Goal: Transaction & Acquisition: Purchase product/service

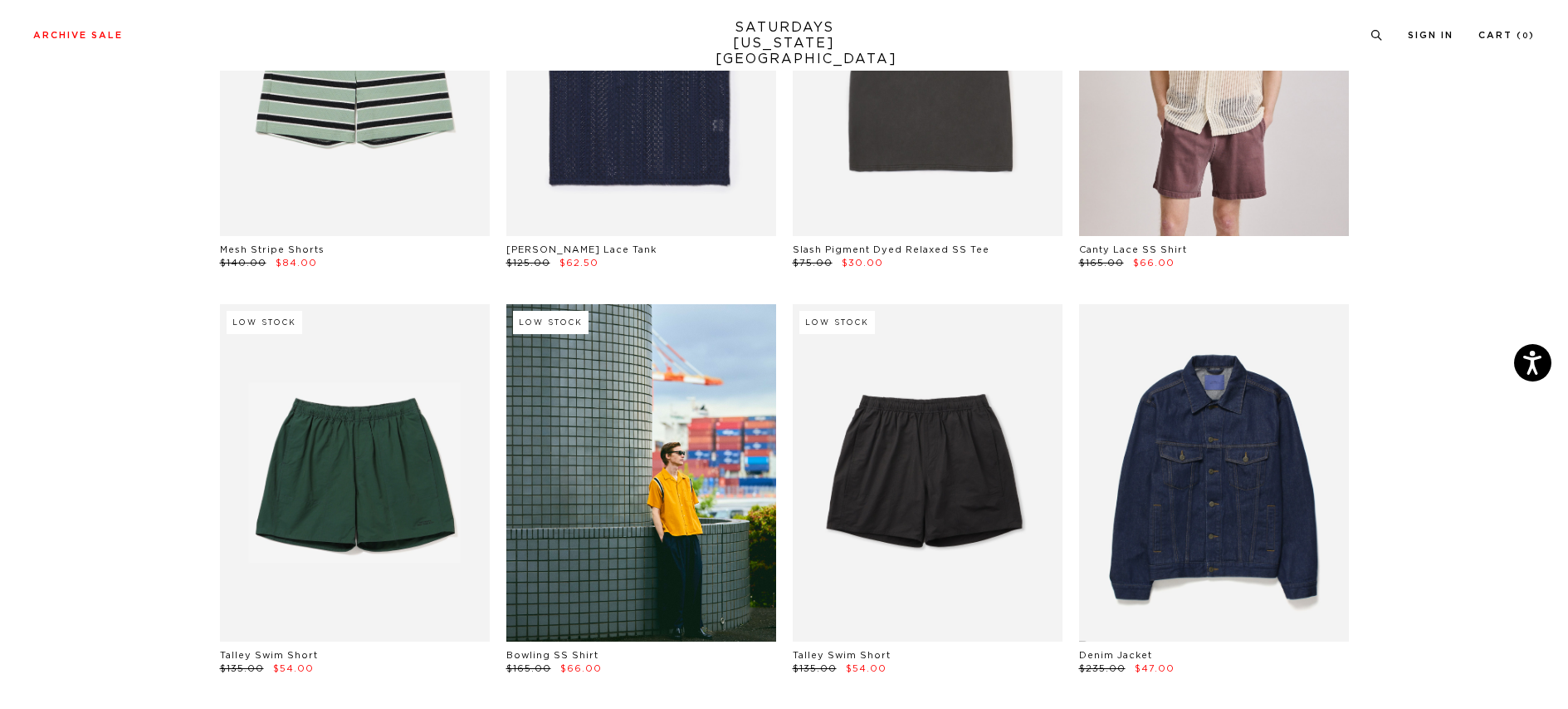
scroll to position [681, 0]
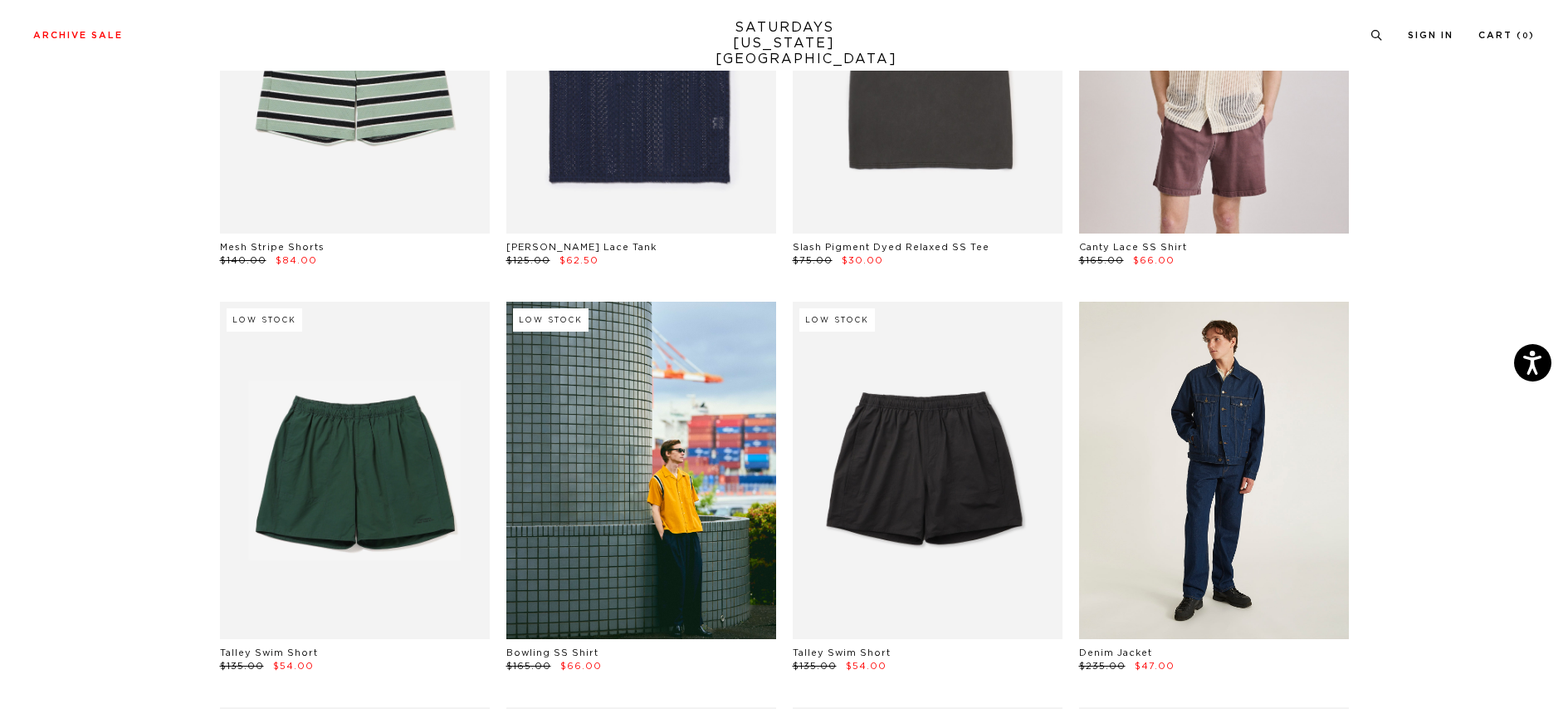
click at [1217, 441] on link at bounding box center [1214, 470] width 270 height 337
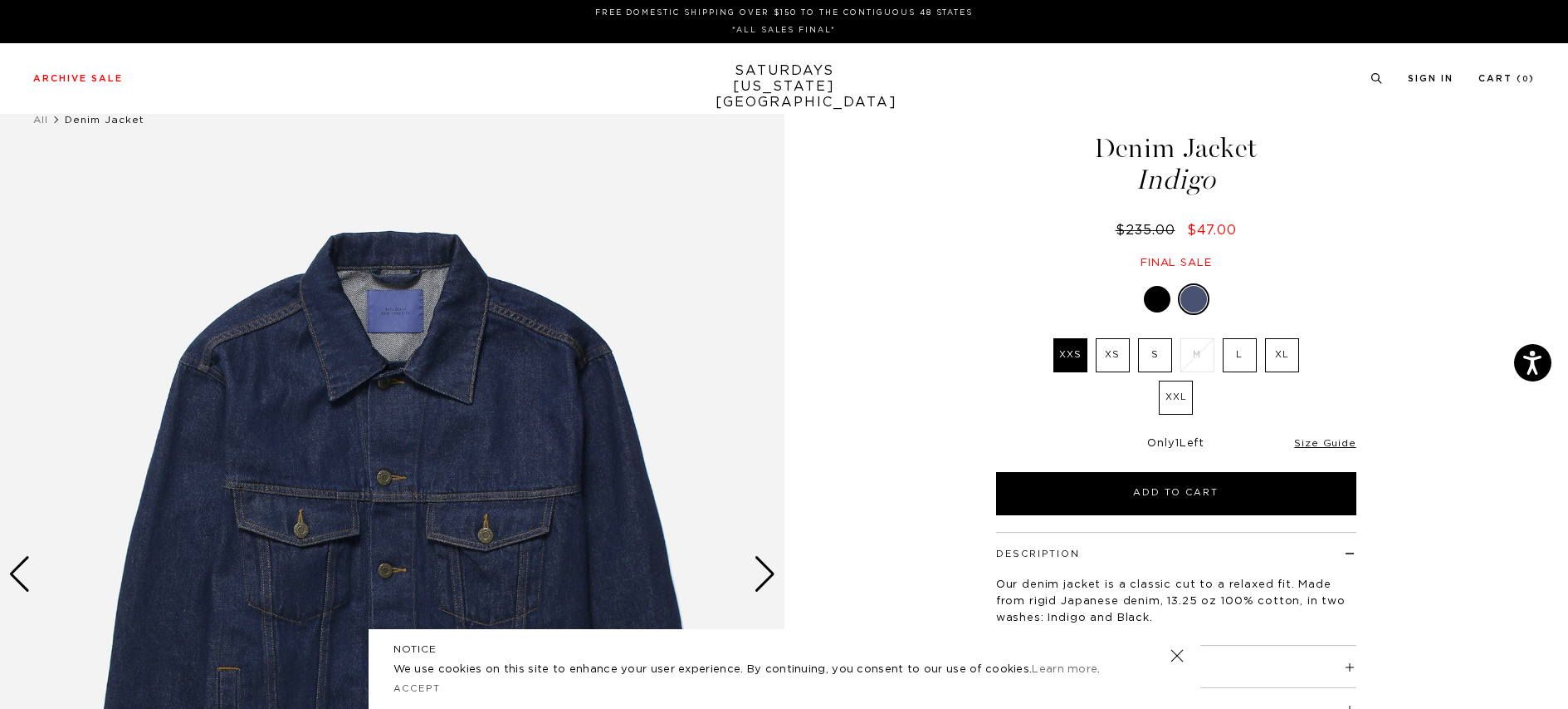
click at [1156, 301] on div at bounding box center [1157, 299] width 27 height 27
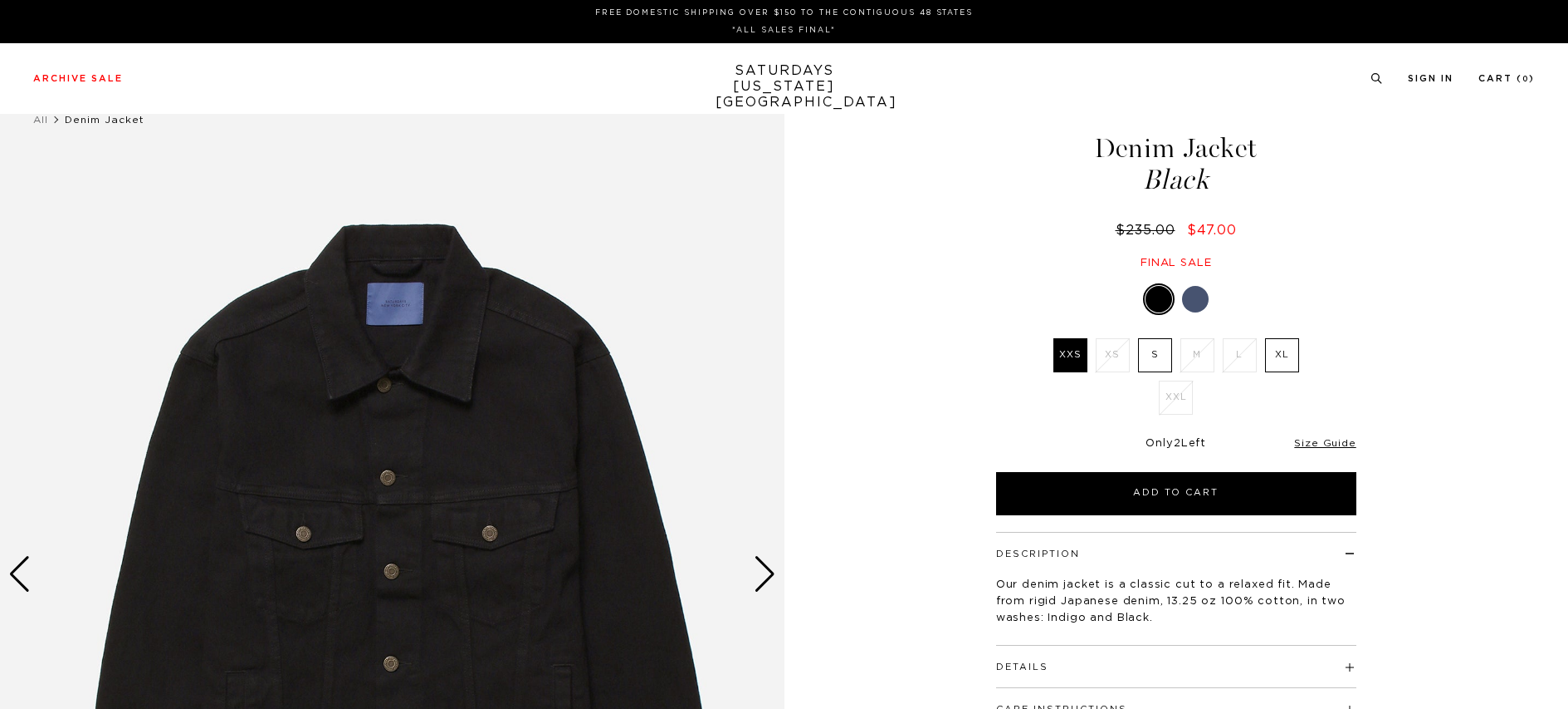
click at [1198, 301] on div at bounding box center [1195, 299] width 27 height 27
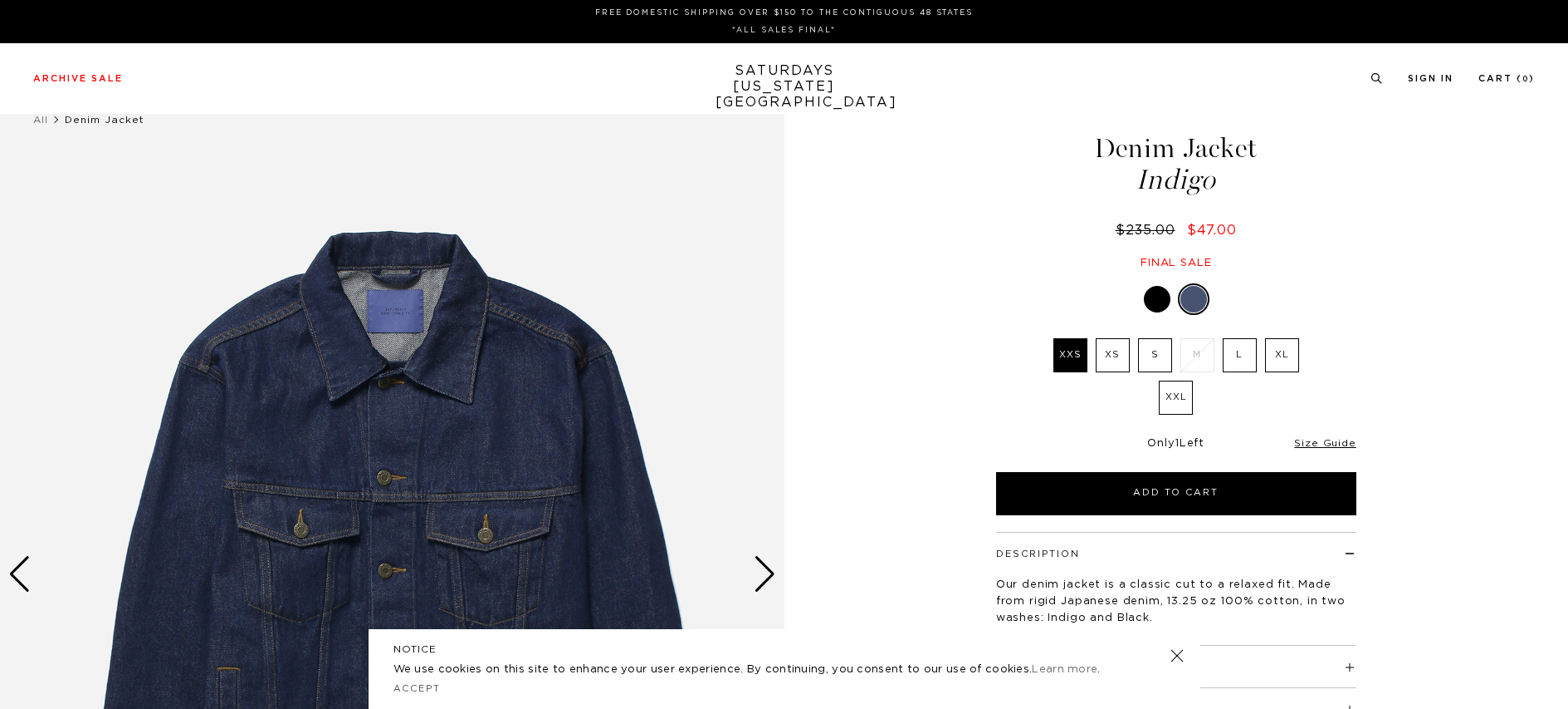
click at [1240, 349] on label "L" at bounding box center [1240, 355] width 34 height 35
click at [0, 0] on input "L" at bounding box center [0, 0] width 0 height 0
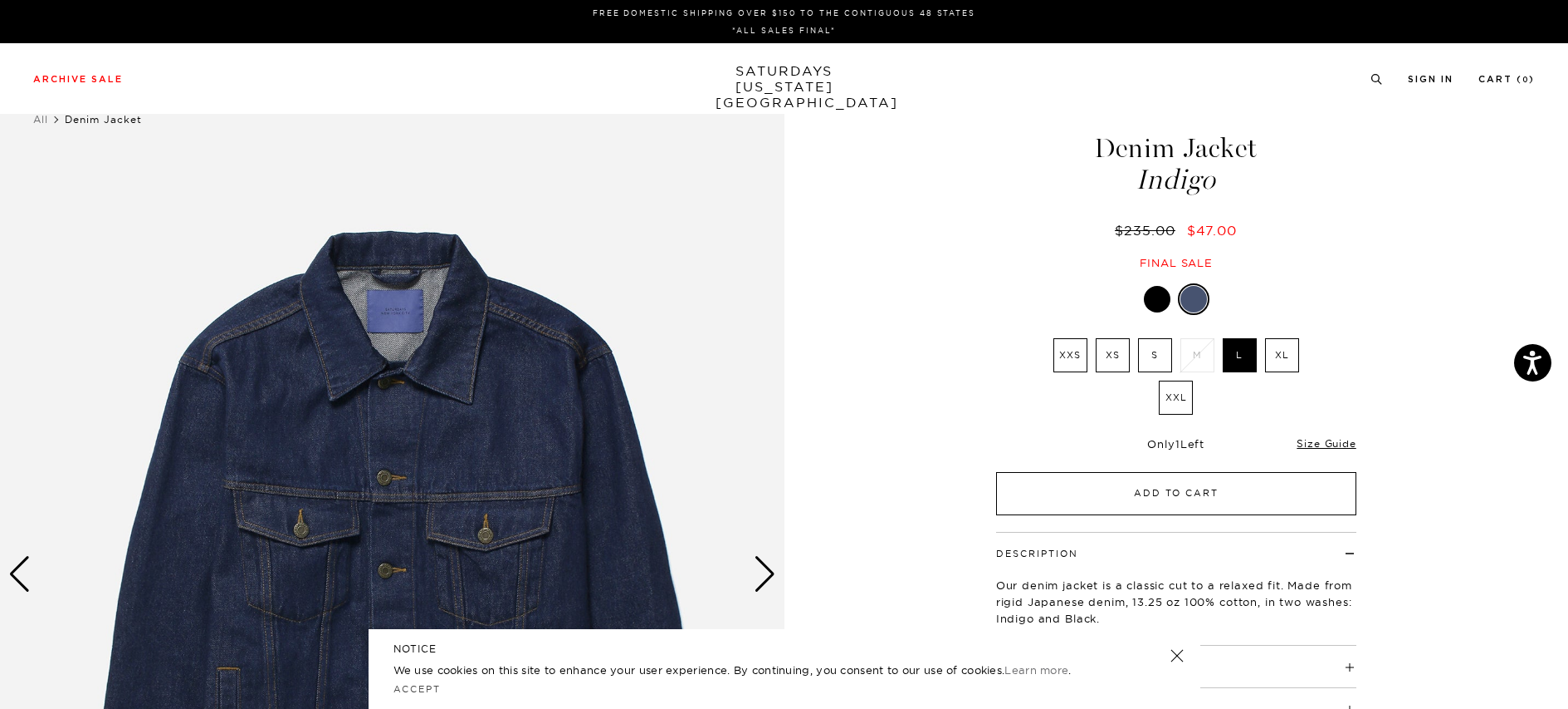
click at [1201, 491] on button "Add to Cart" at bounding box center [1177, 494] width 361 height 43
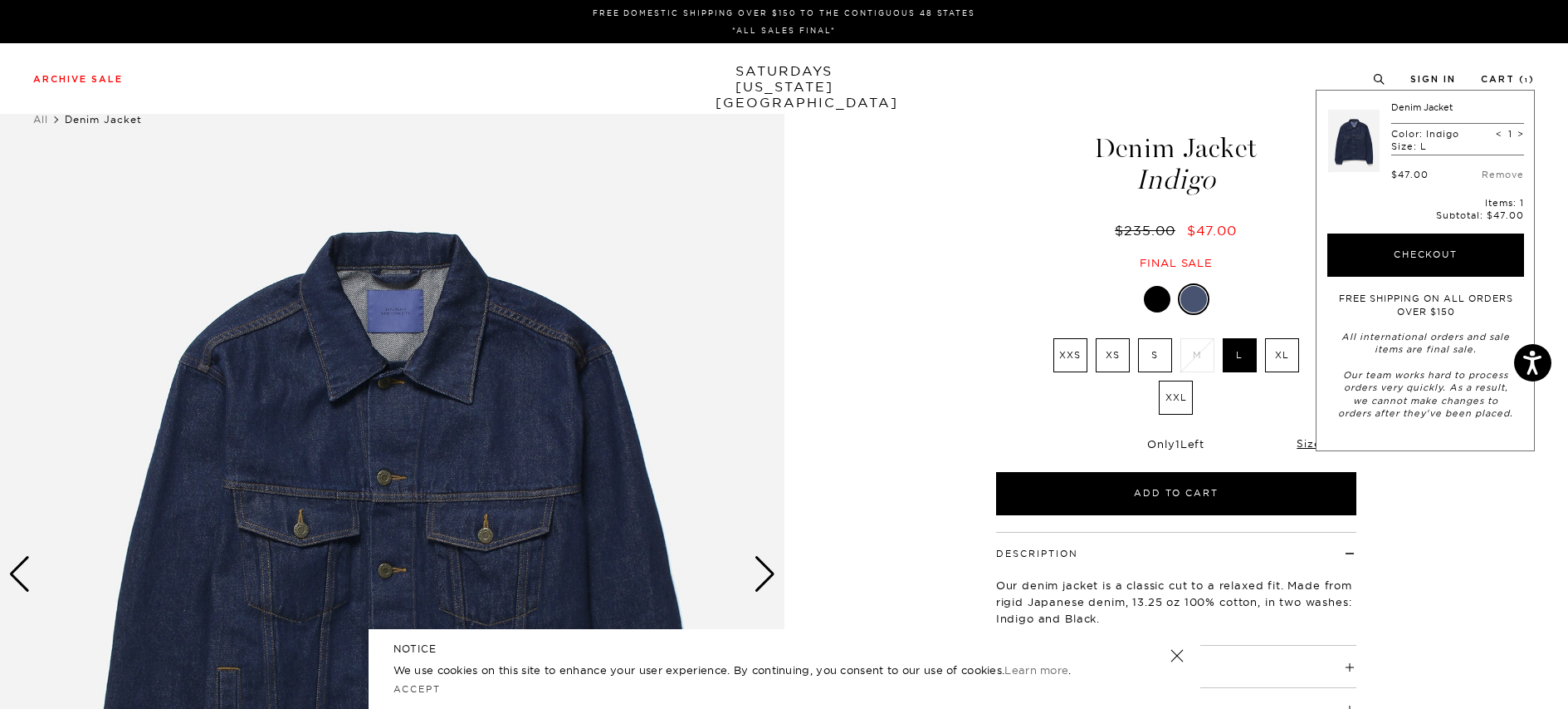
click at [1054, 157] on h1 "Denim Jacket Indigo" at bounding box center [1176, 164] width 366 height 59
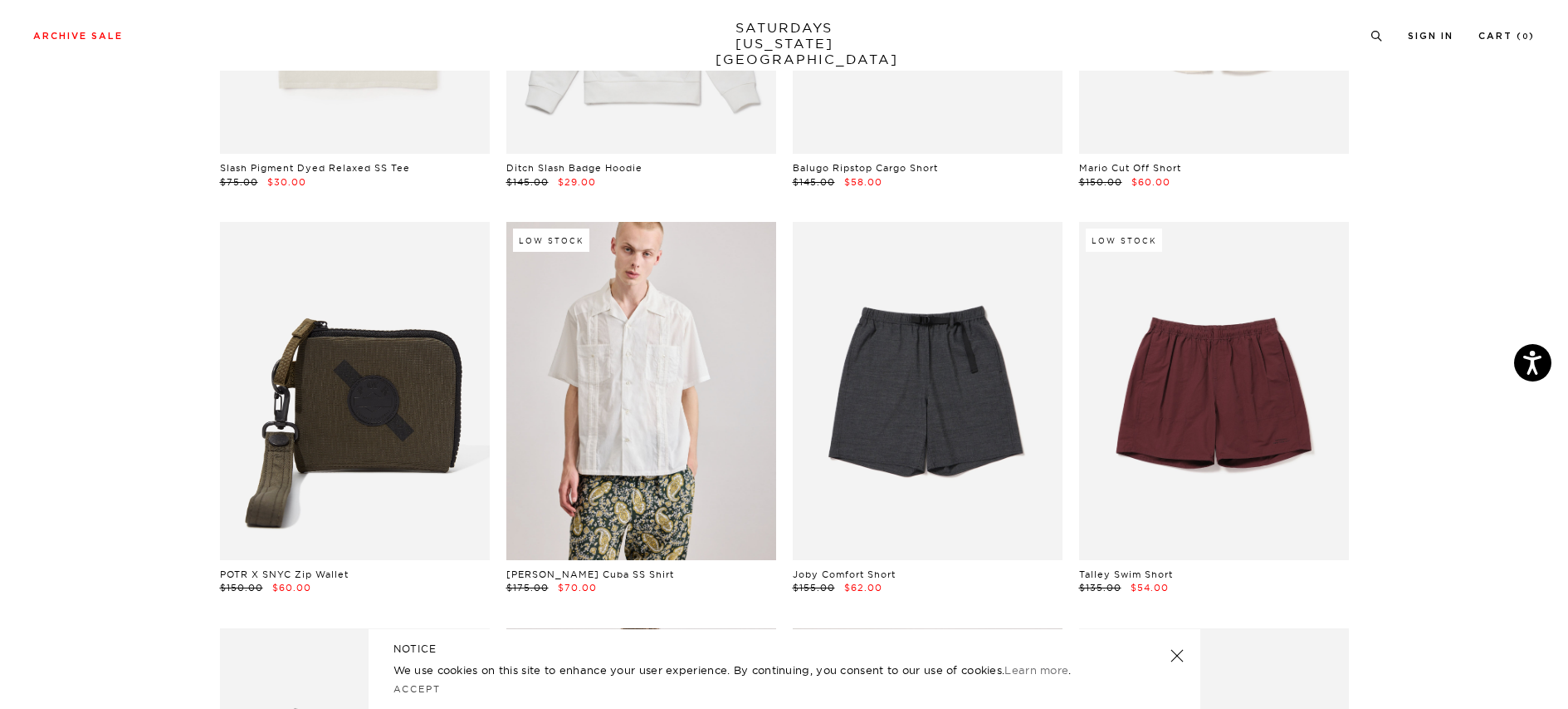
scroll to position [2010, 0]
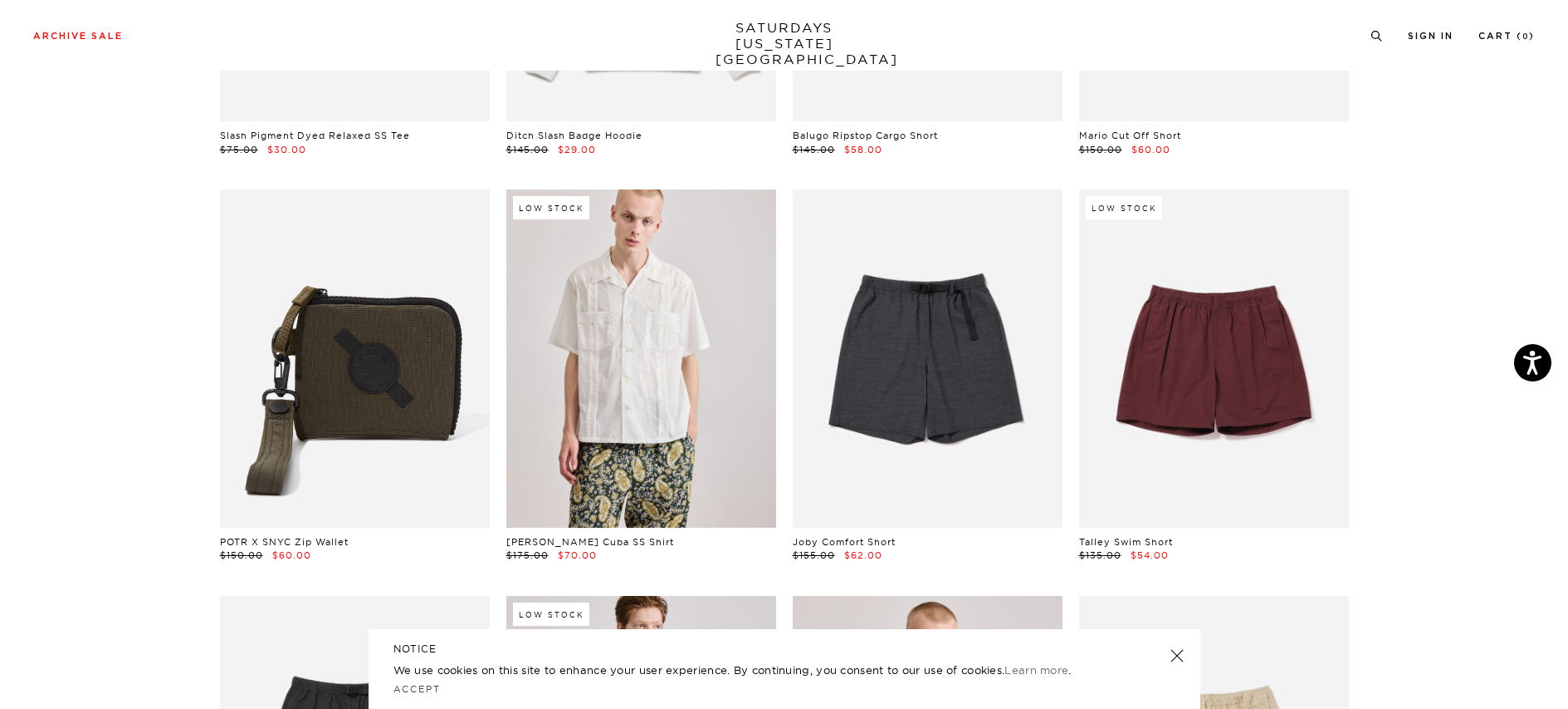
click at [1174, 657] on link at bounding box center [1177, 656] width 24 height 24
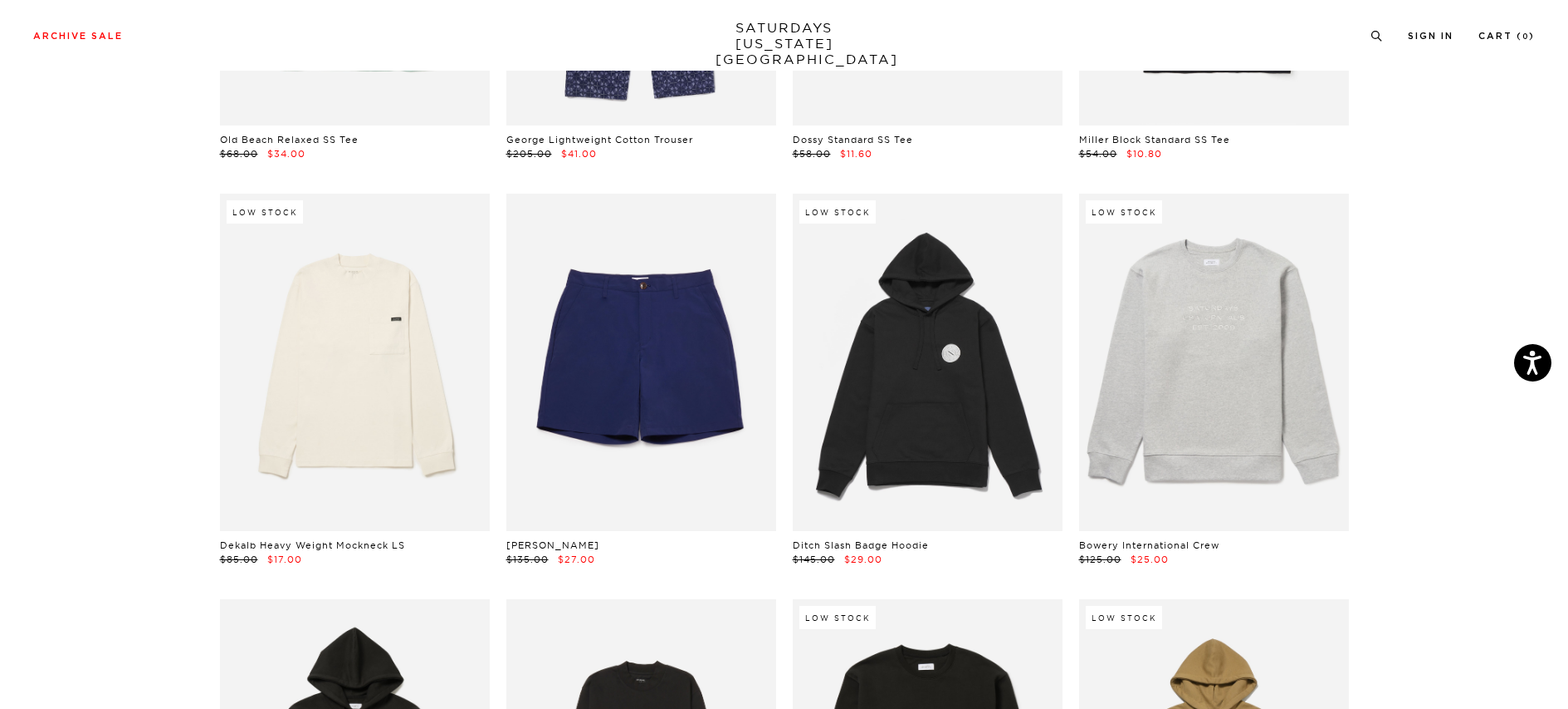
scroll to position [6468, 0]
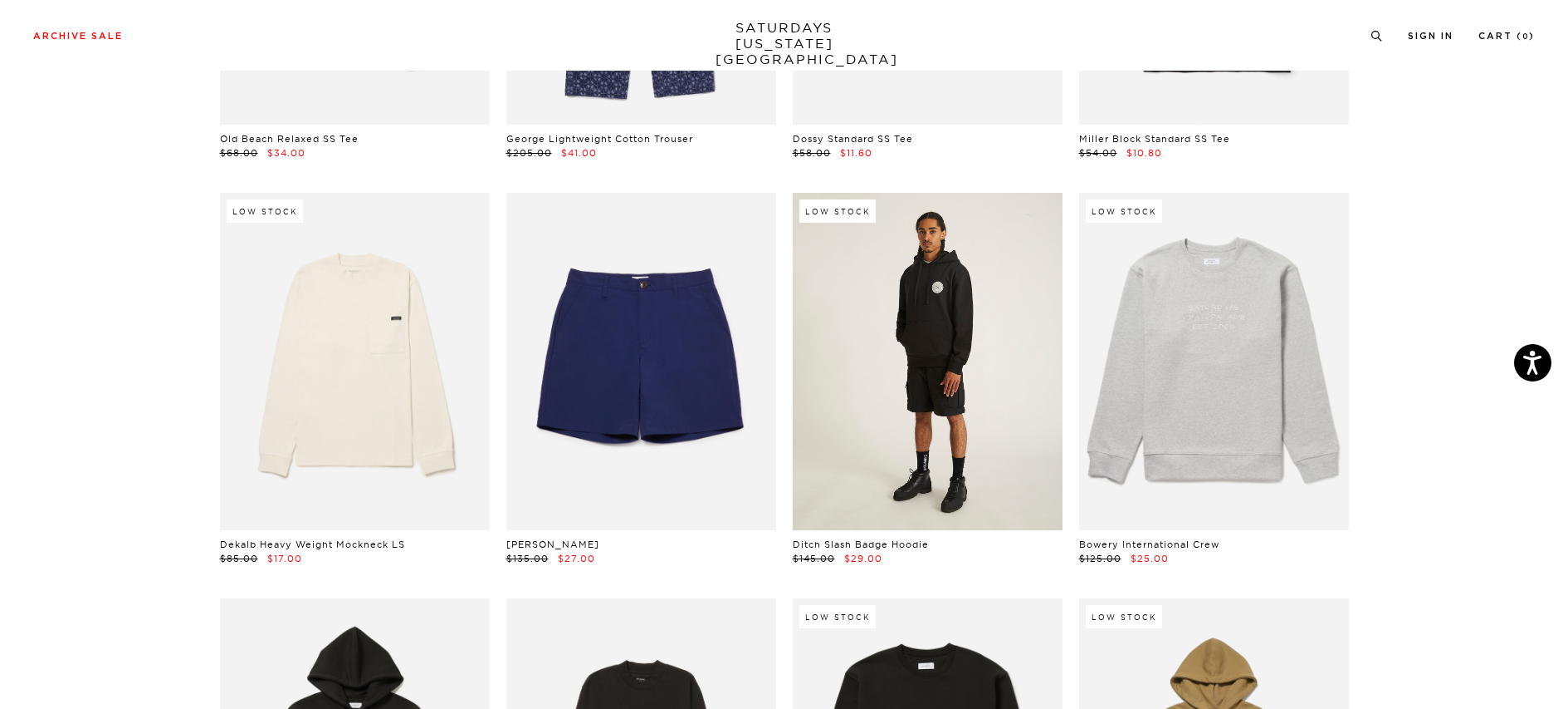
click at [938, 317] on link at bounding box center [928, 361] width 270 height 337
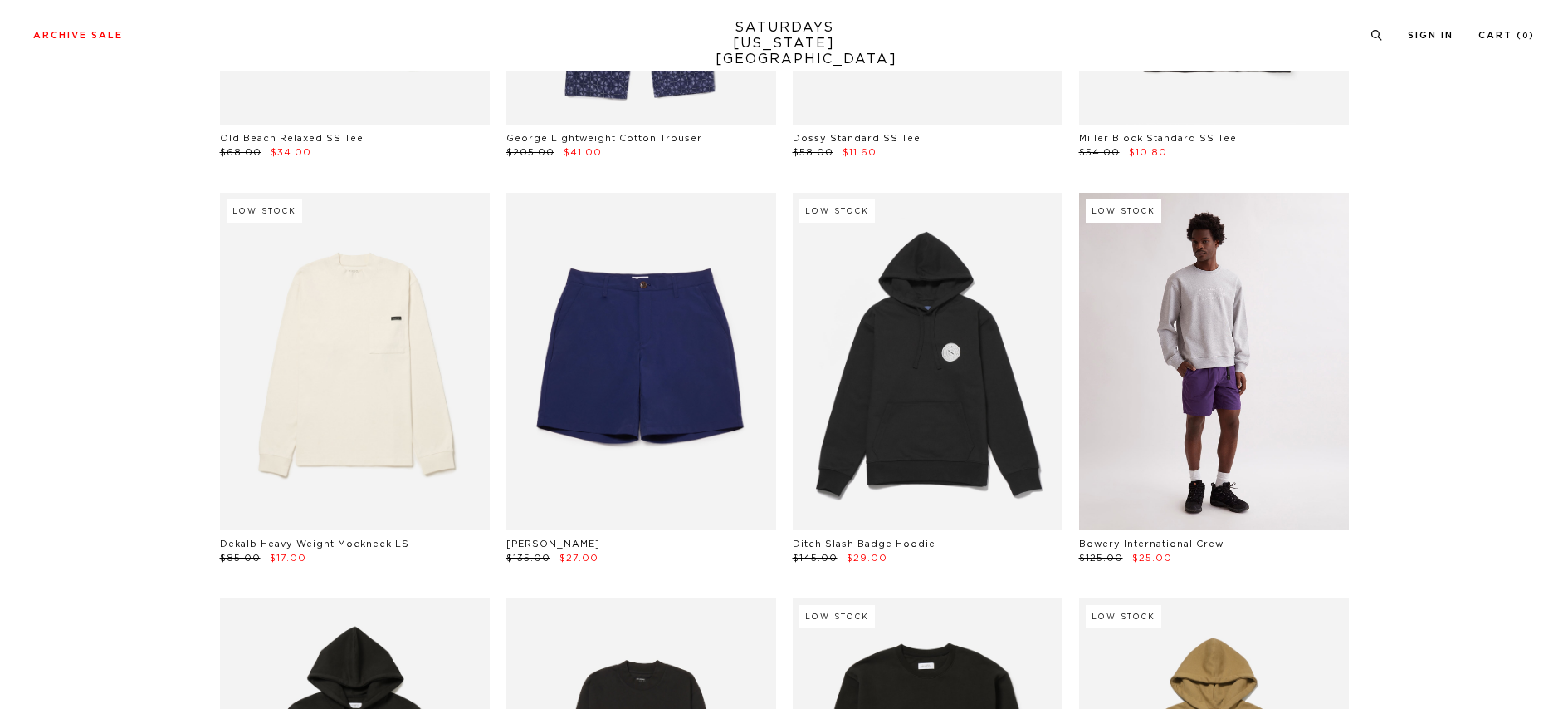
click at [1206, 322] on link at bounding box center [1214, 361] width 270 height 337
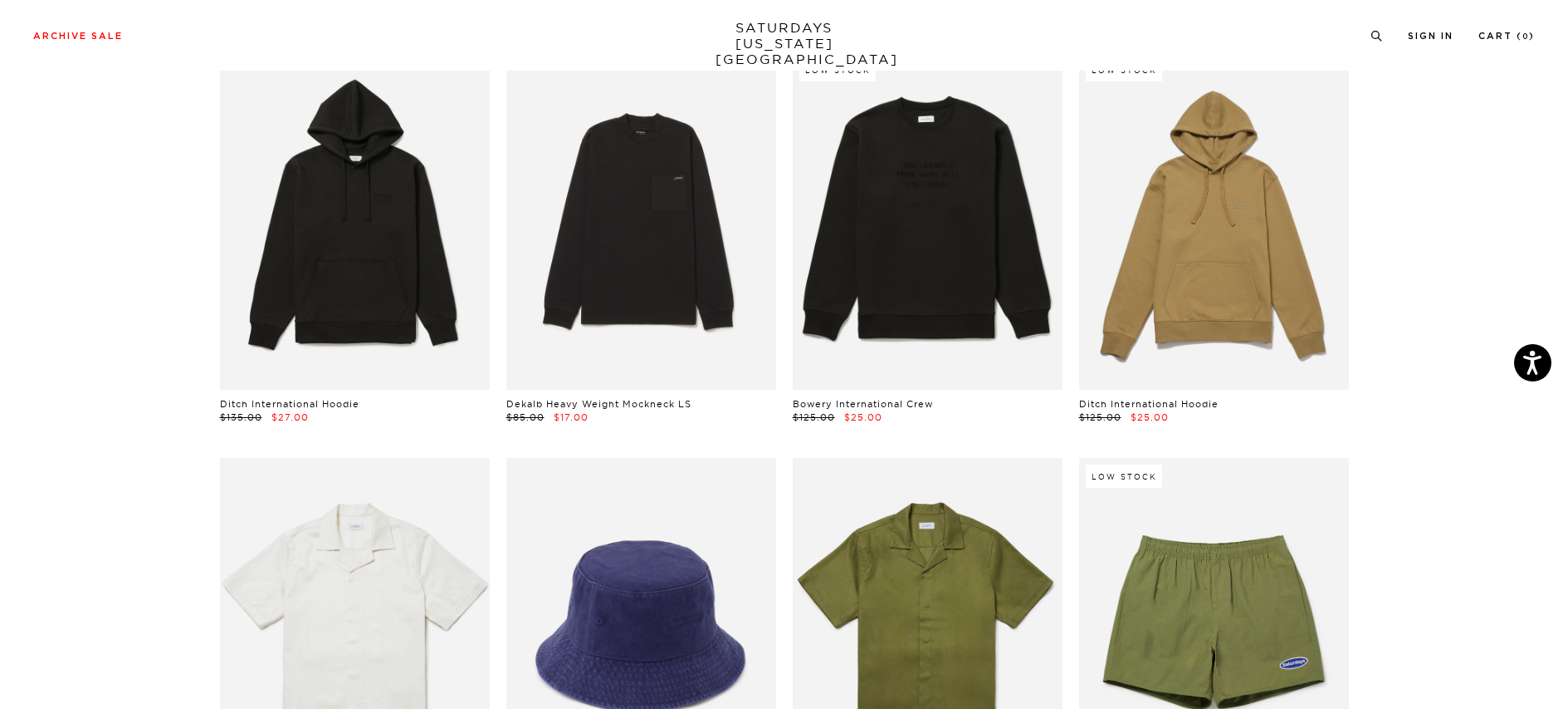
scroll to position [6971, 0]
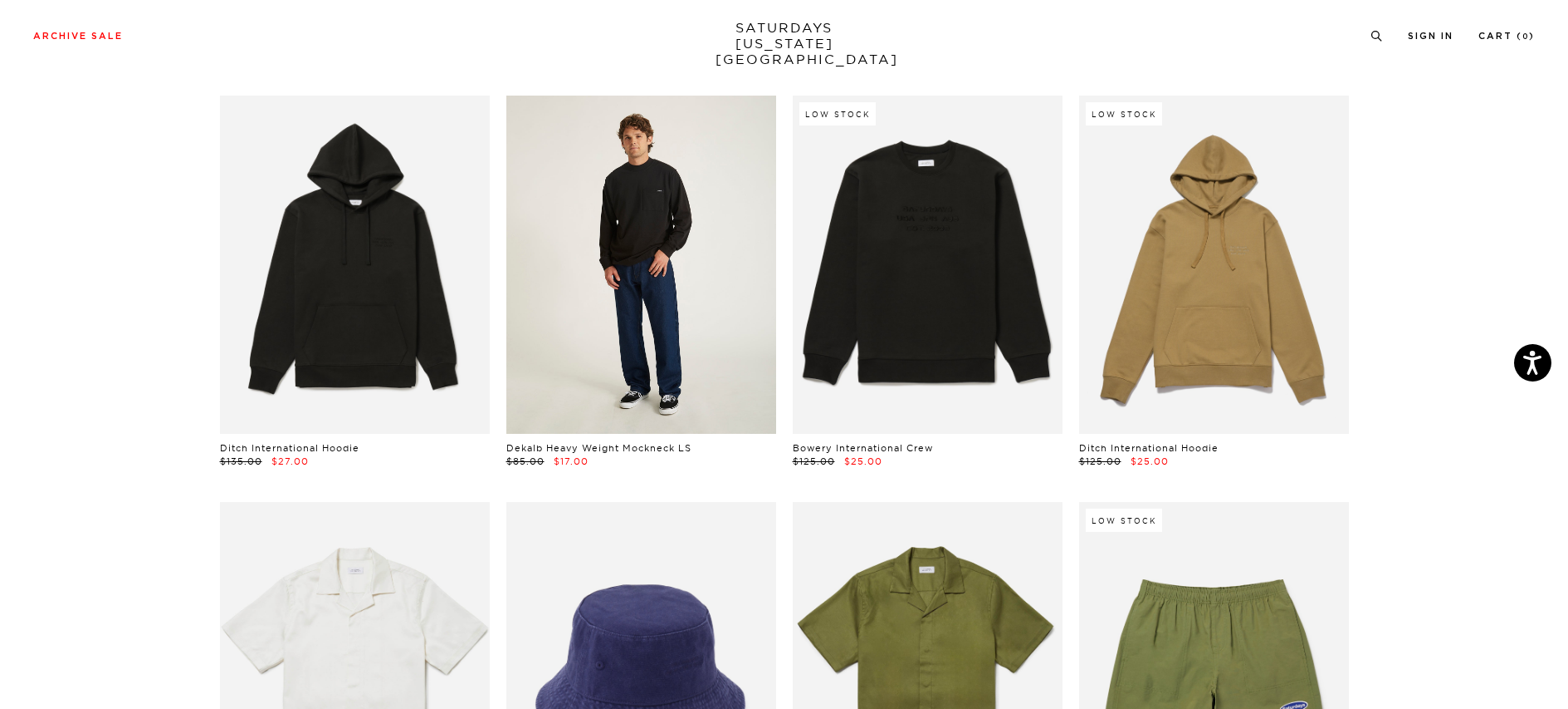
click at [659, 204] on link at bounding box center [642, 264] width 270 height 337
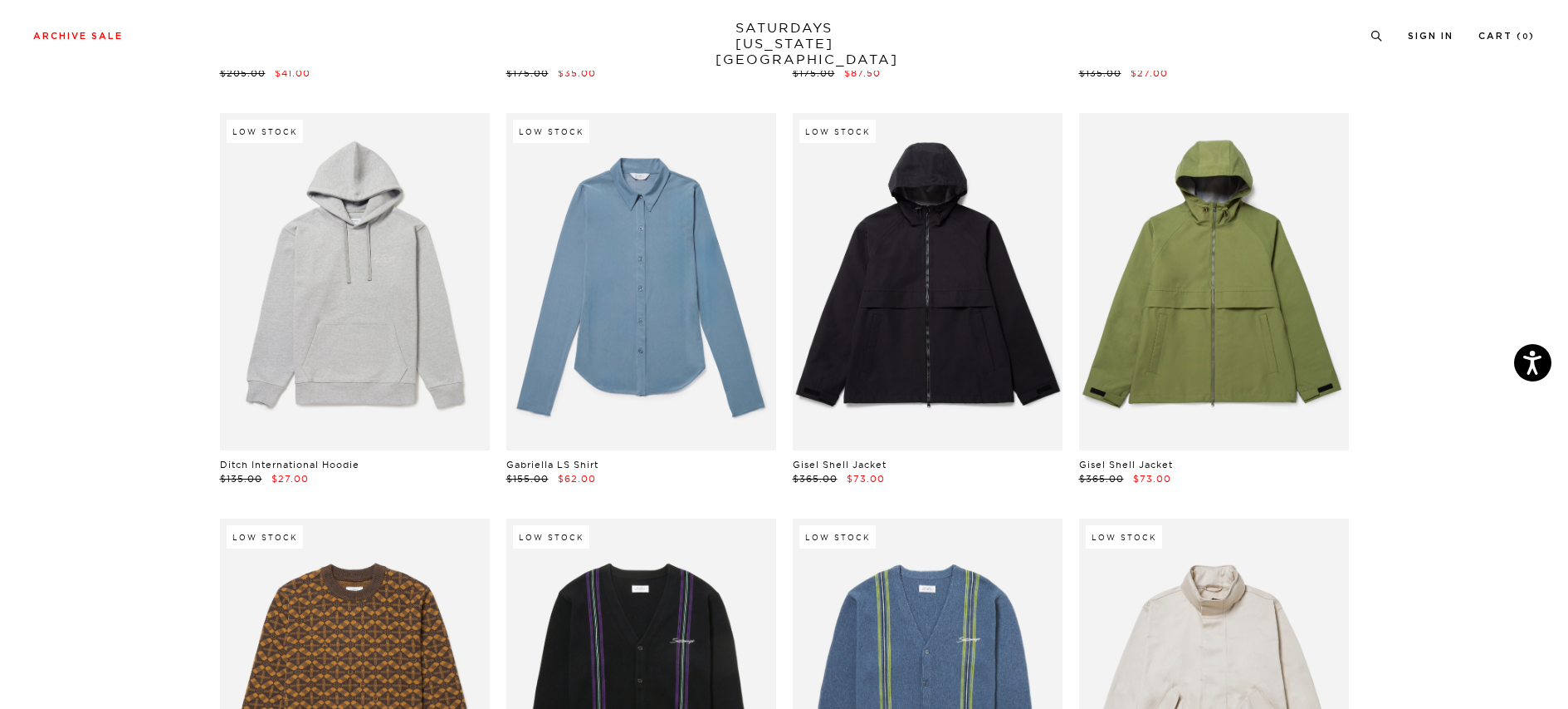
scroll to position [14691, 0]
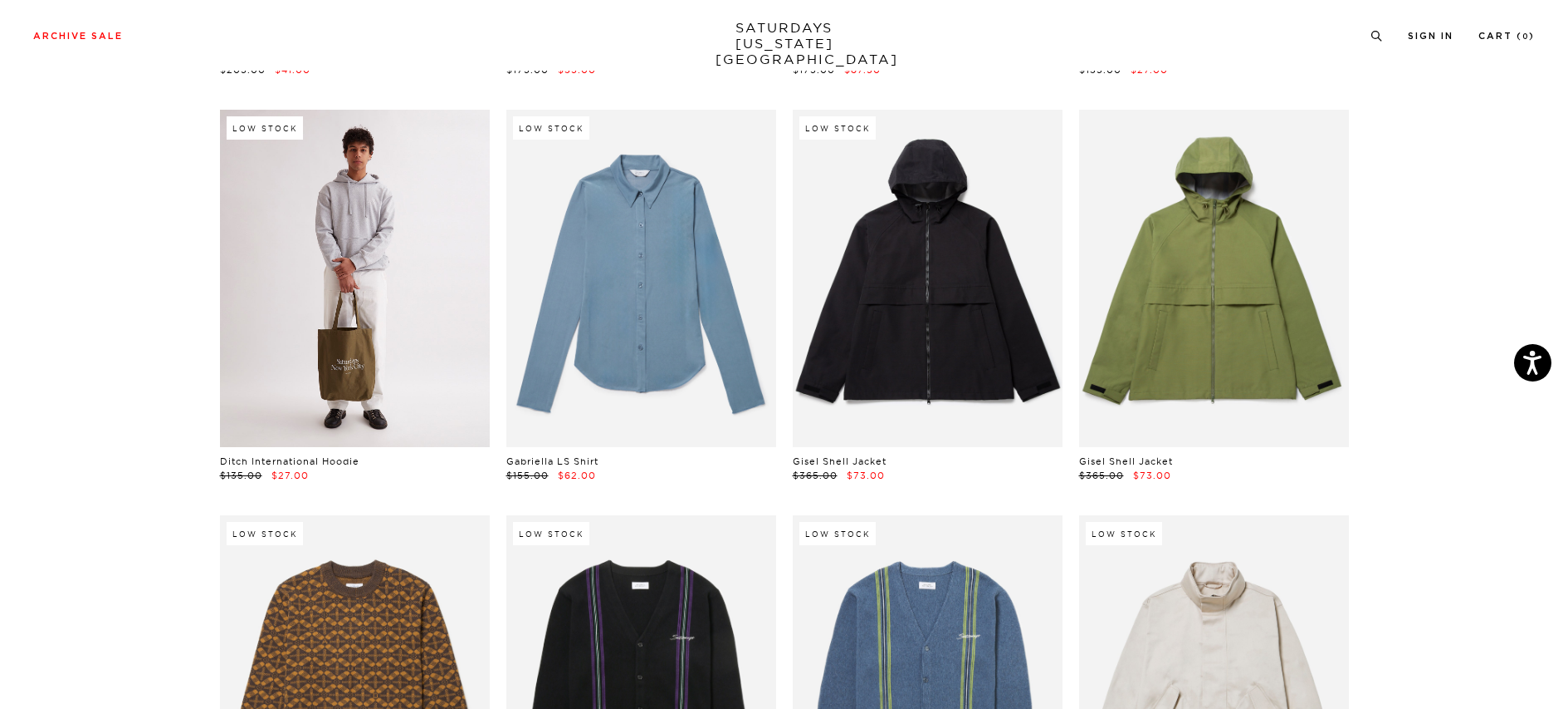
click at [374, 248] on link at bounding box center [355, 278] width 270 height 337
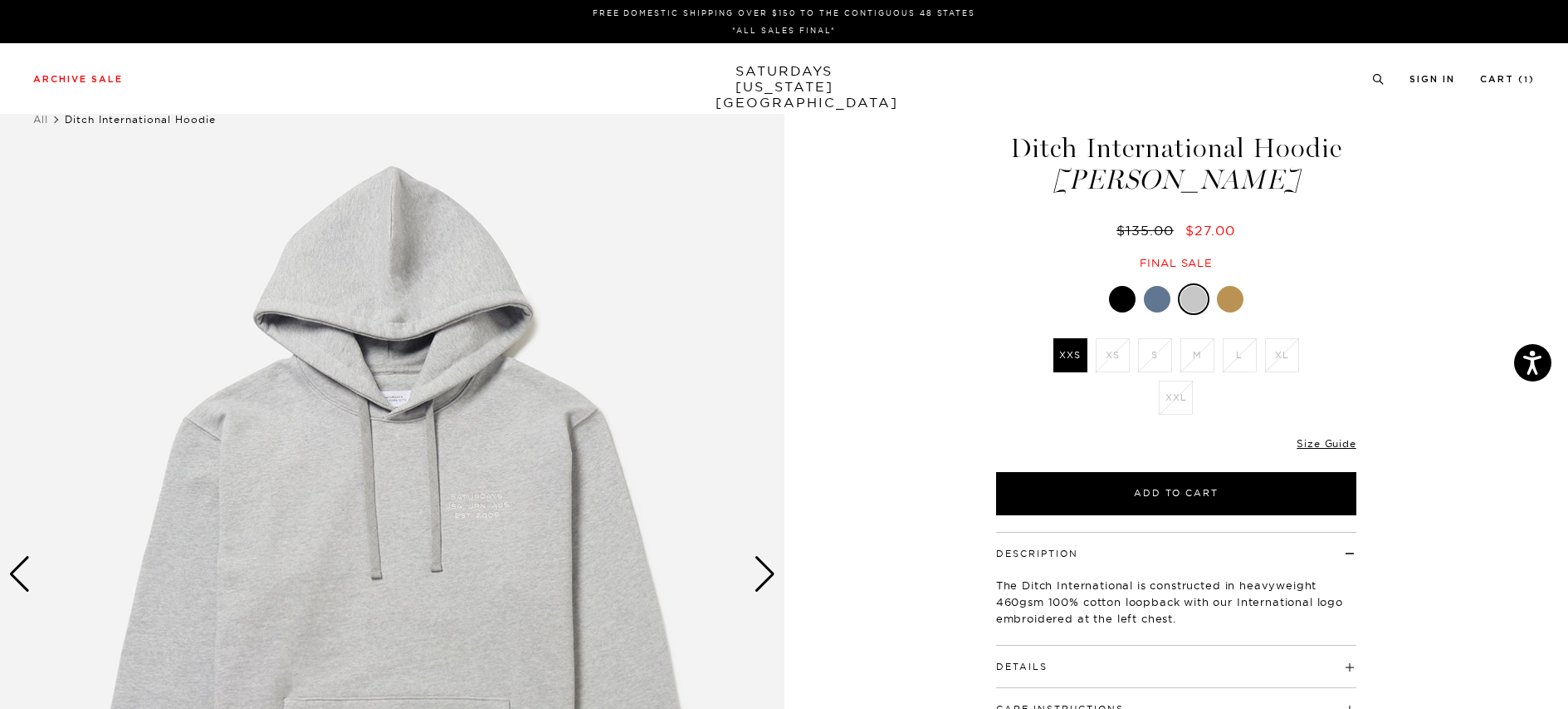
click at [1121, 298] on div at bounding box center [1123, 299] width 27 height 27
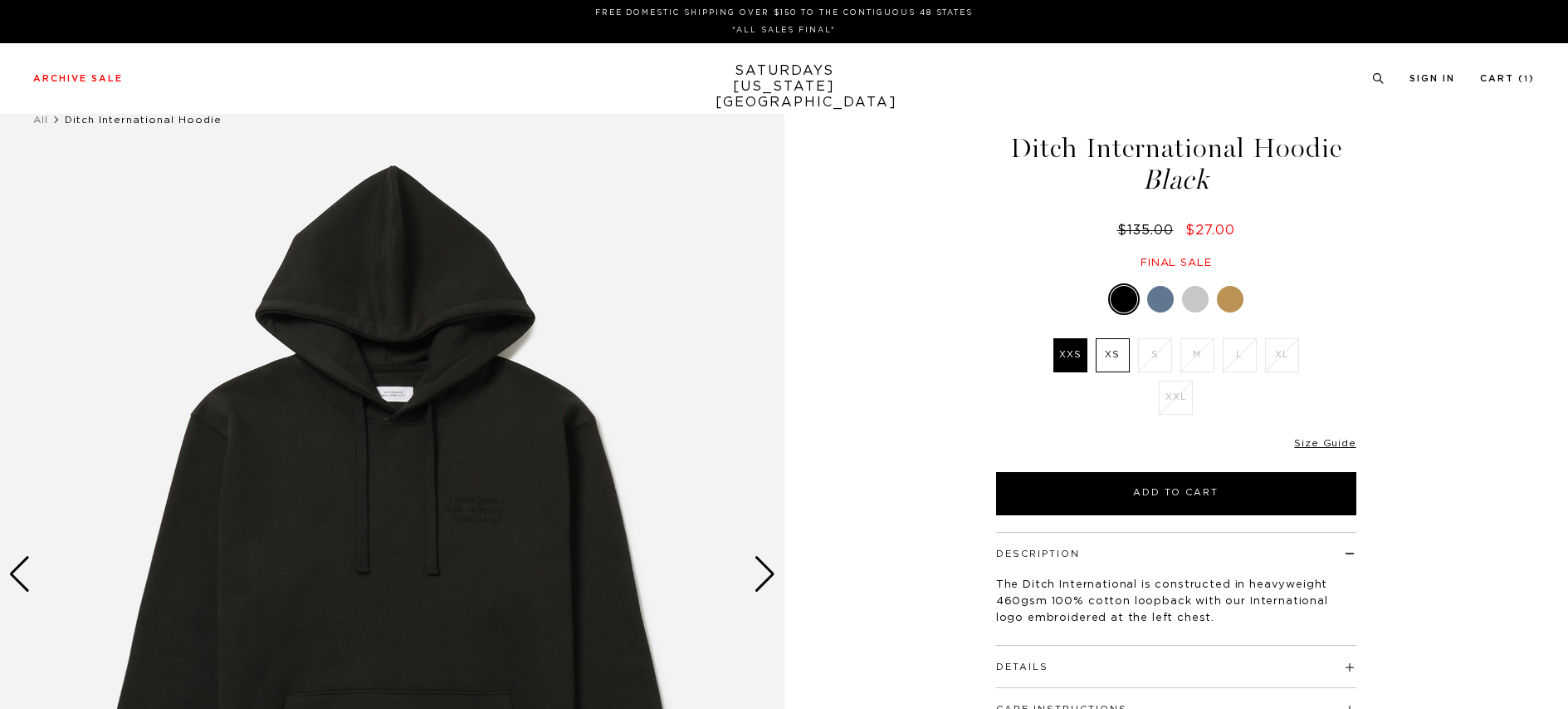
click at [1164, 296] on div at bounding box center [1160, 299] width 27 height 27
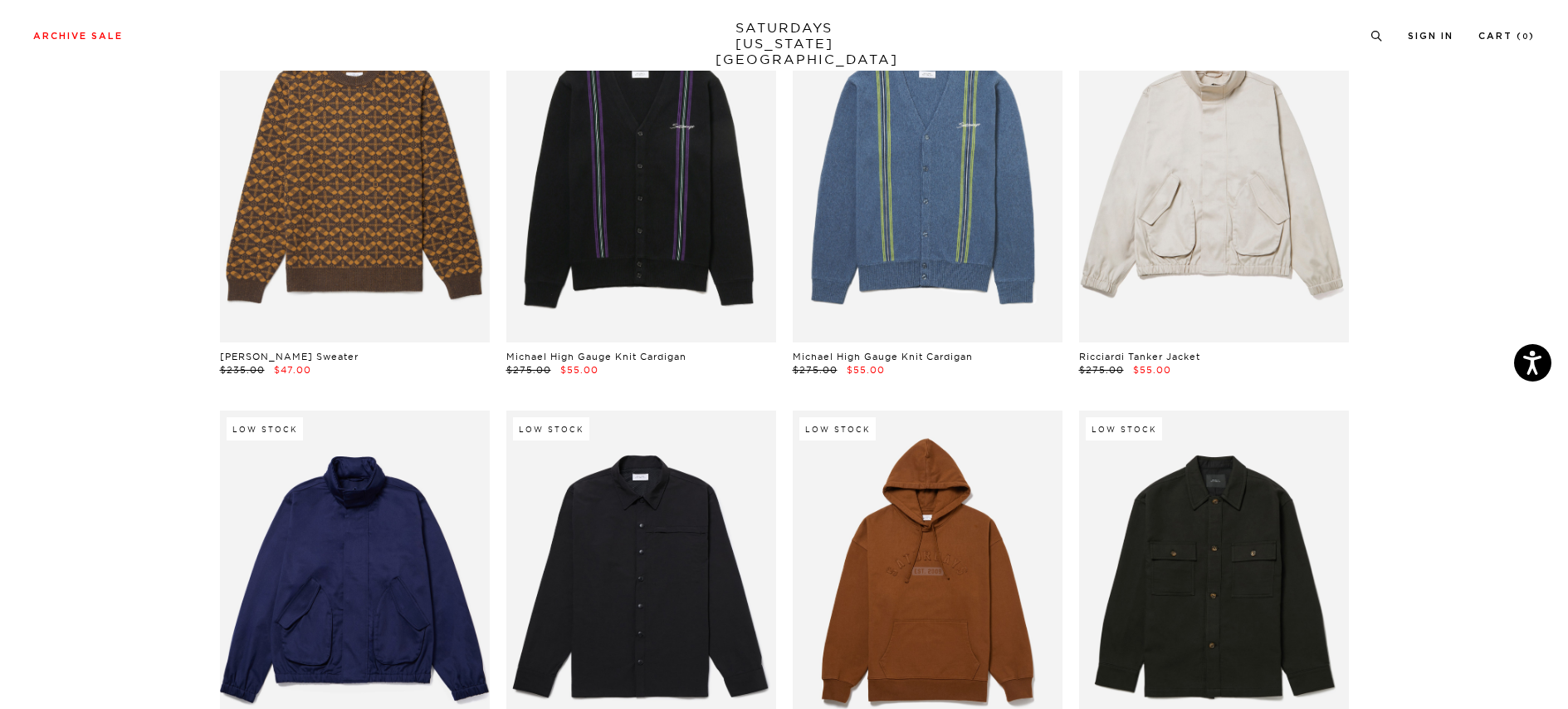
scroll to position [15207, 0]
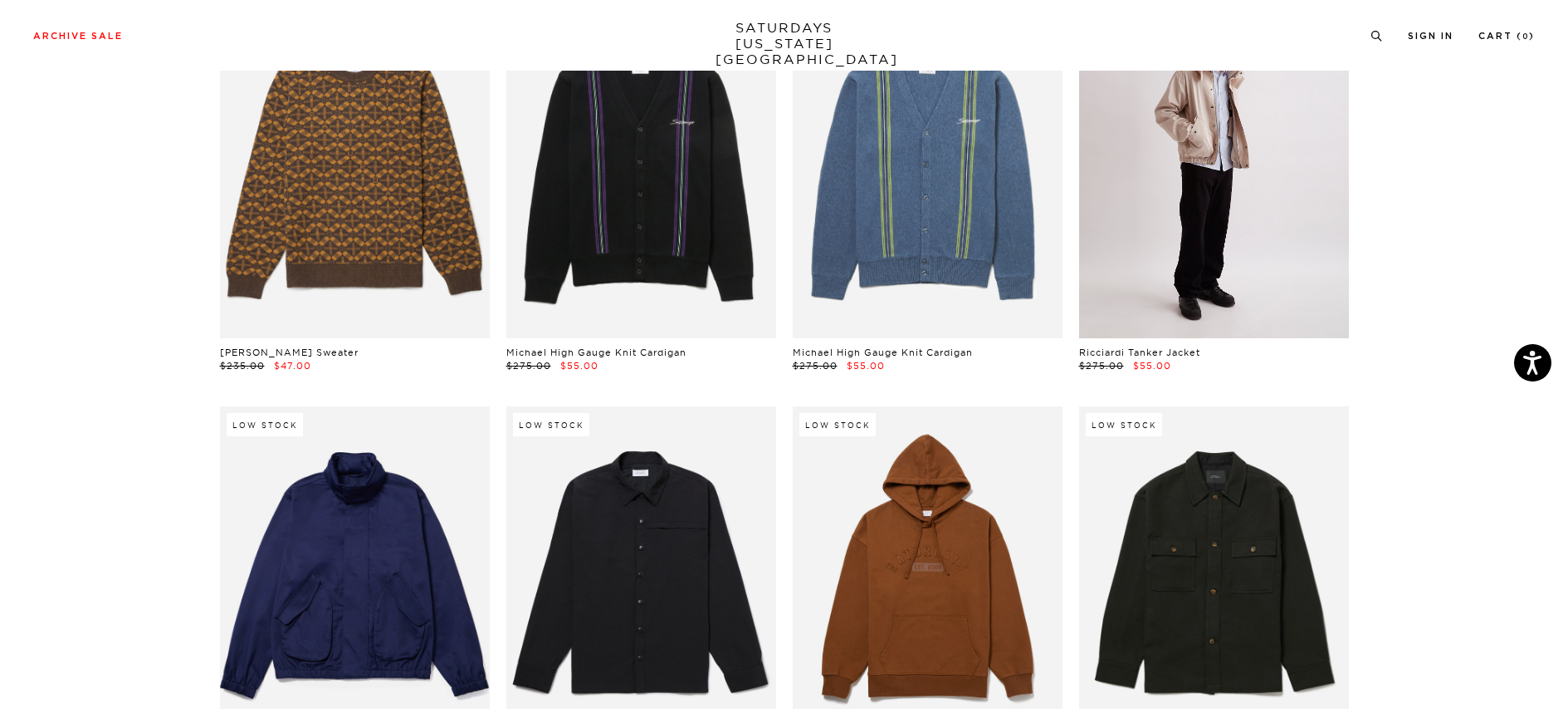
click at [1217, 199] on link at bounding box center [1214, 169] width 270 height 337
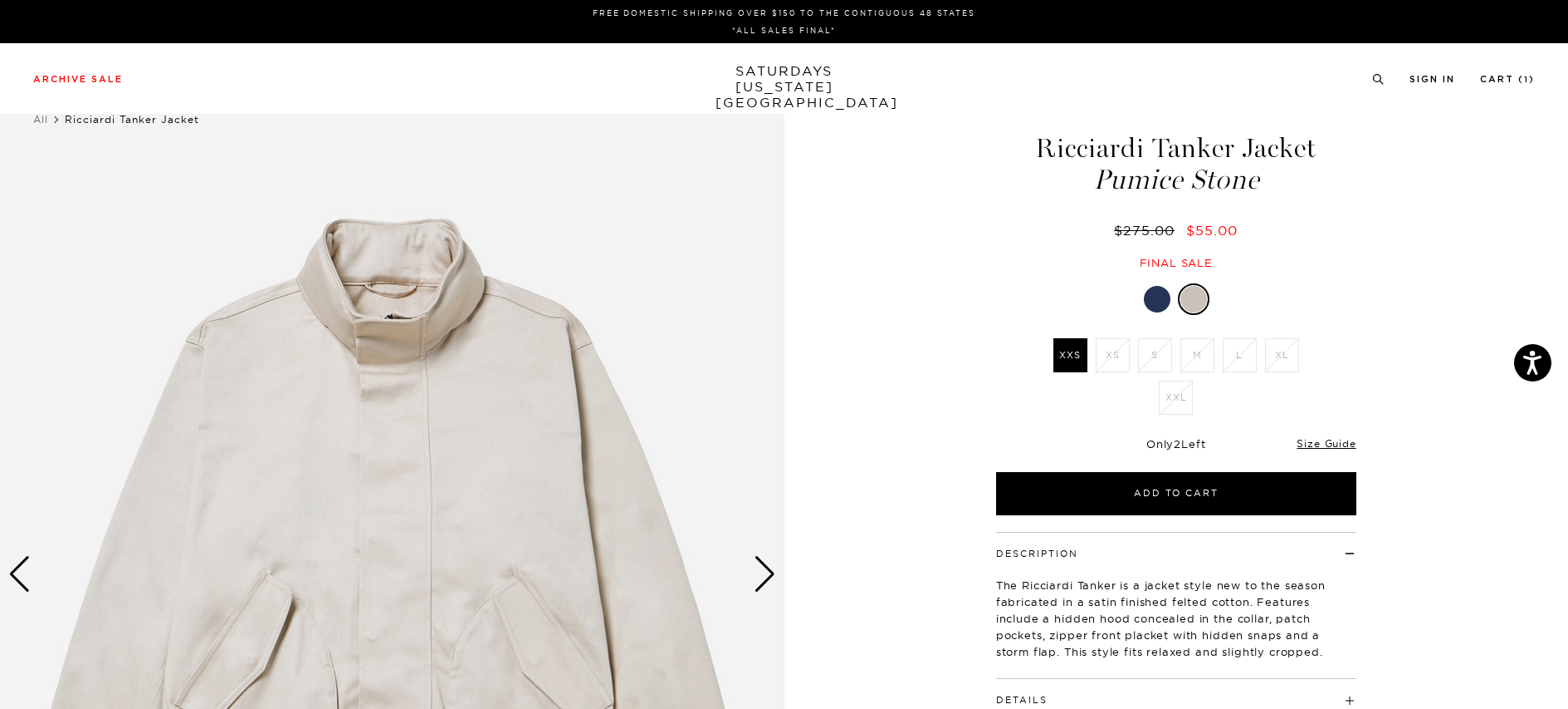
click at [1155, 297] on div at bounding box center [1157, 299] width 27 height 27
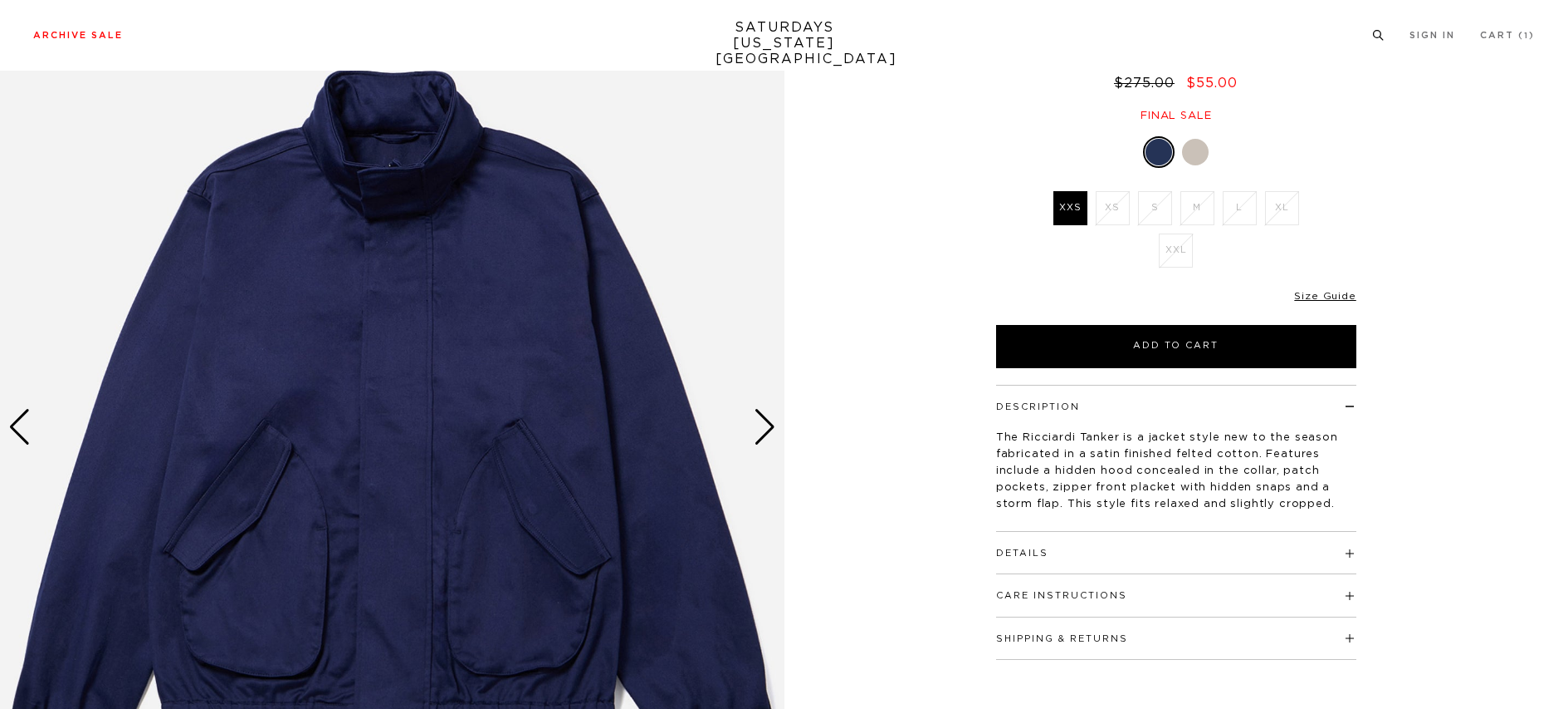
scroll to position [147, 0]
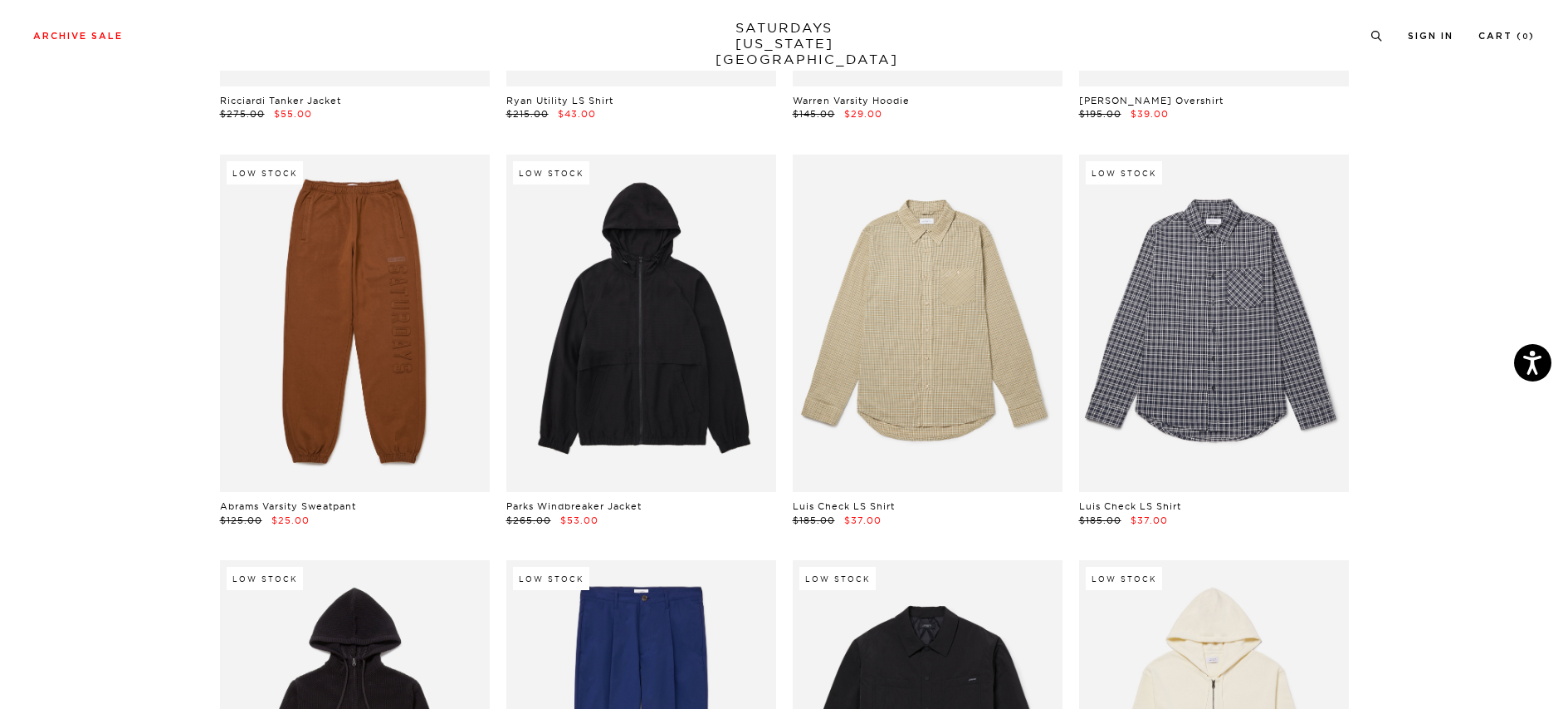
scroll to position [15882, 0]
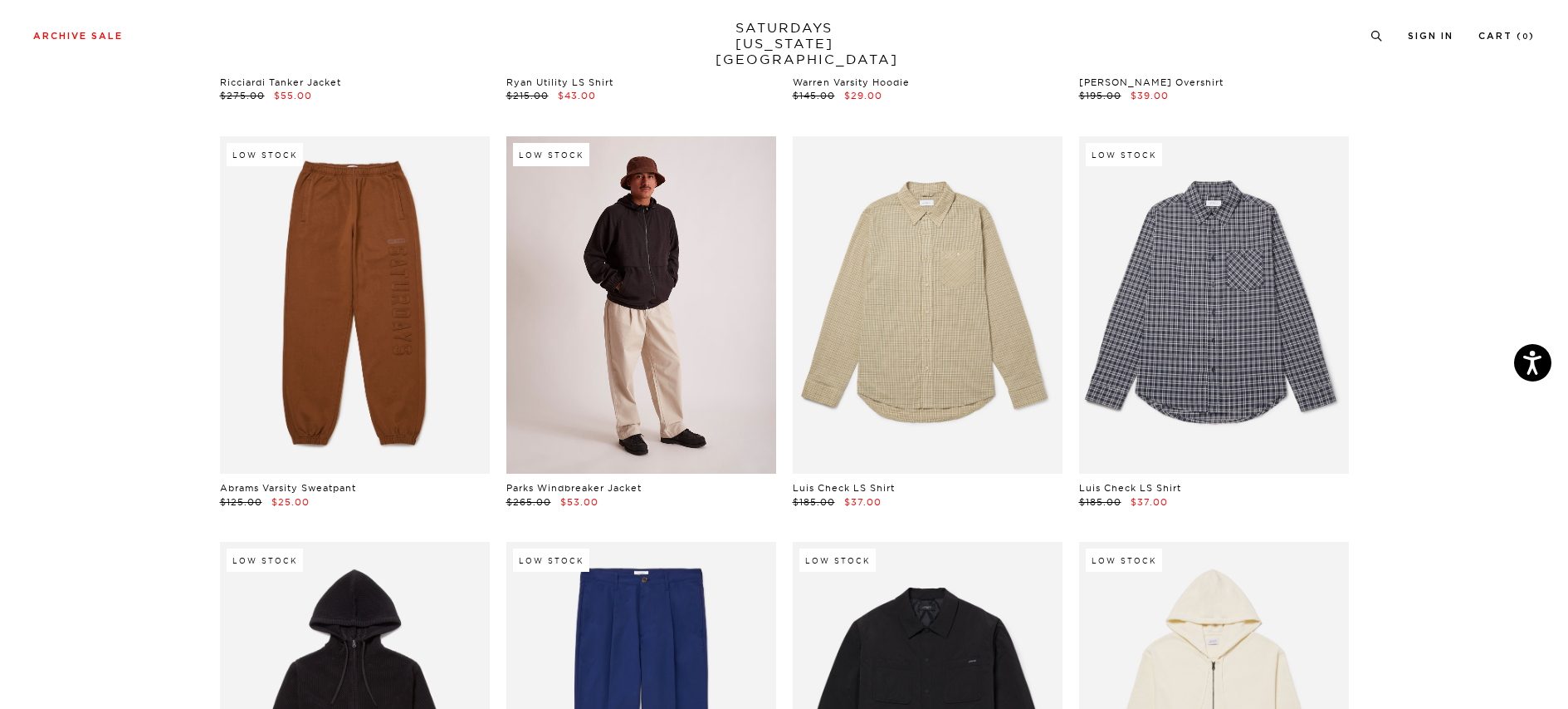
click at [645, 243] on link at bounding box center [642, 305] width 270 height 337
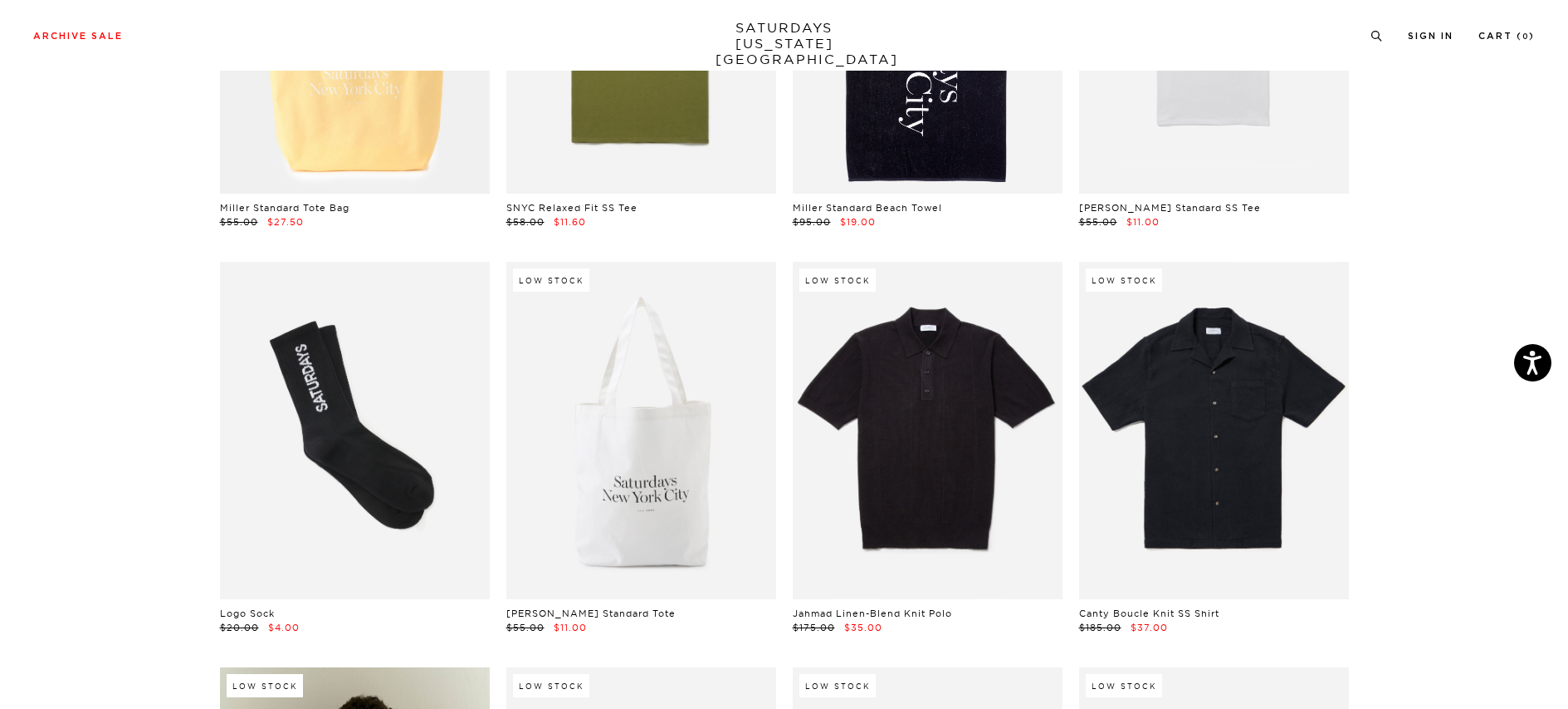
scroll to position [24280, 0]
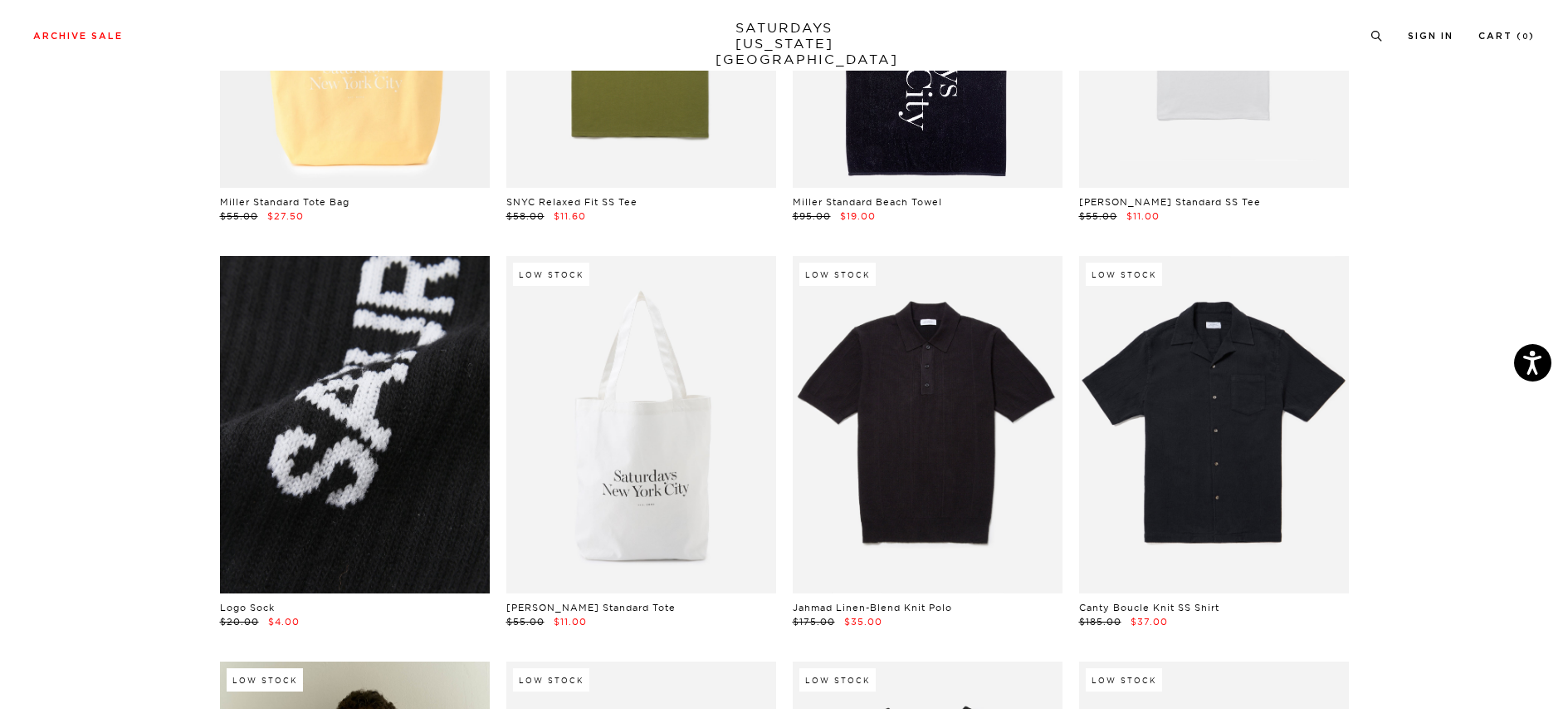
click at [347, 370] on link at bounding box center [355, 424] width 270 height 337
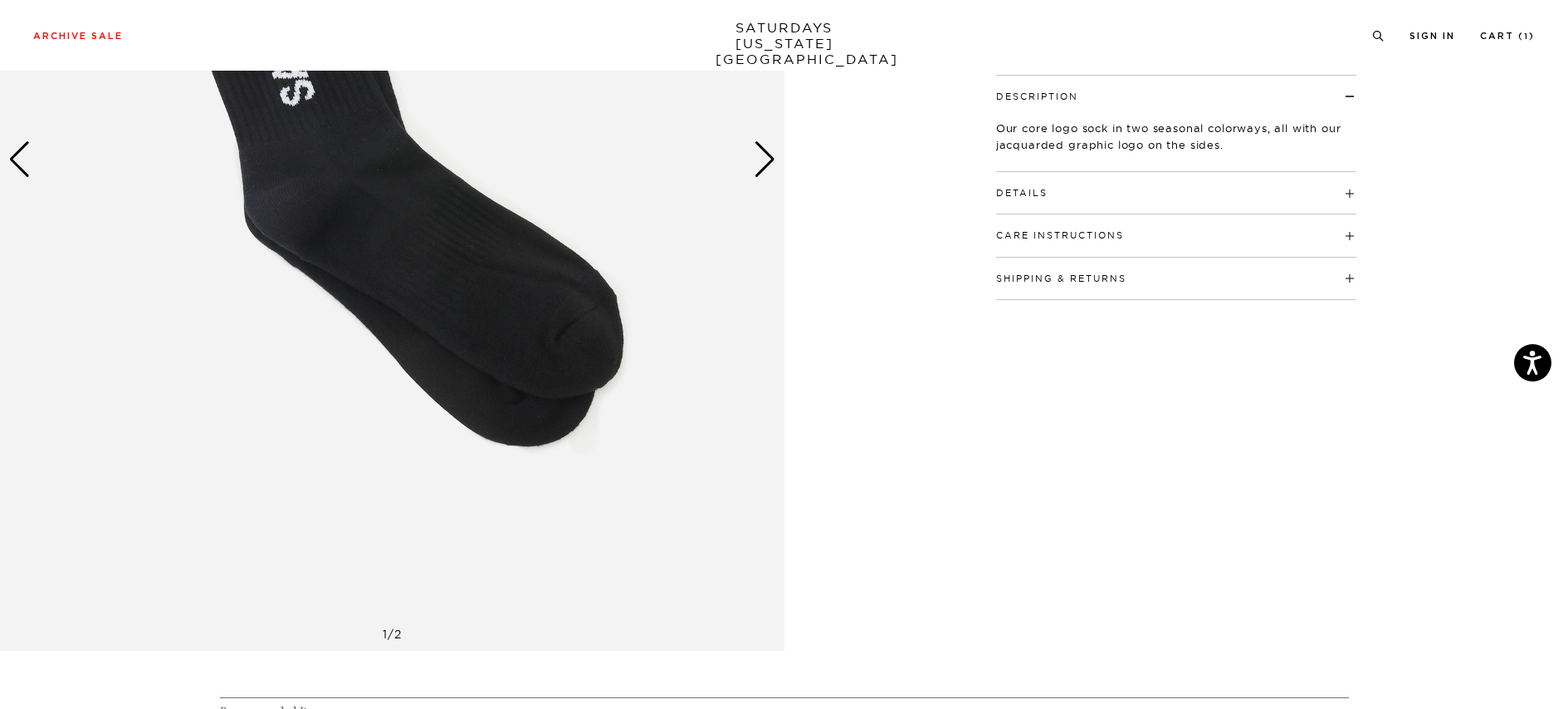
scroll to position [329, 0]
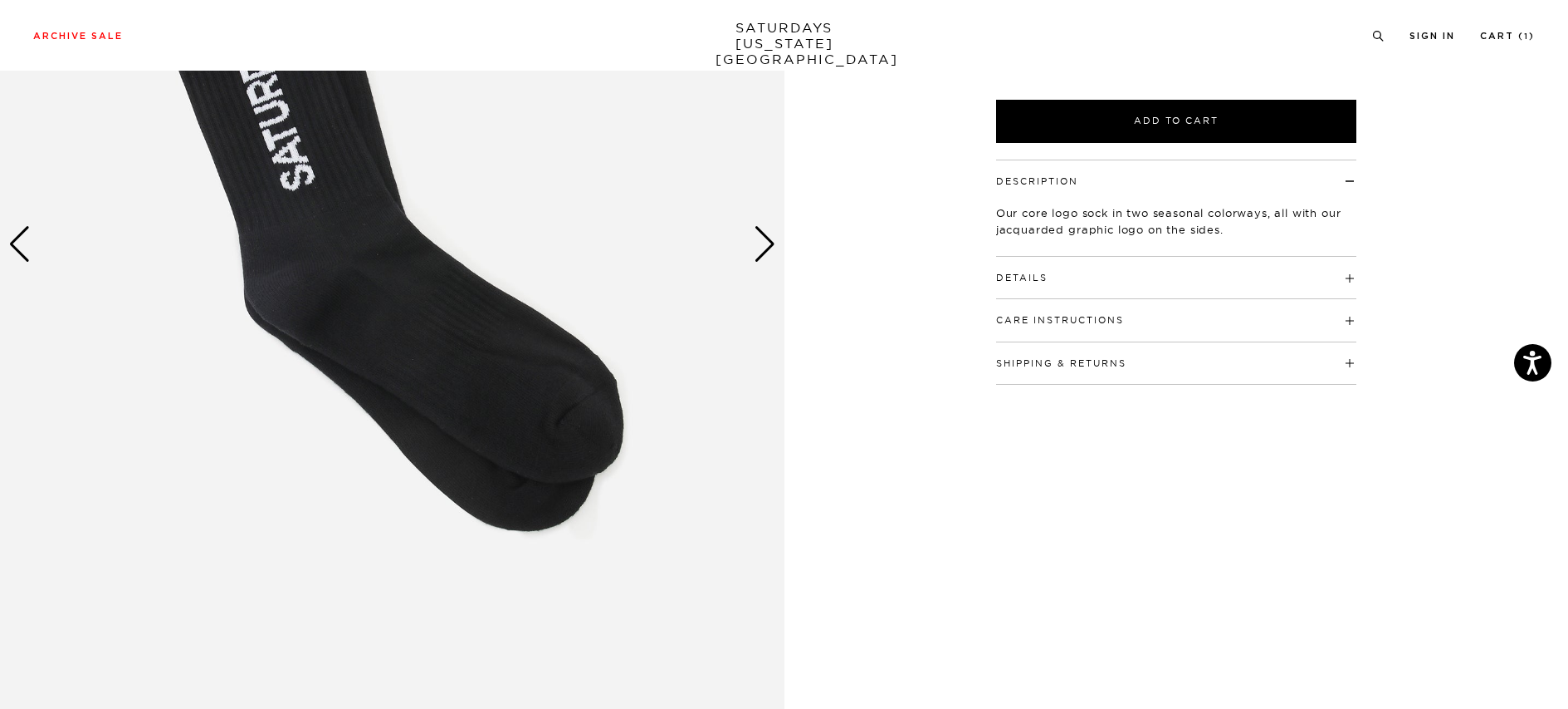
click at [765, 250] on div "Next slide" at bounding box center [765, 244] width 23 height 36
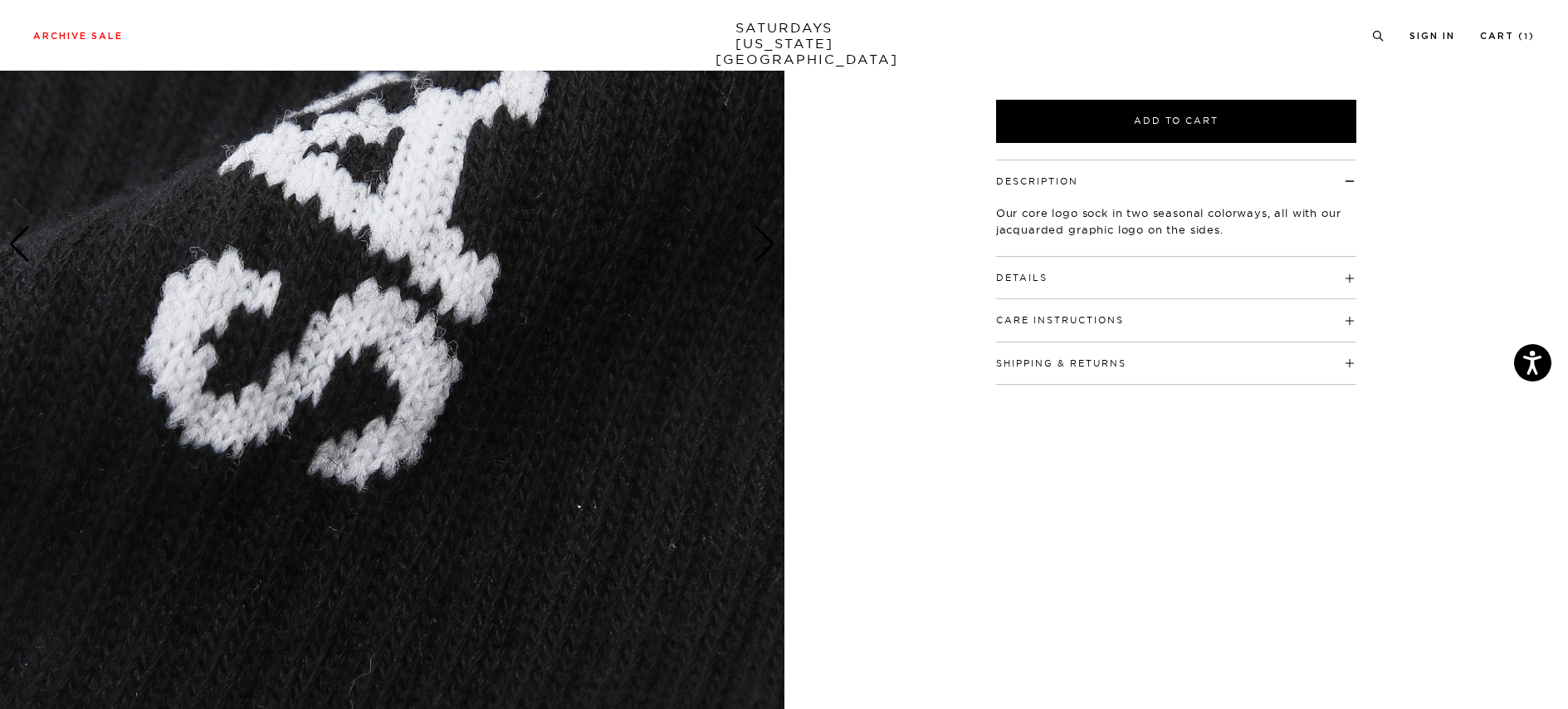
click at [8, 243] on div "Previous slide" at bounding box center [19, 244] width 23 height 36
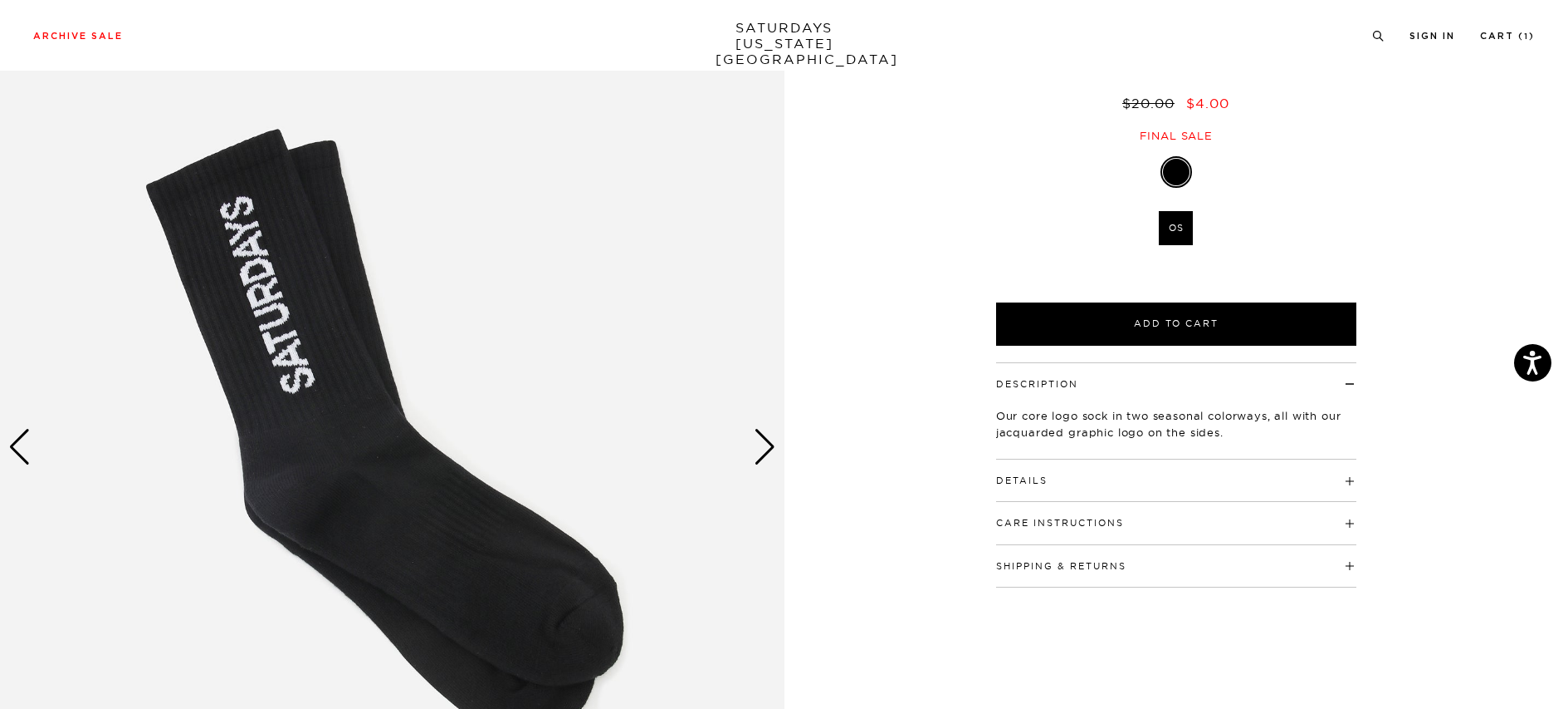
scroll to position [86, 0]
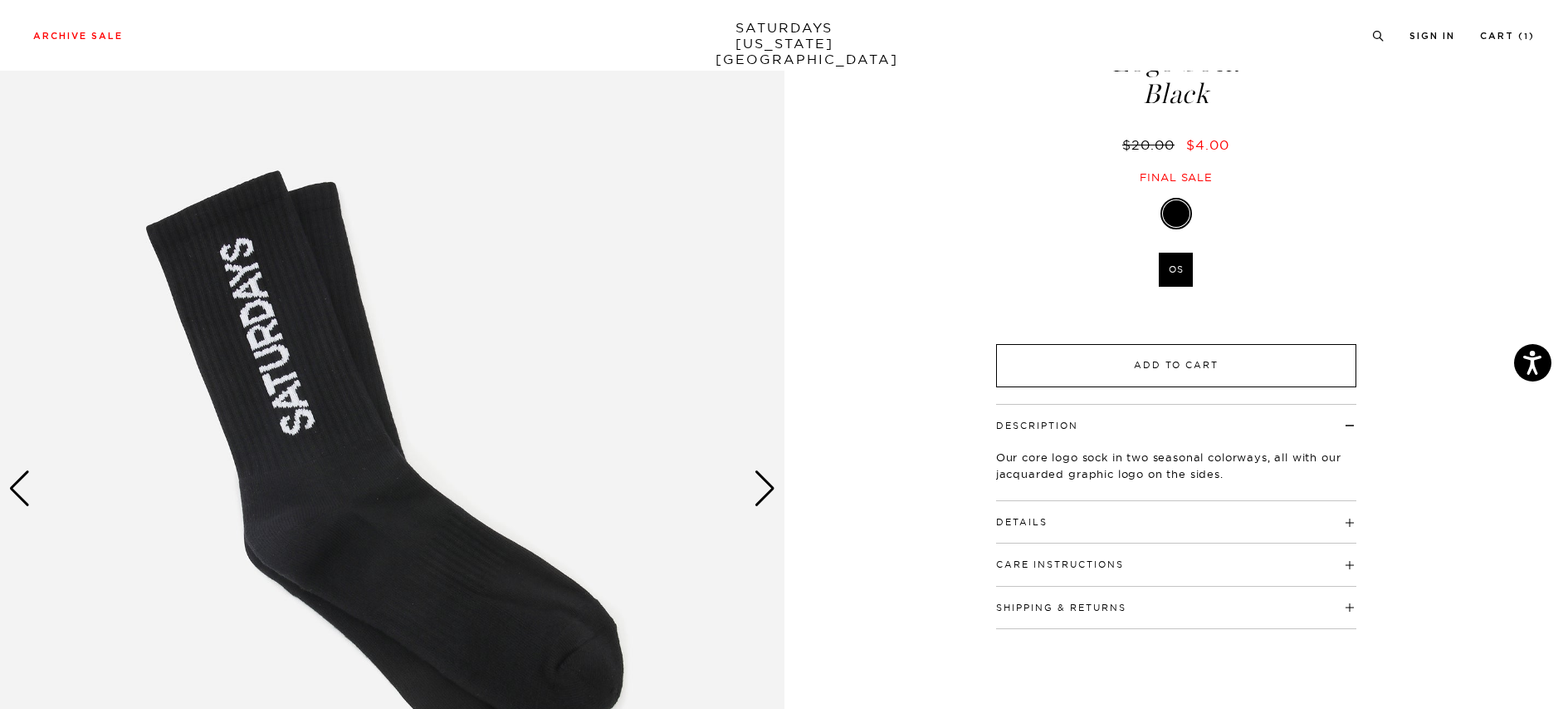
click at [1175, 352] on button "Add to Cart" at bounding box center [1177, 366] width 361 height 43
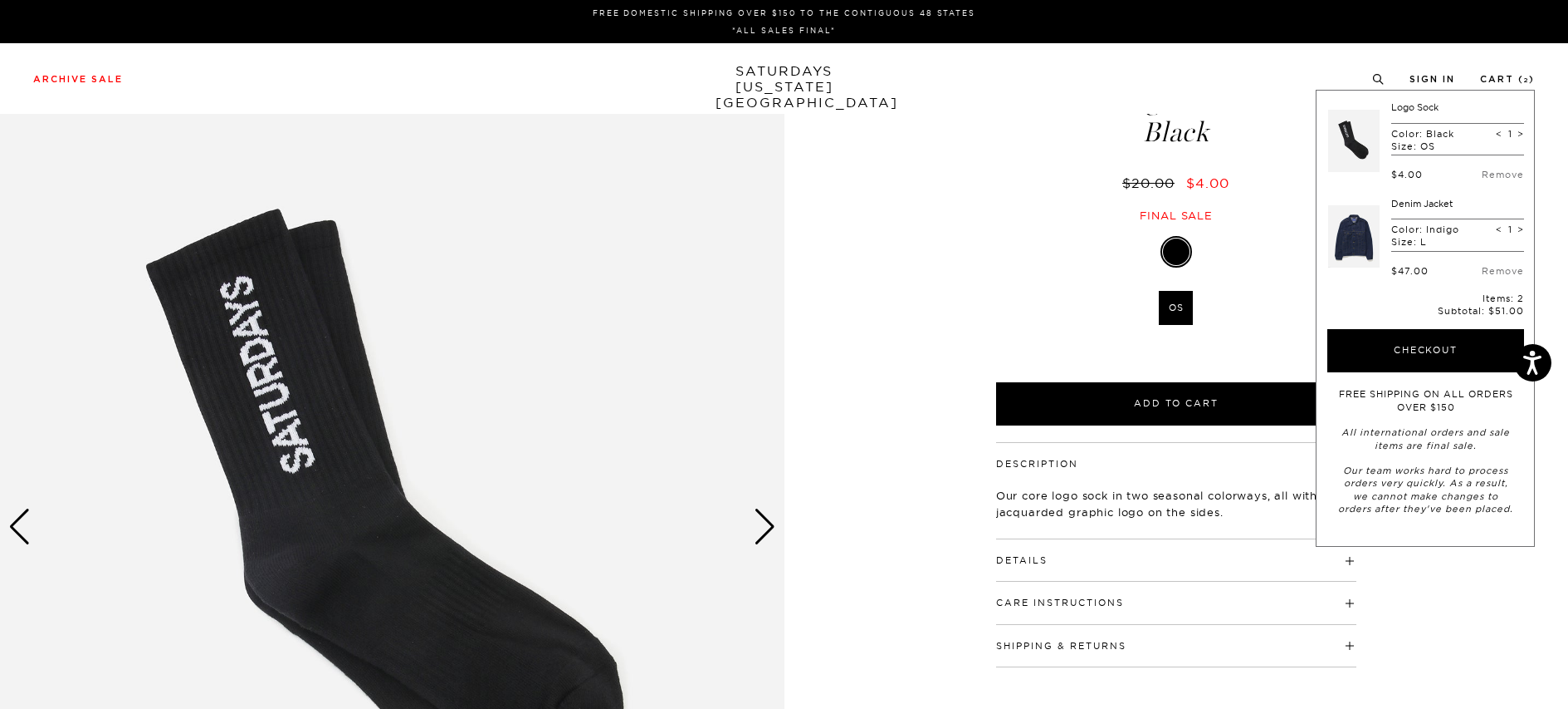
scroll to position [0, 0]
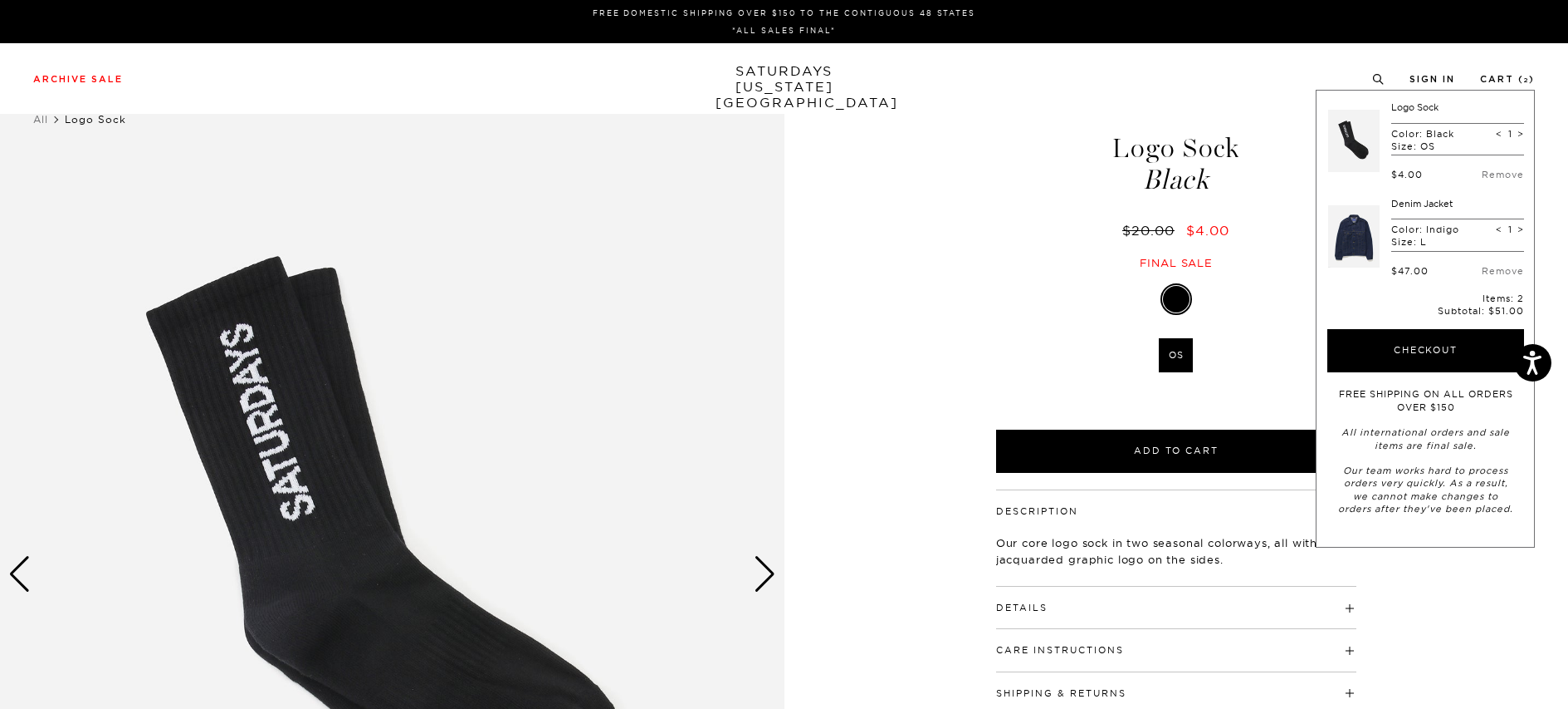
click at [946, 222] on div "1 / 2 Logo Sock Black $20.00 $4.00 Black" at bounding box center [784, 574] width 1568 height 981
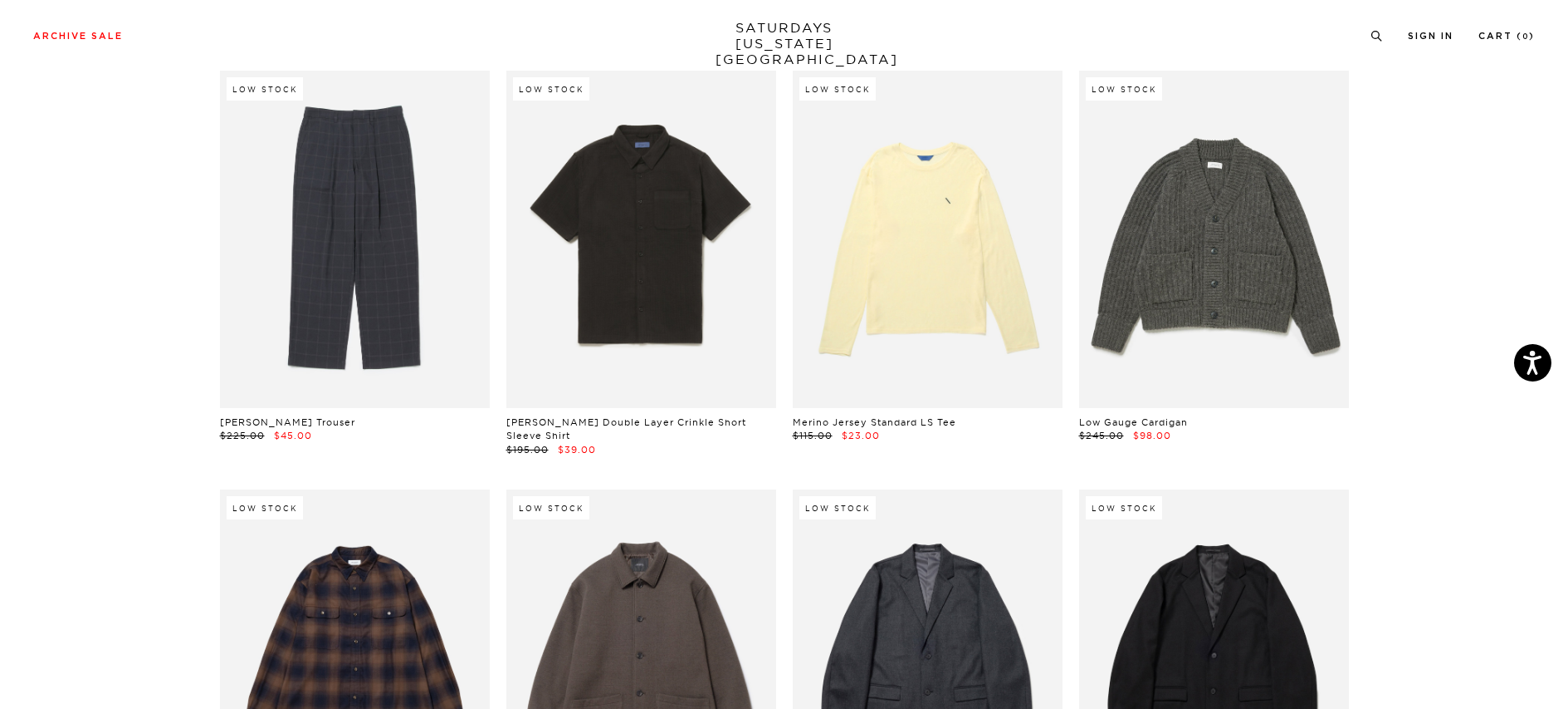
scroll to position [25275, 0]
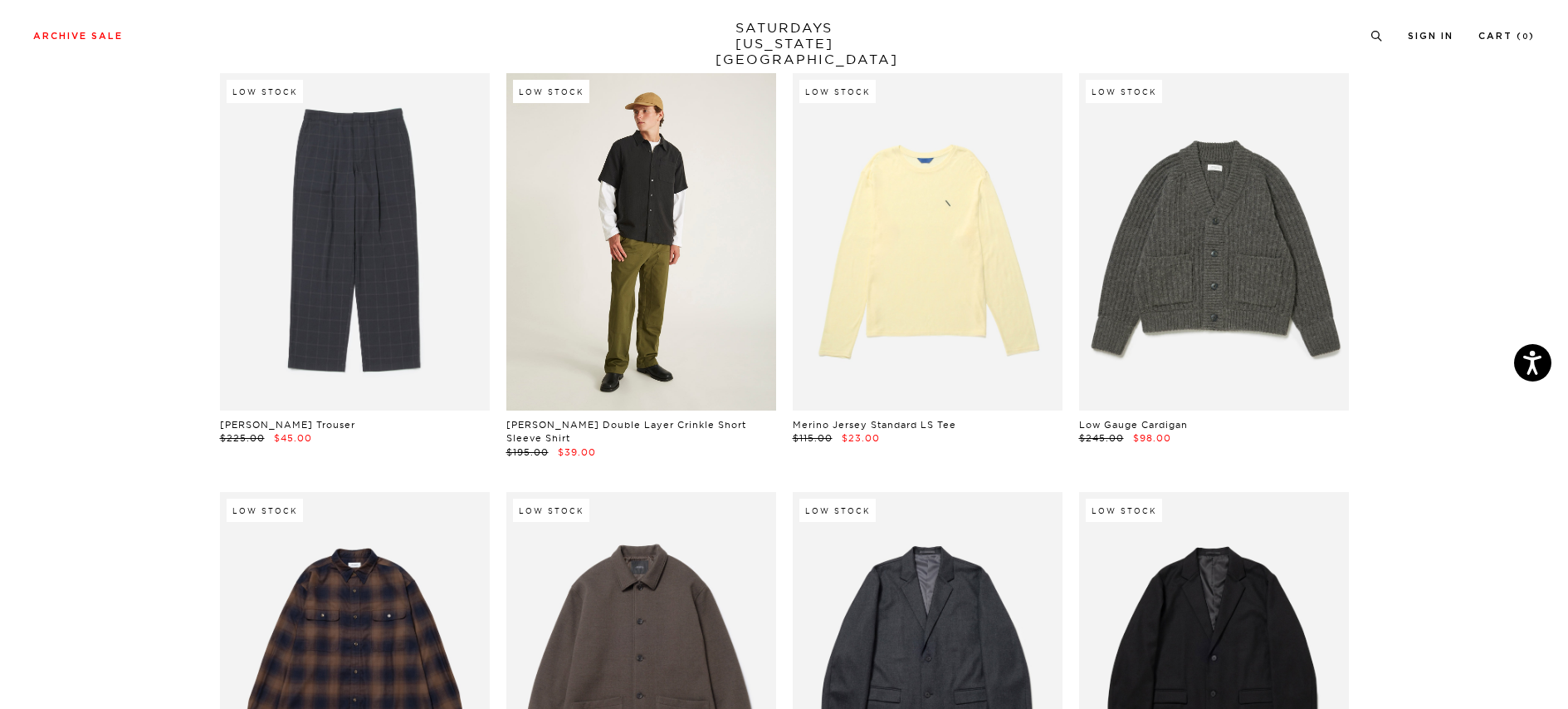
click at [652, 181] on link at bounding box center [642, 242] width 270 height 337
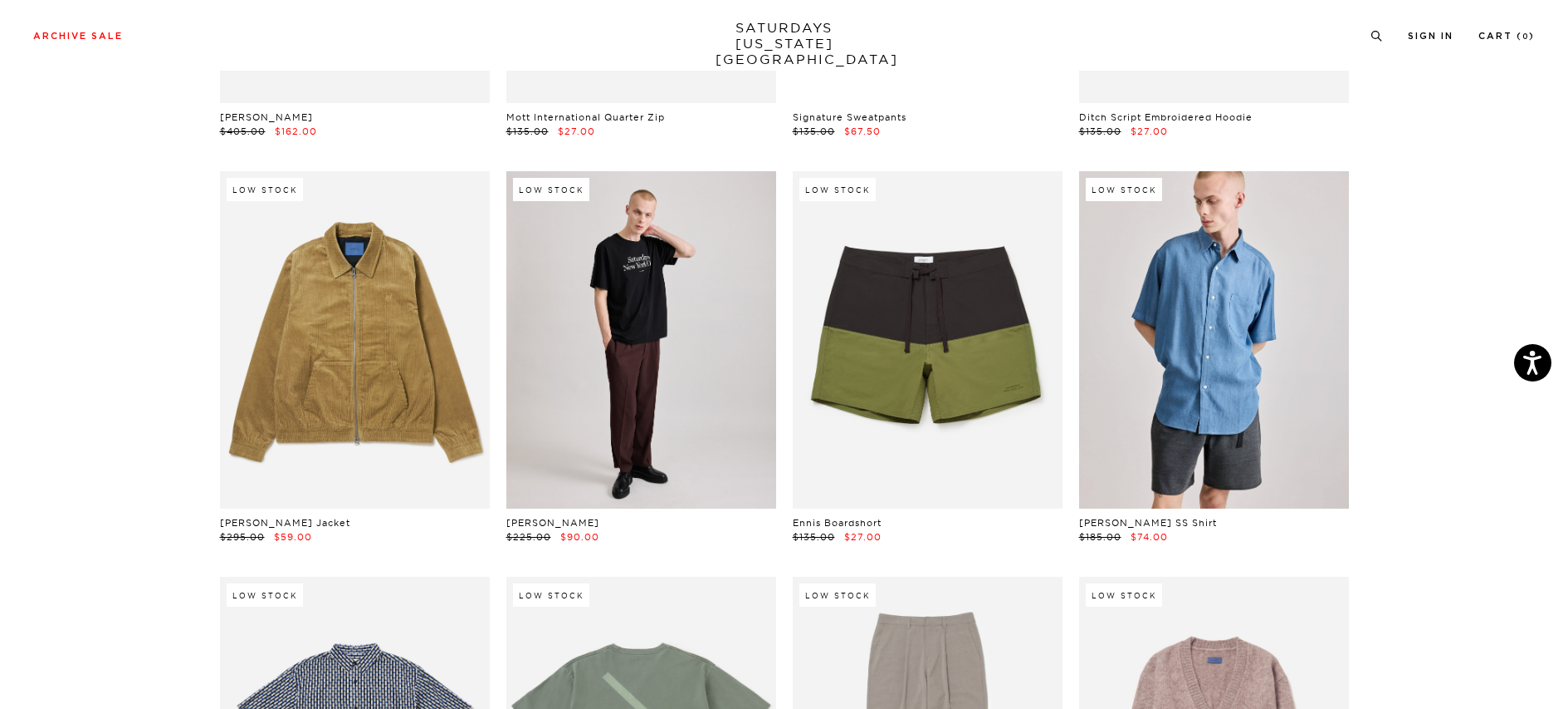
scroll to position [26819, 0]
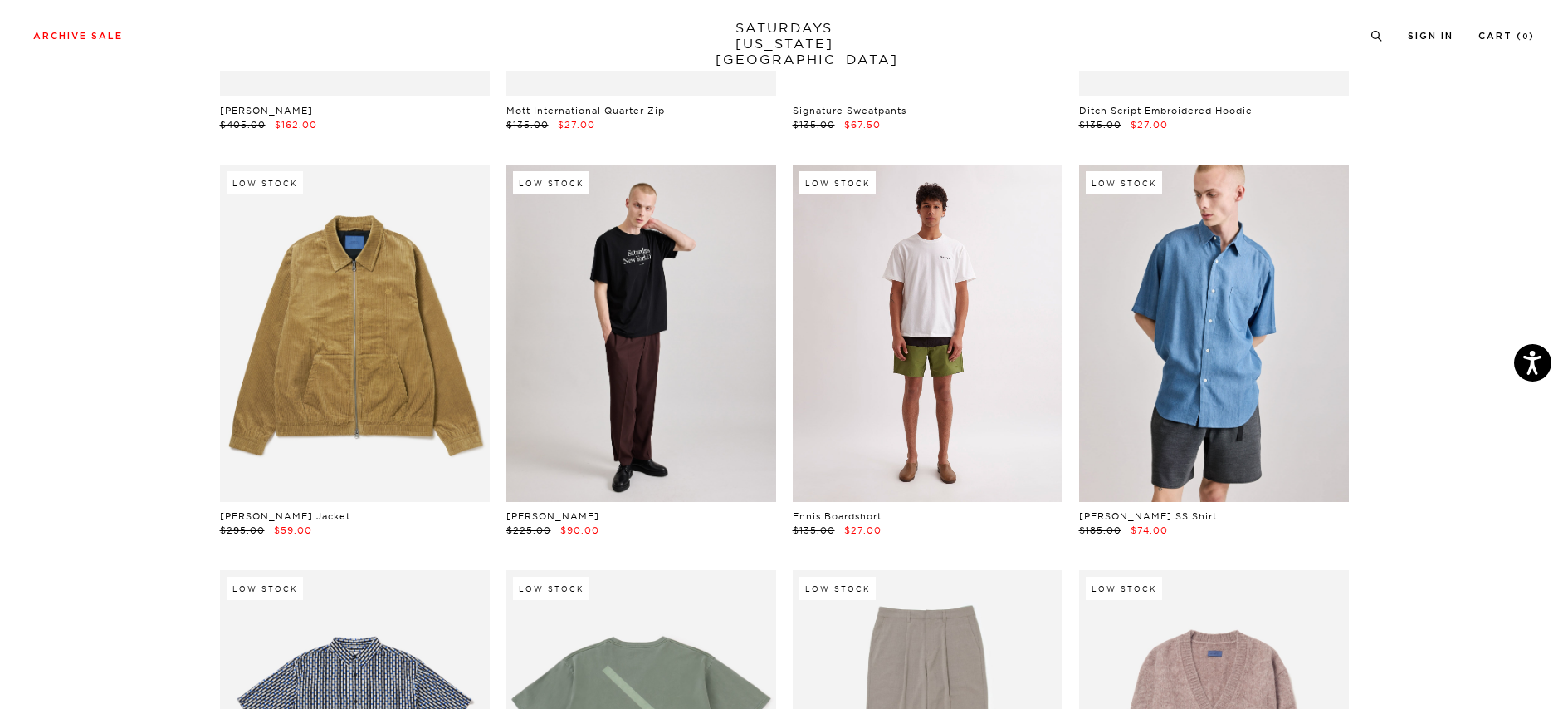
click at [956, 282] on link at bounding box center [928, 333] width 270 height 337
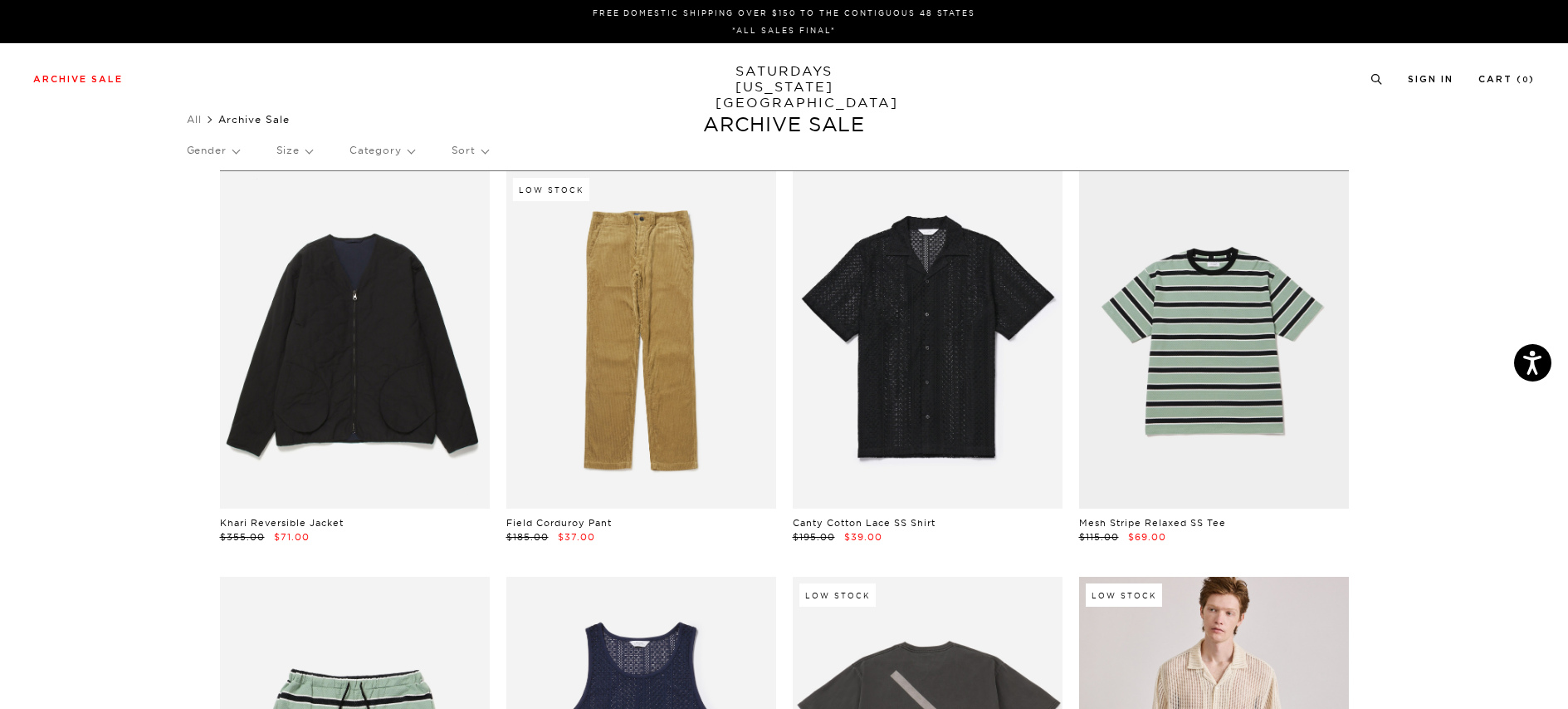
click at [395, 150] on p "Category" at bounding box center [382, 150] width 65 height 38
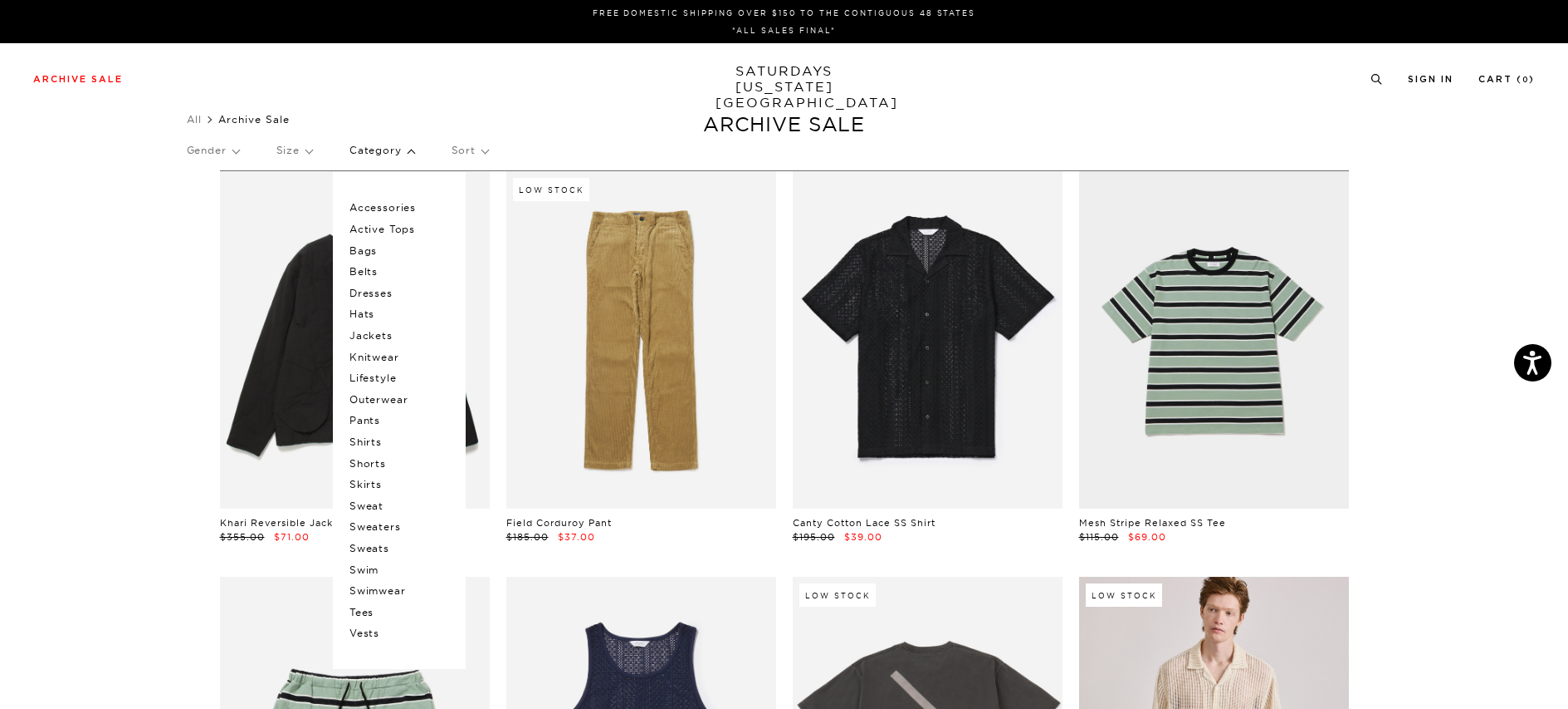
click at [376, 527] on p "Sweaters" at bounding box center [399, 527] width 100 height 22
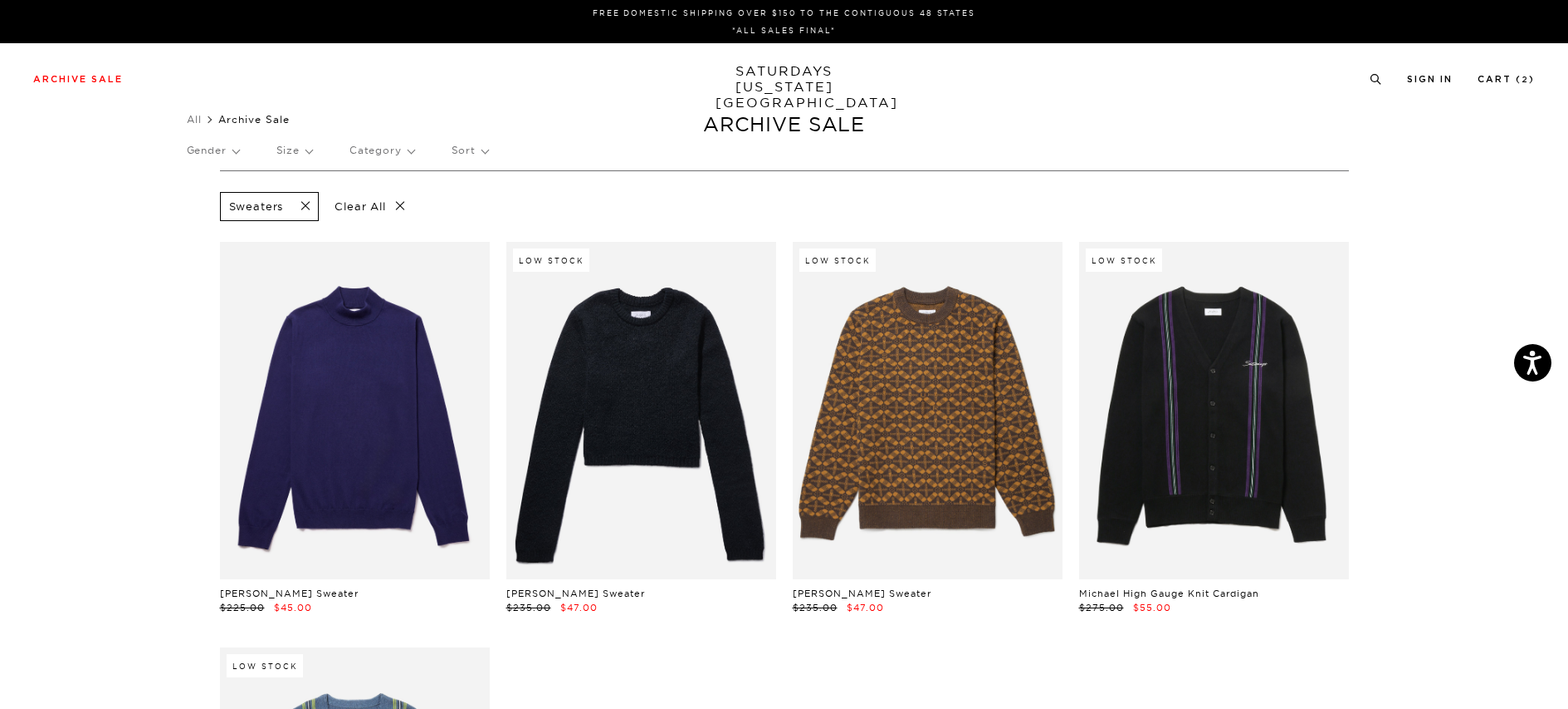
click at [231, 152] on p "Gender" at bounding box center [213, 150] width 52 height 38
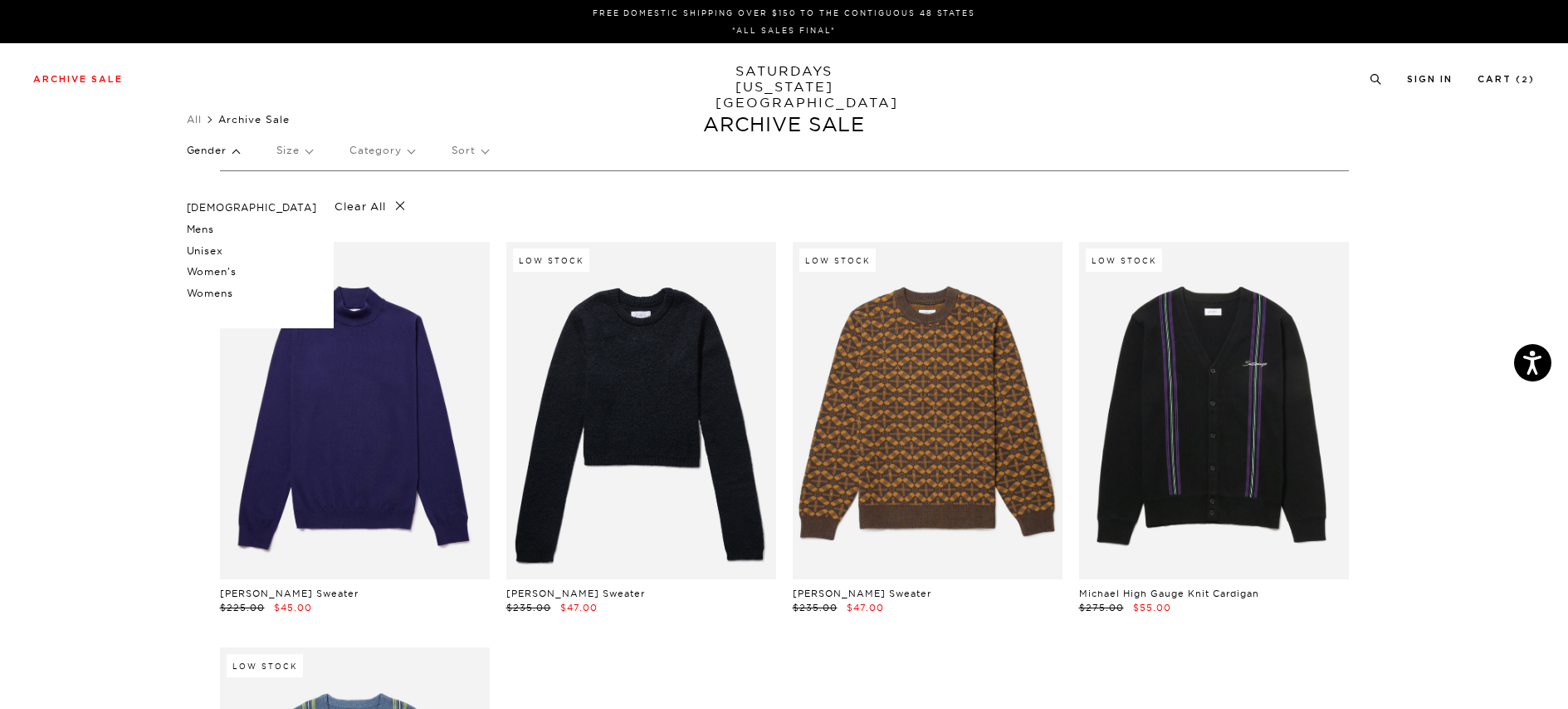
click at [221, 204] on p "Male" at bounding box center [252, 208] width 130 height 22
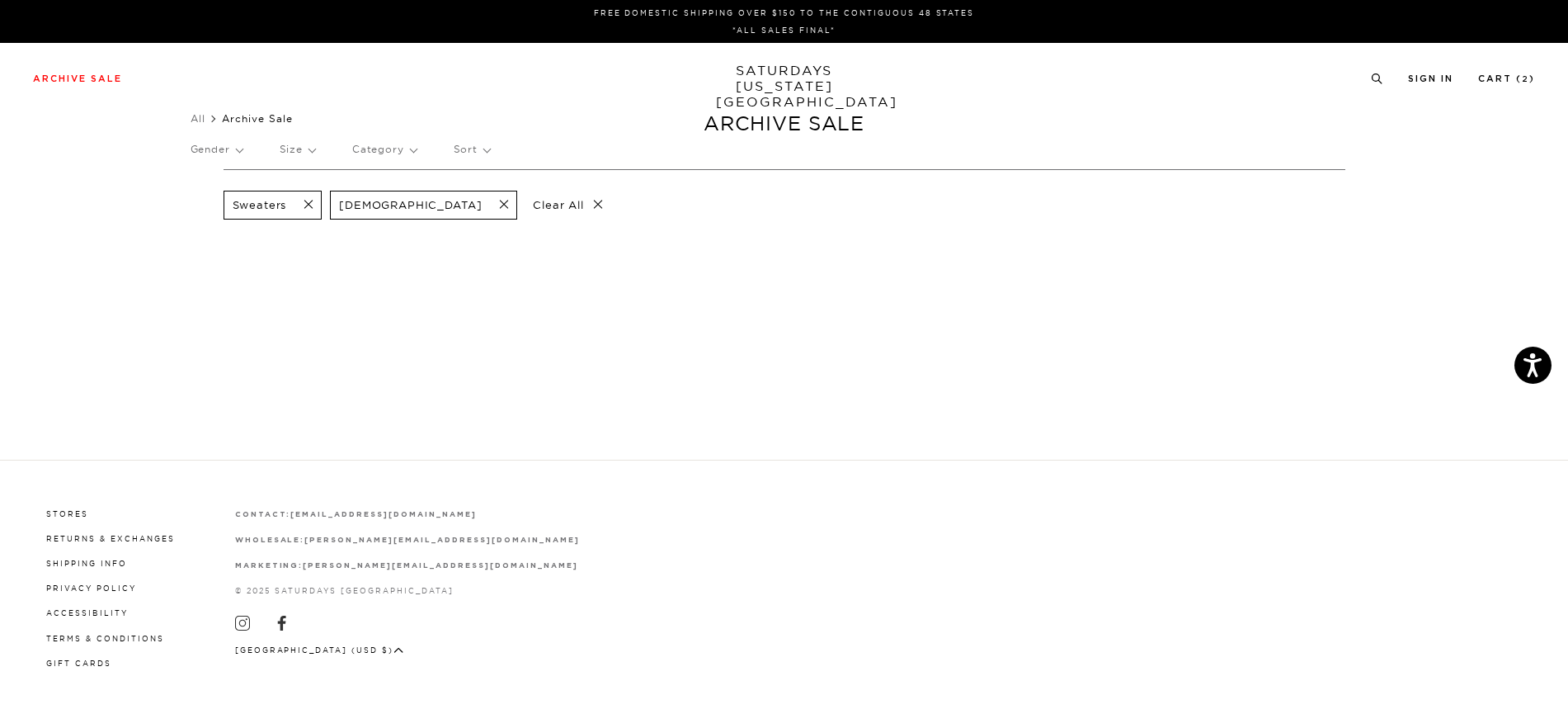
click at [482, 207] on span at bounding box center [498, 205] width 34 height 16
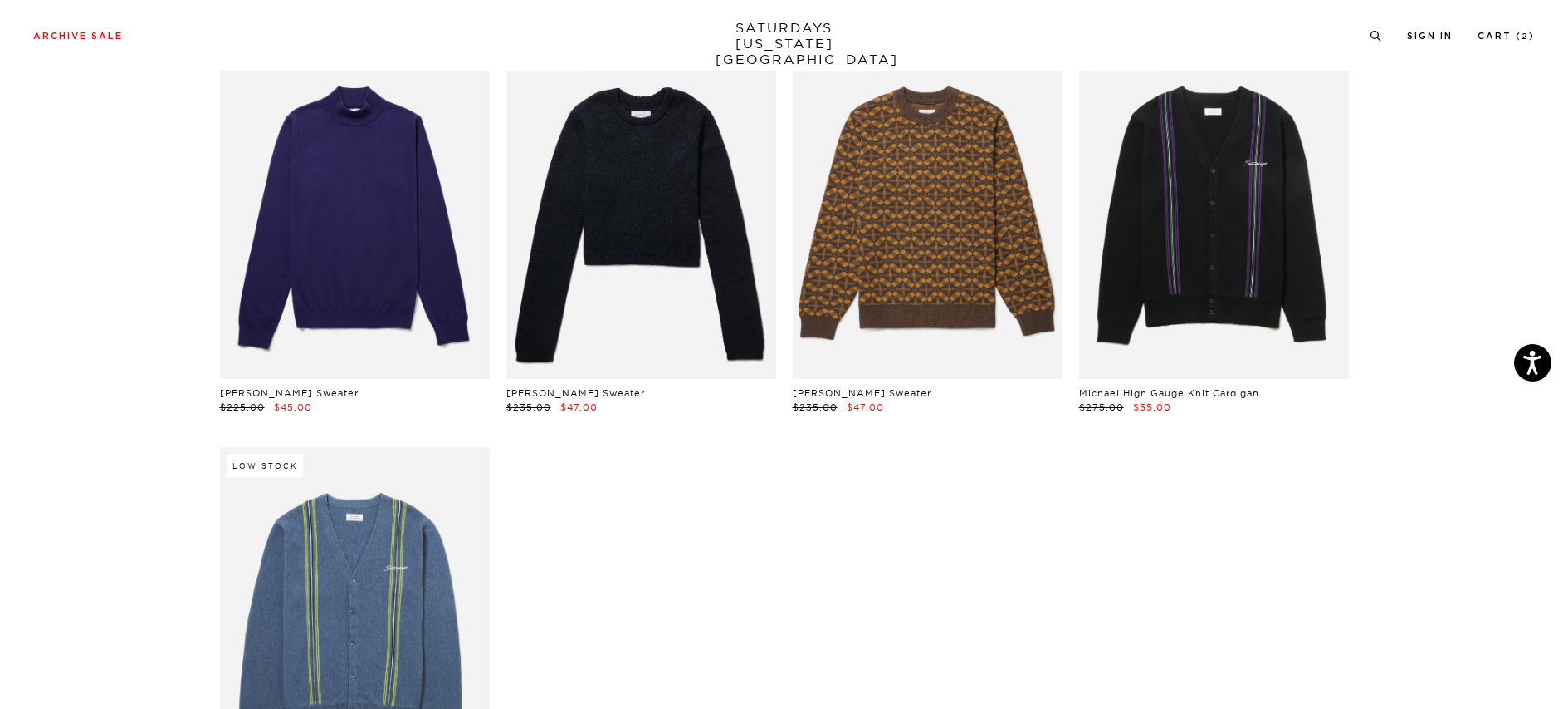
scroll to position [150, 0]
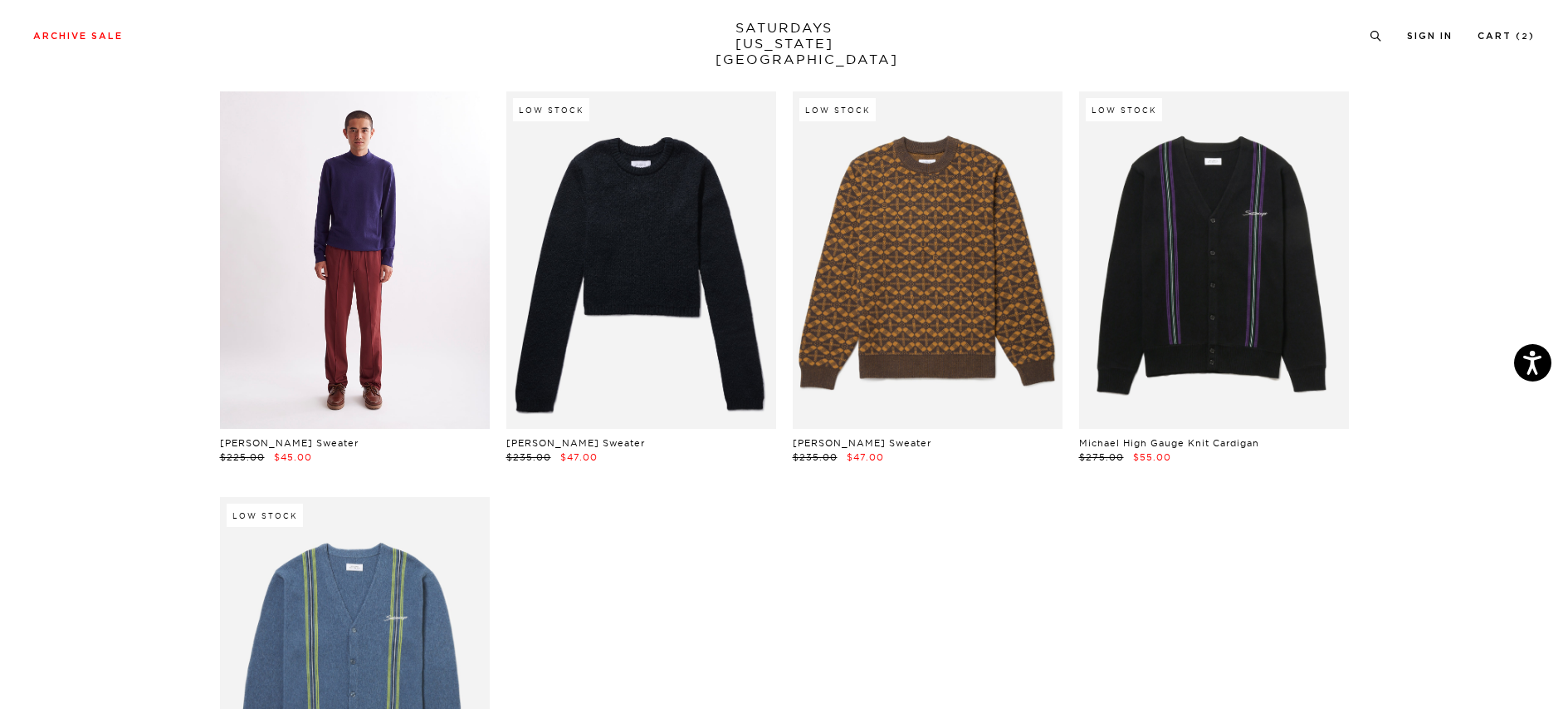
click at [363, 255] on link at bounding box center [355, 260] width 270 height 337
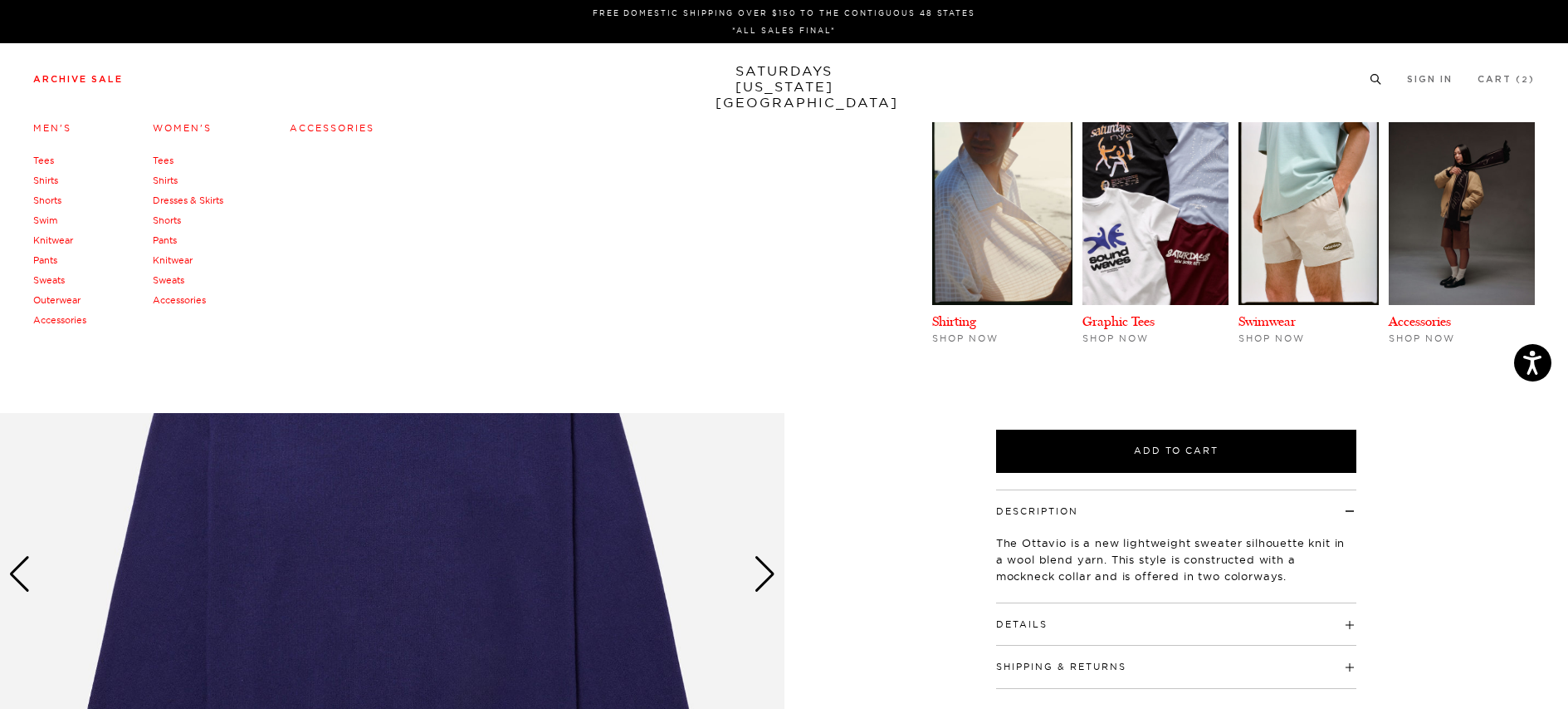
click at [108, 75] on link "Archive Sale" at bounding box center [78, 79] width 90 height 9
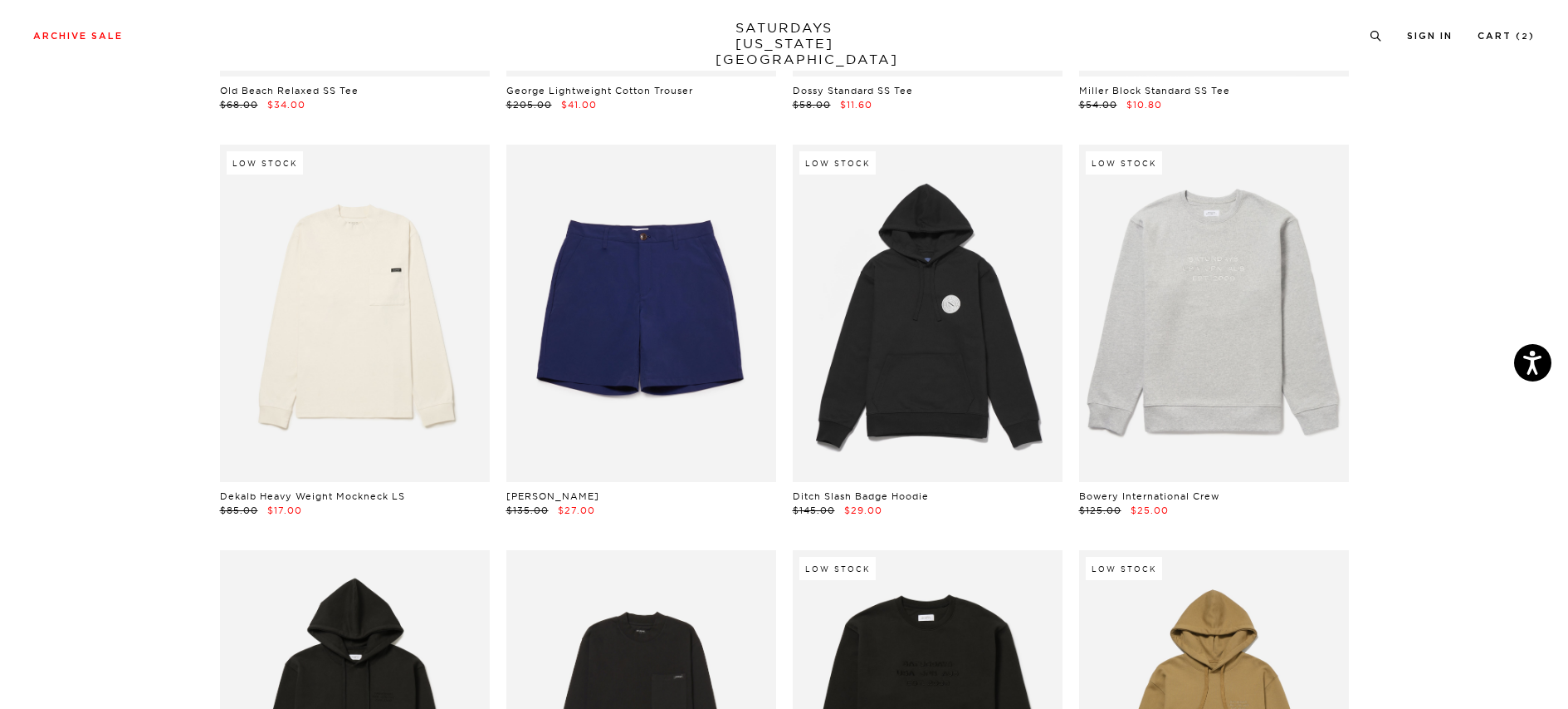
scroll to position [6527, 0]
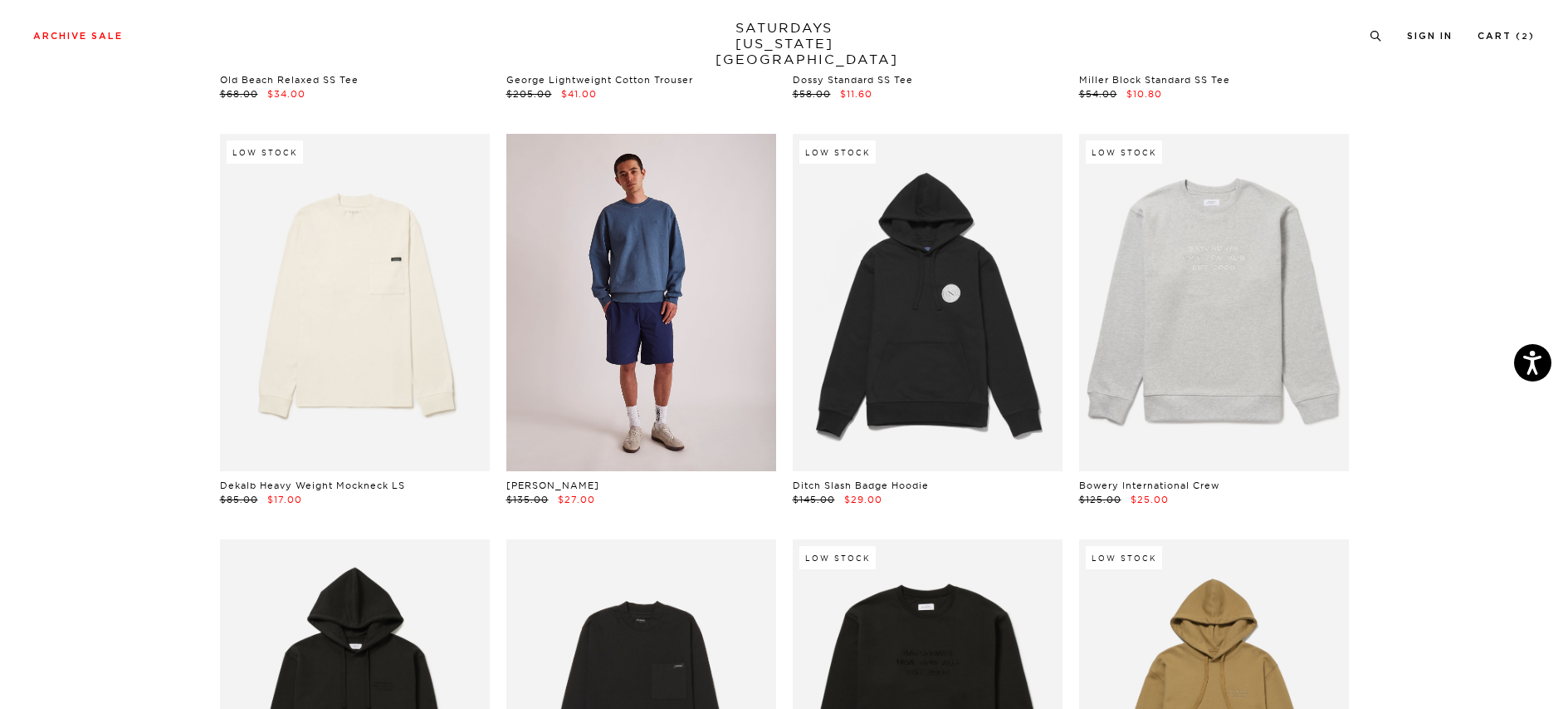
click at [641, 308] on link at bounding box center [642, 303] width 270 height 337
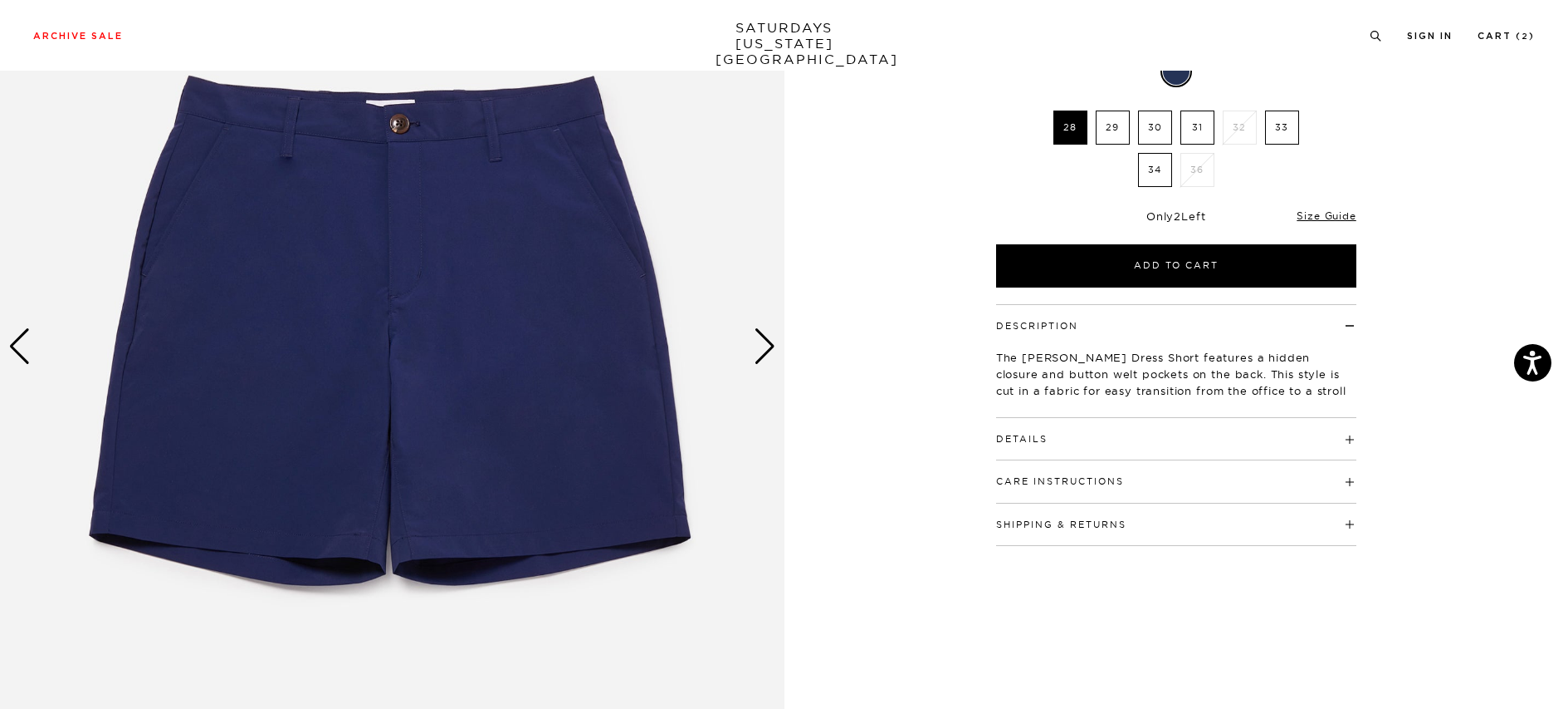
scroll to position [240, 0]
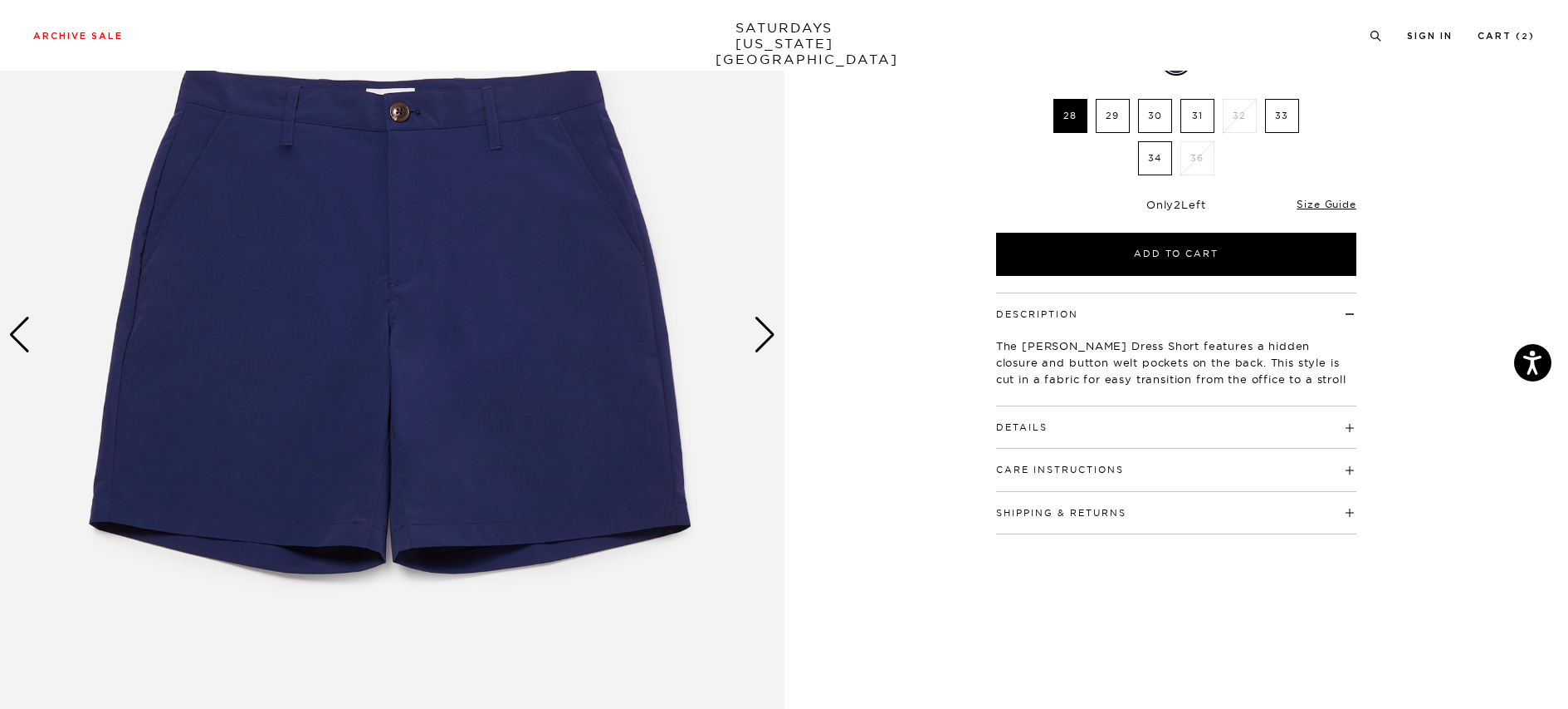
click at [759, 327] on div "Next slide" at bounding box center [765, 334] width 23 height 36
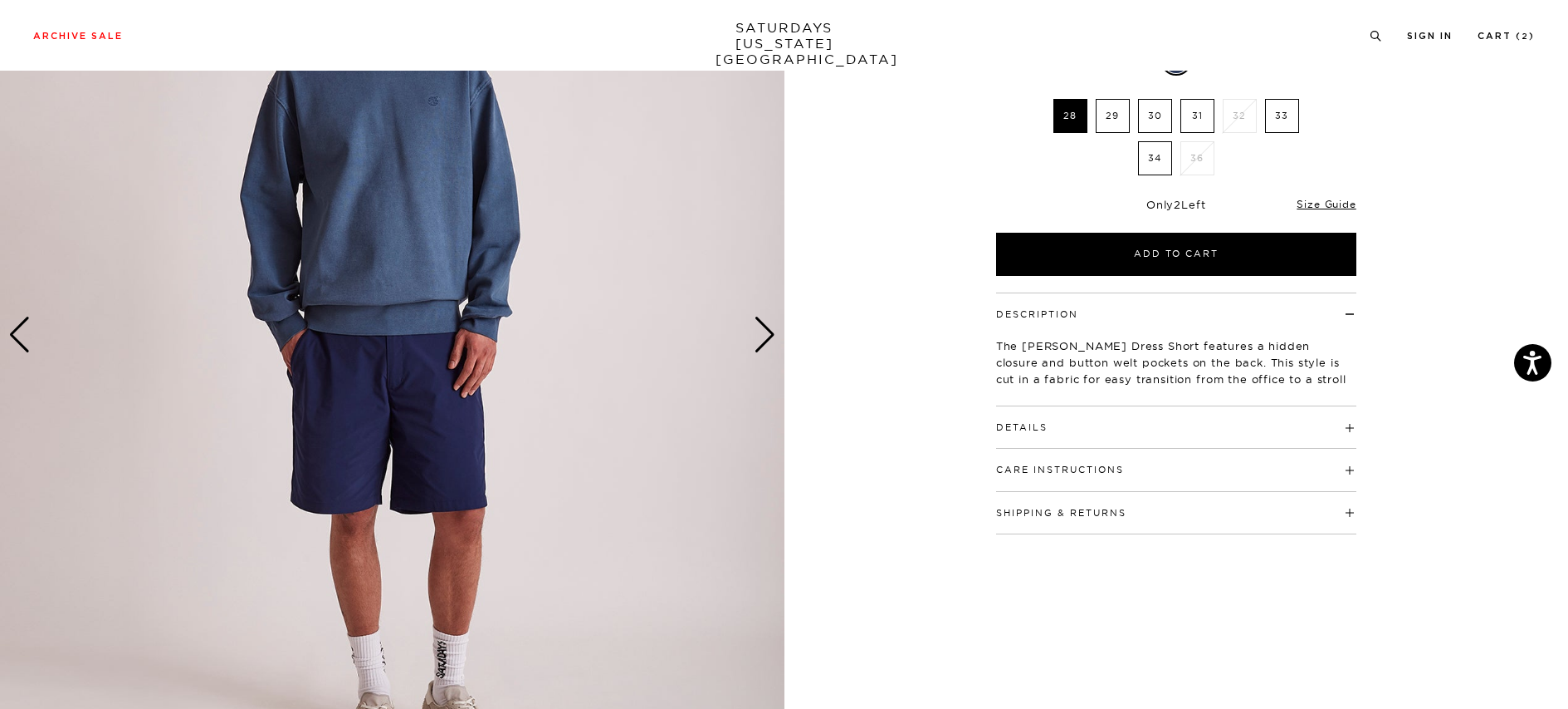
click at [759, 327] on div "Next slide" at bounding box center [765, 334] width 23 height 36
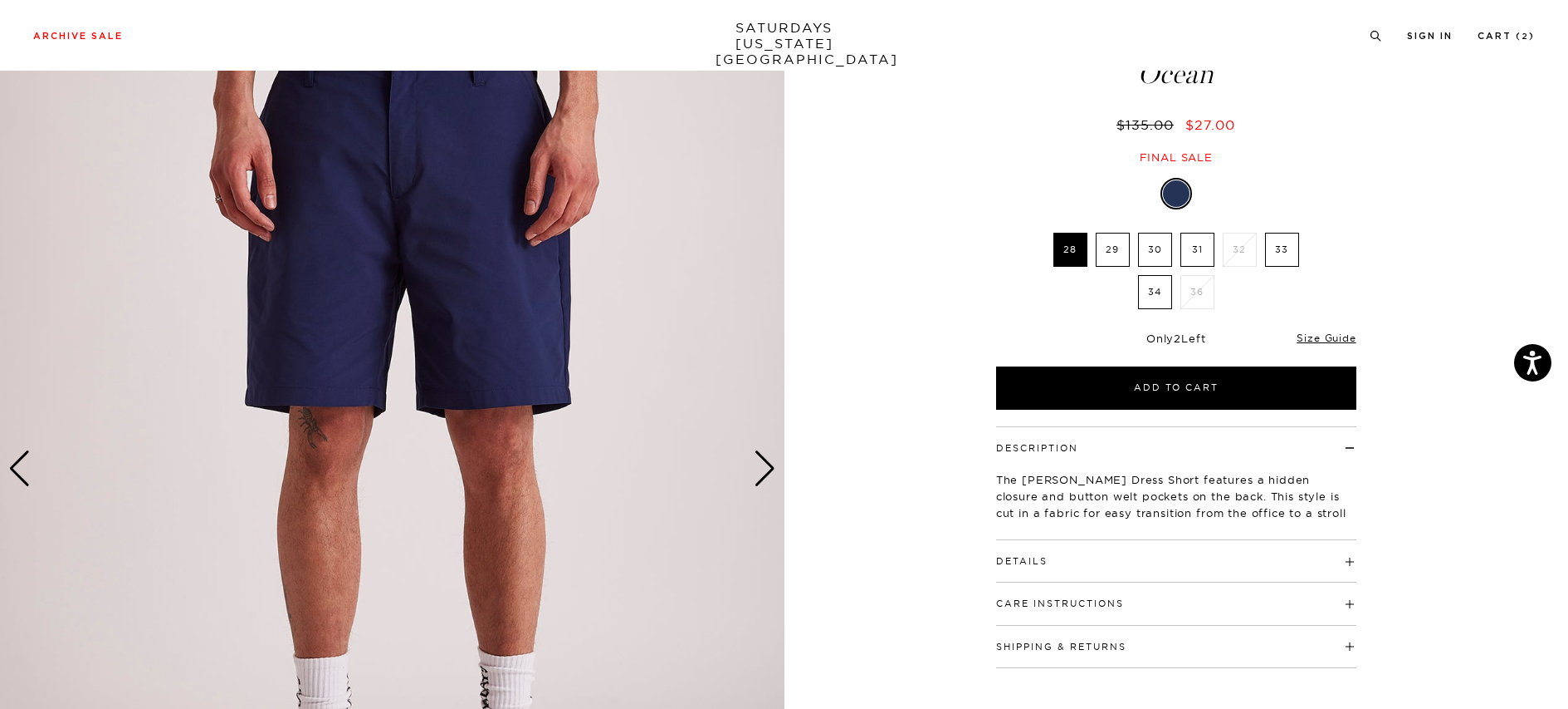
scroll to position [99, 0]
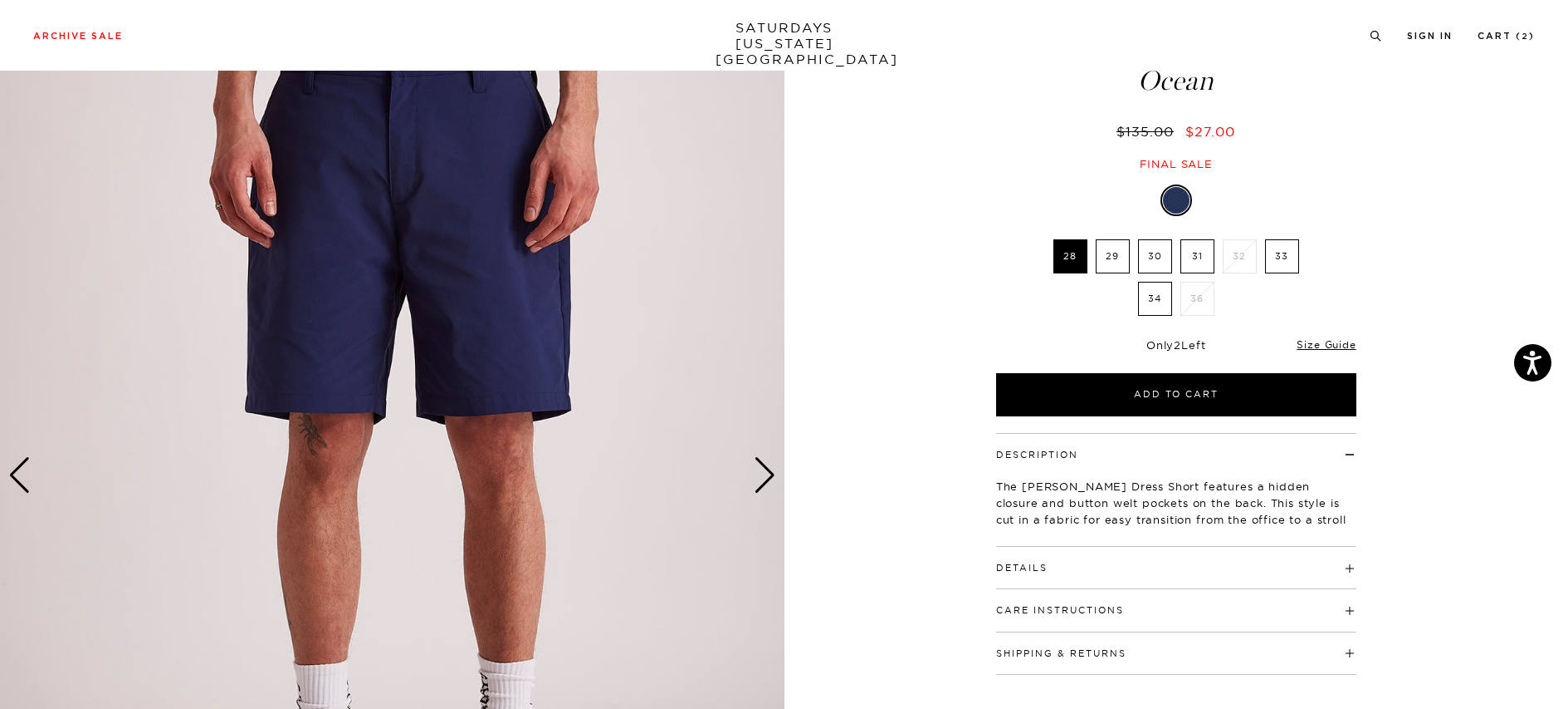
click at [767, 478] on div "Next slide" at bounding box center [765, 474] width 23 height 36
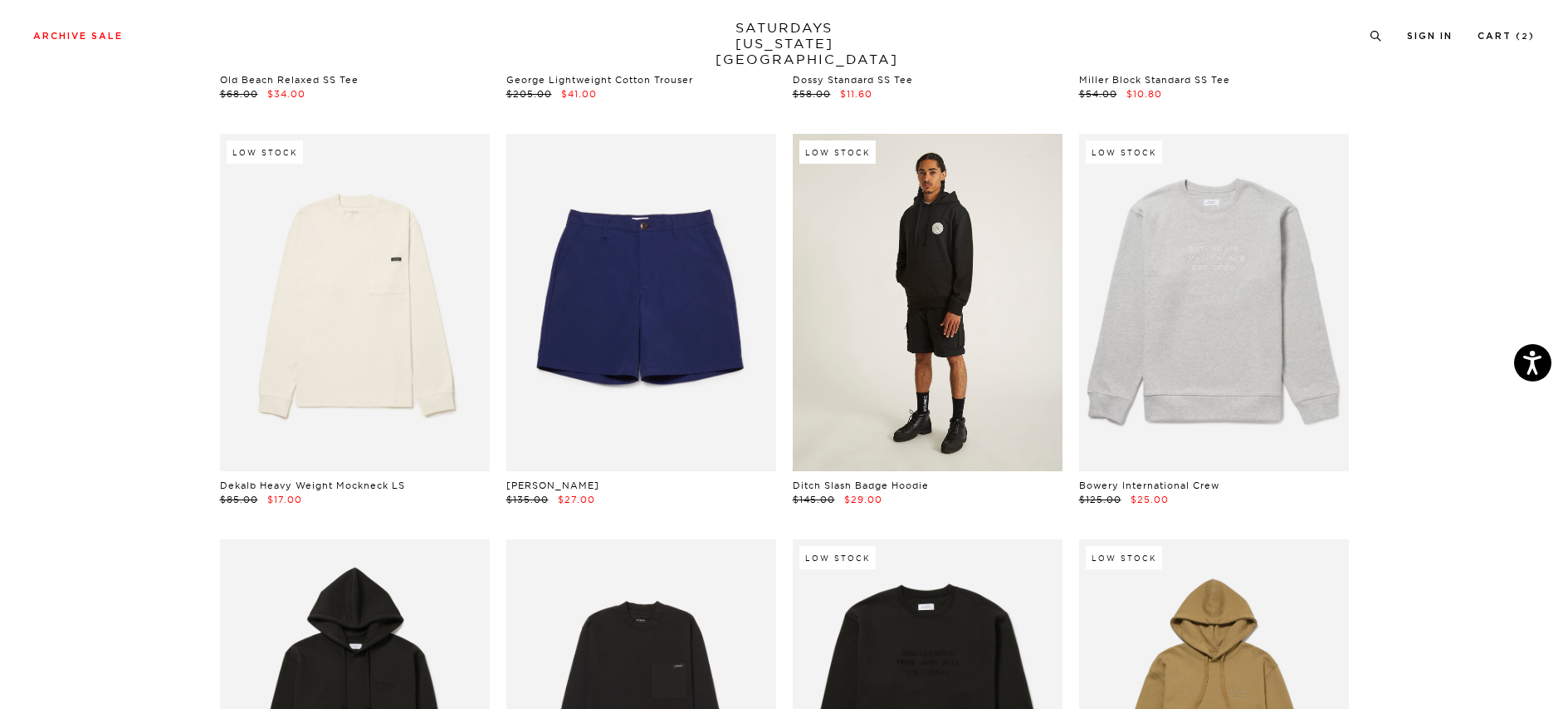
click at [940, 246] on link at bounding box center [928, 303] width 270 height 337
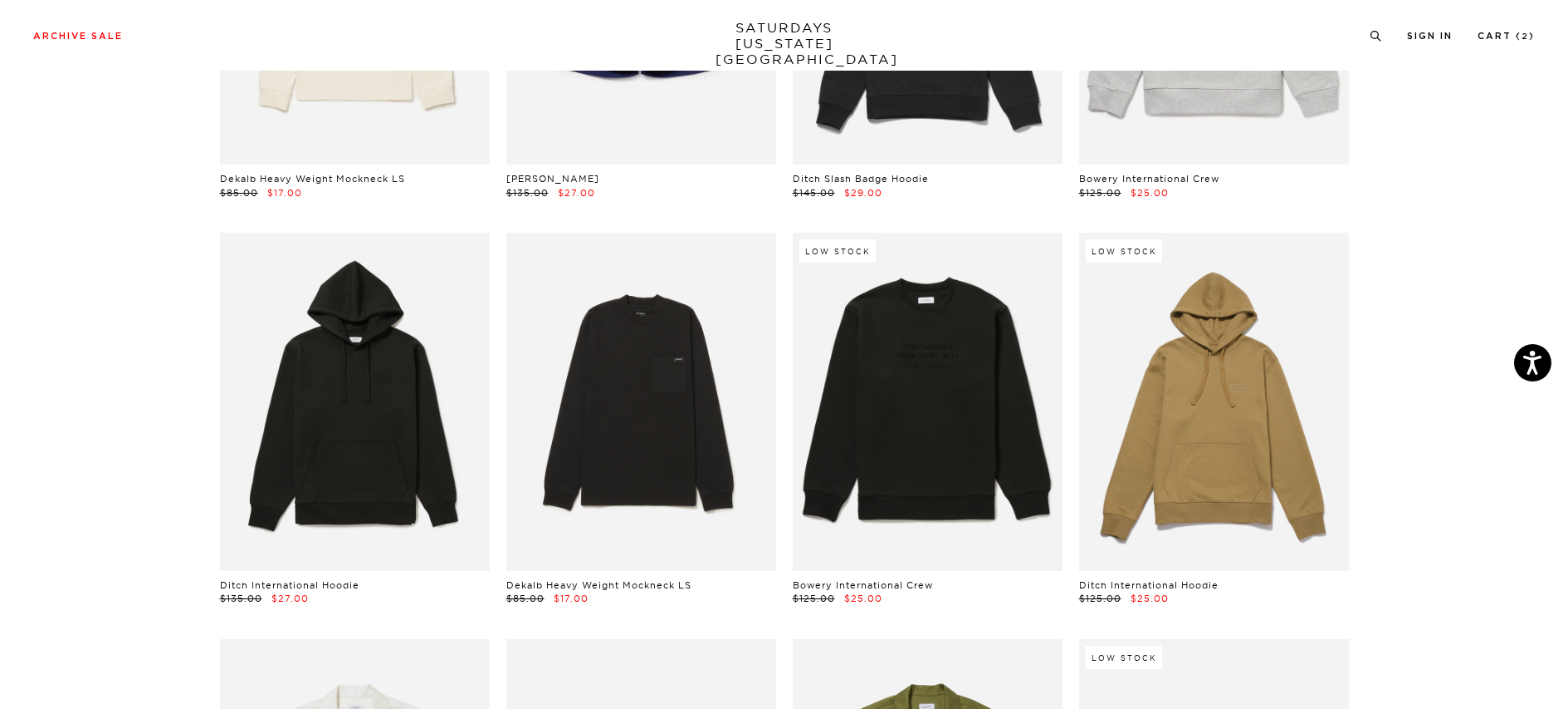
scroll to position [6835, 0]
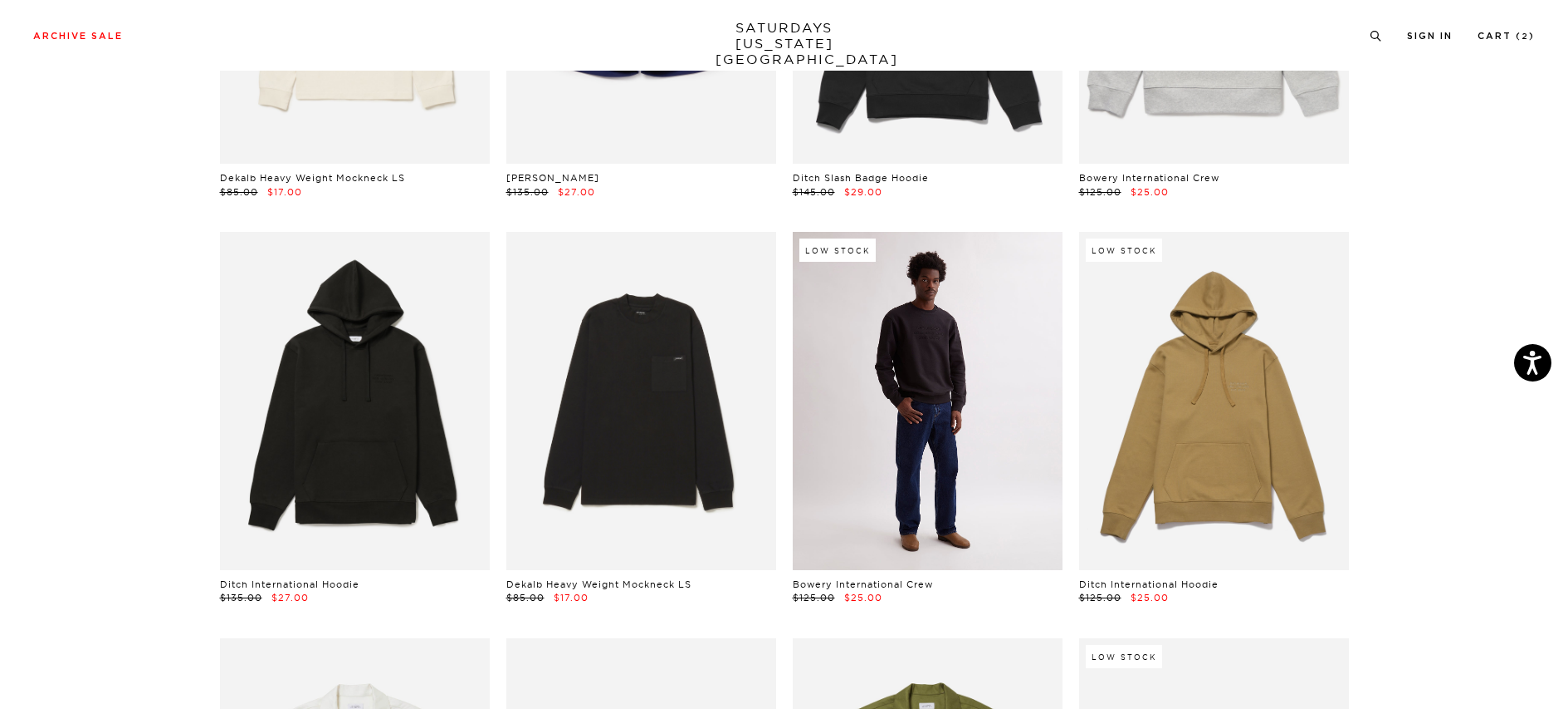
click at [930, 381] on link at bounding box center [928, 400] width 270 height 337
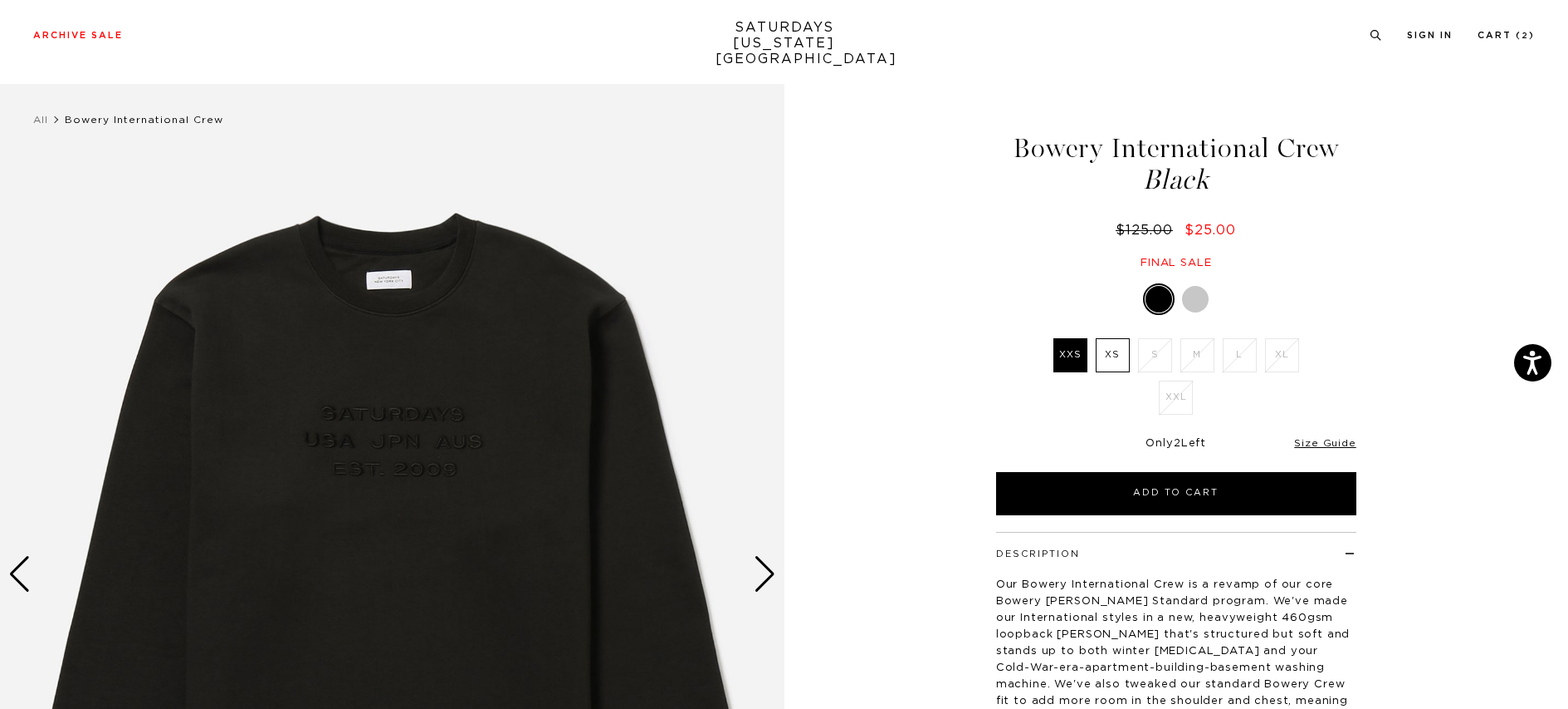
scroll to position [98, 0]
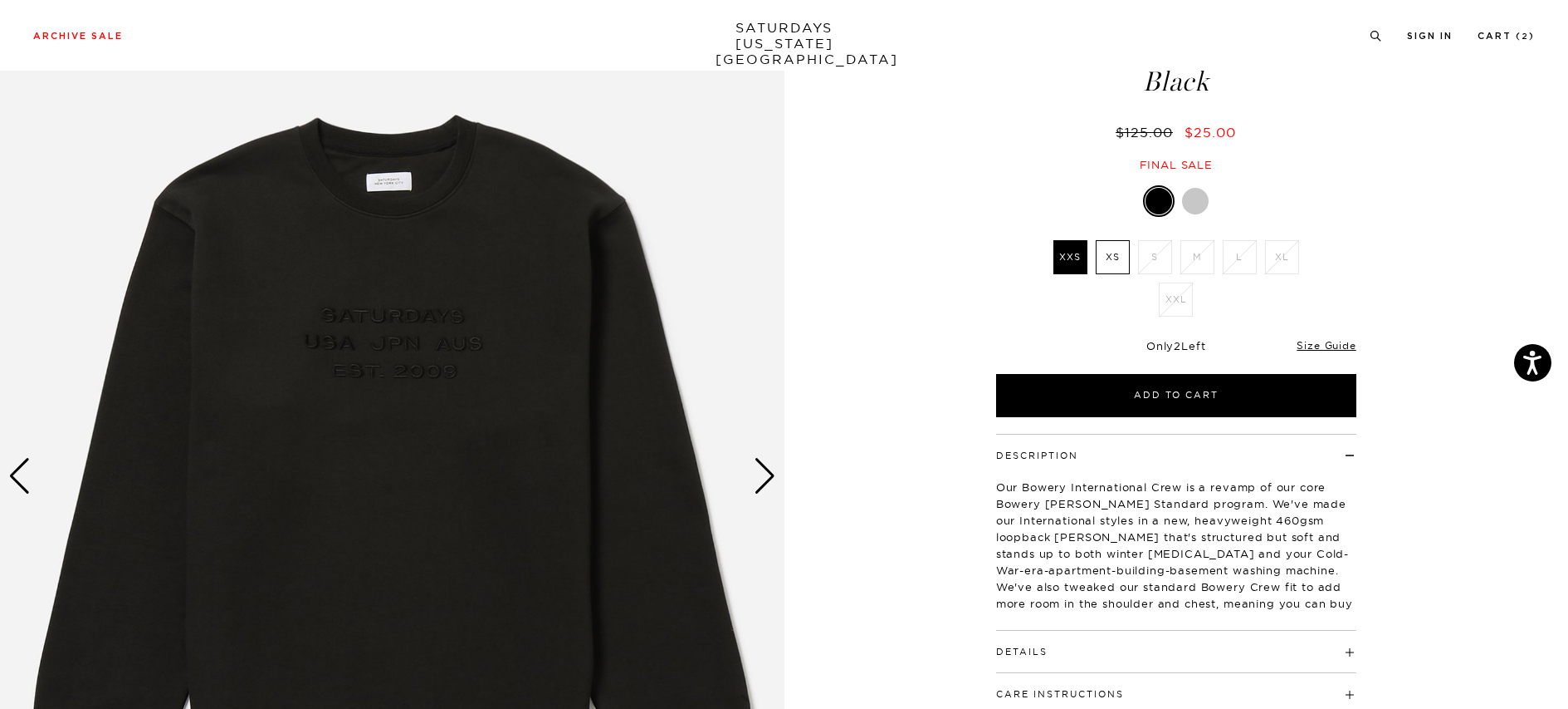
click at [757, 467] on div "Next slide" at bounding box center [765, 475] width 23 height 36
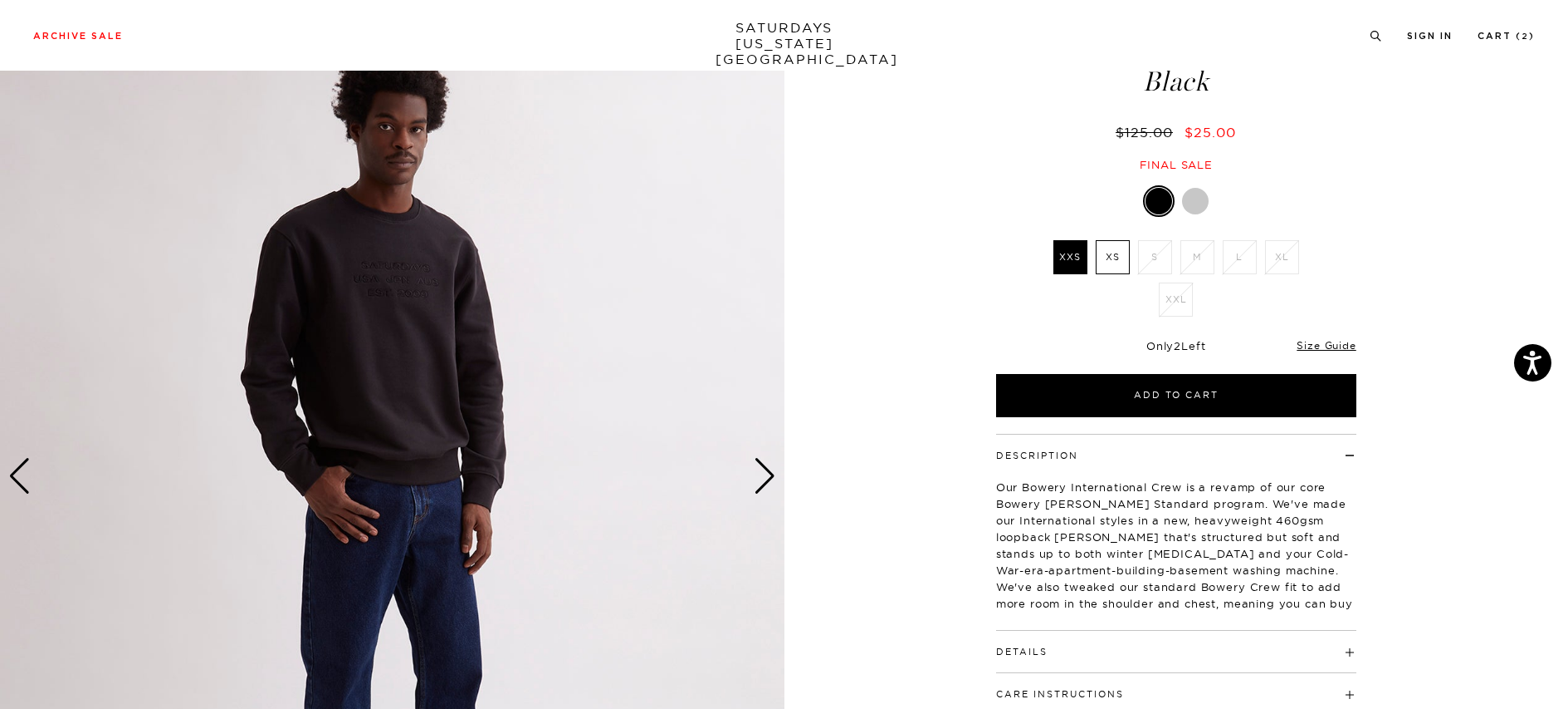
click at [757, 467] on div "Next slide" at bounding box center [765, 475] width 23 height 36
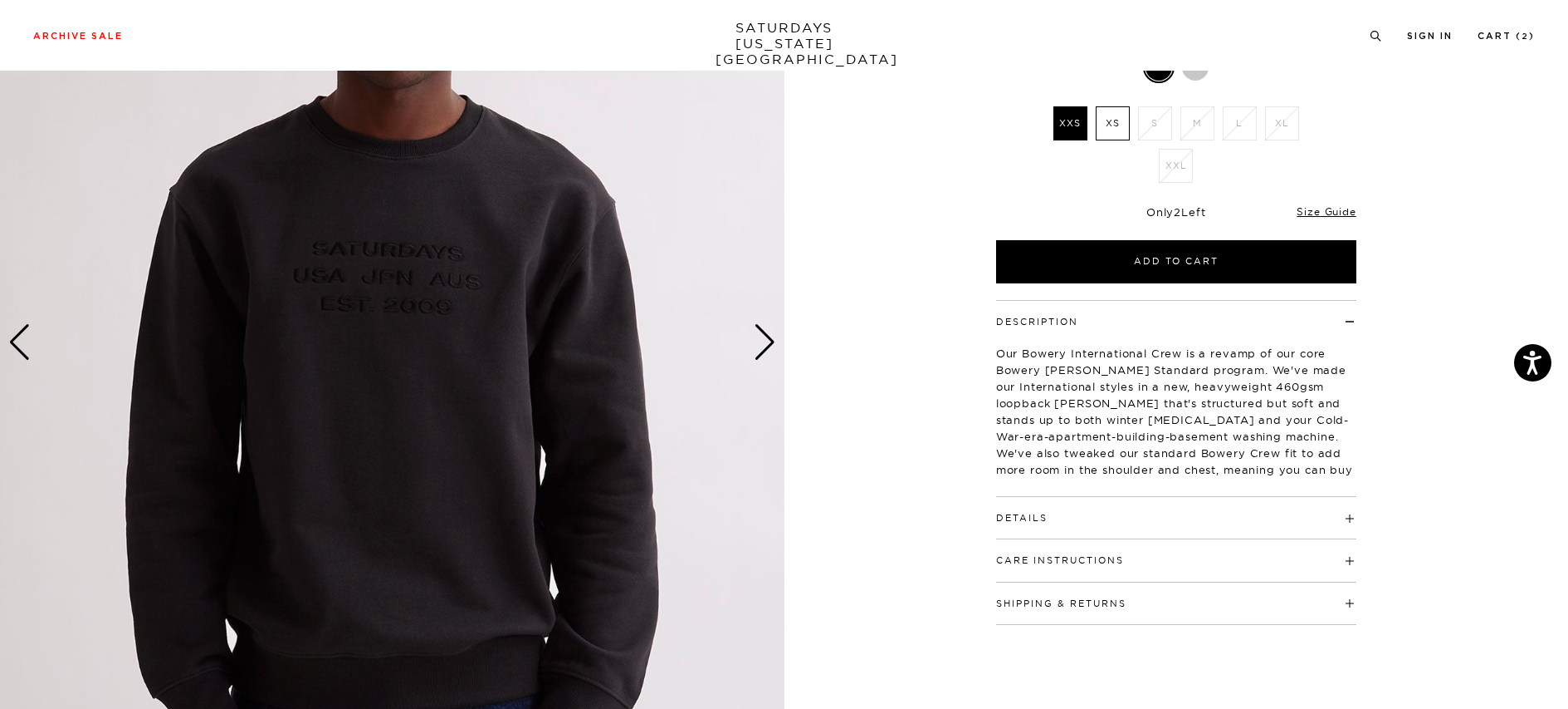
scroll to position [237, 0]
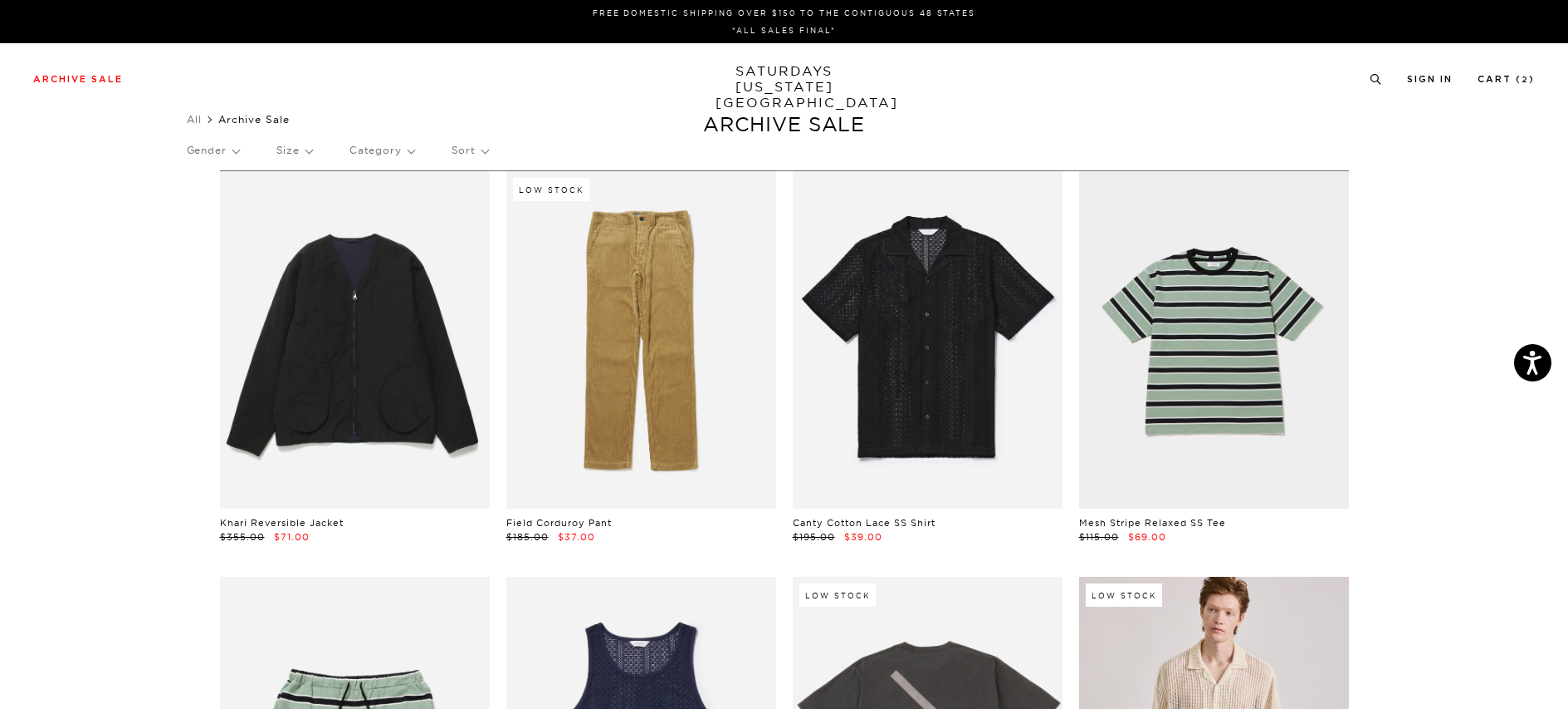
click at [796, 75] on link "SATURDAYS NEW YORK CITY" at bounding box center [784, 87] width 137 height 47
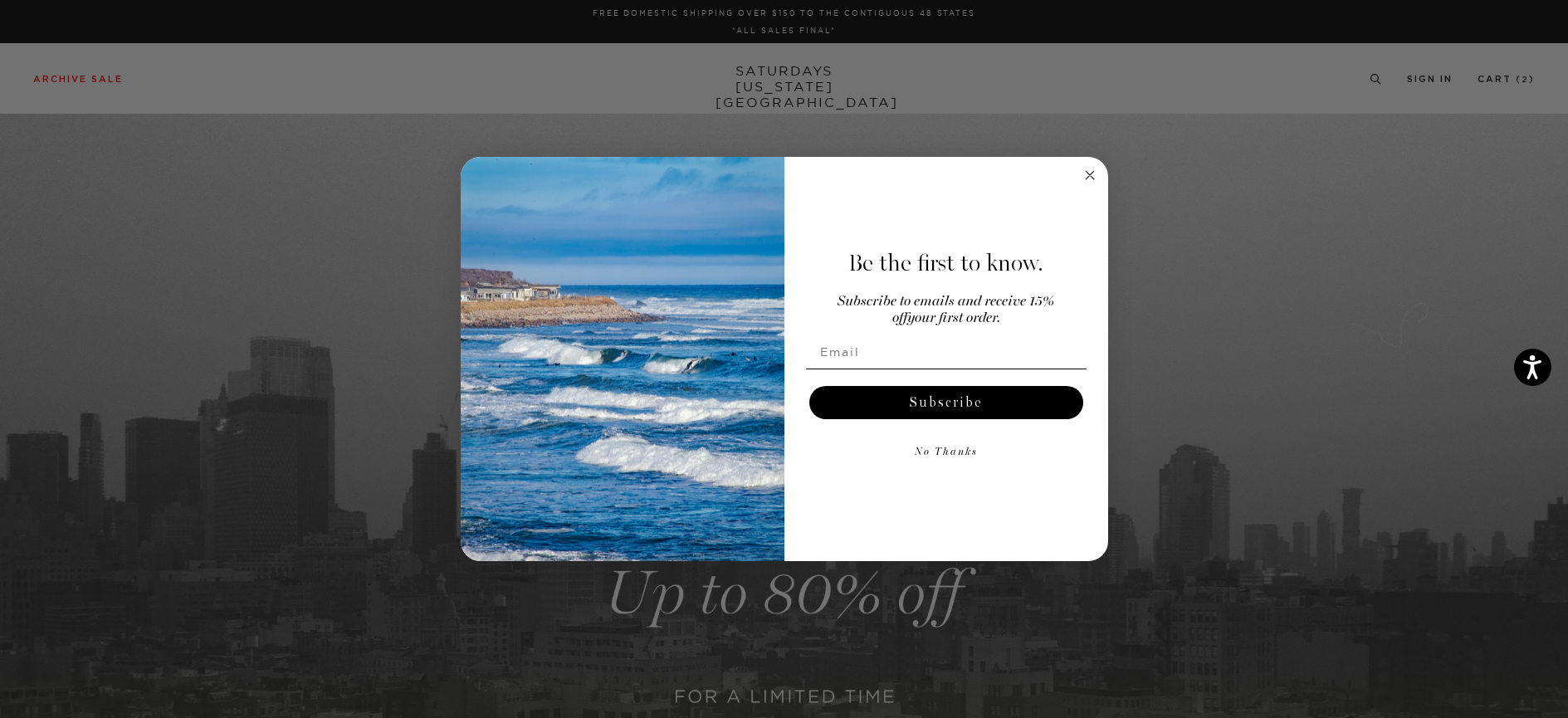
click at [1083, 171] on circle "Close dialog" at bounding box center [1089, 174] width 19 height 19
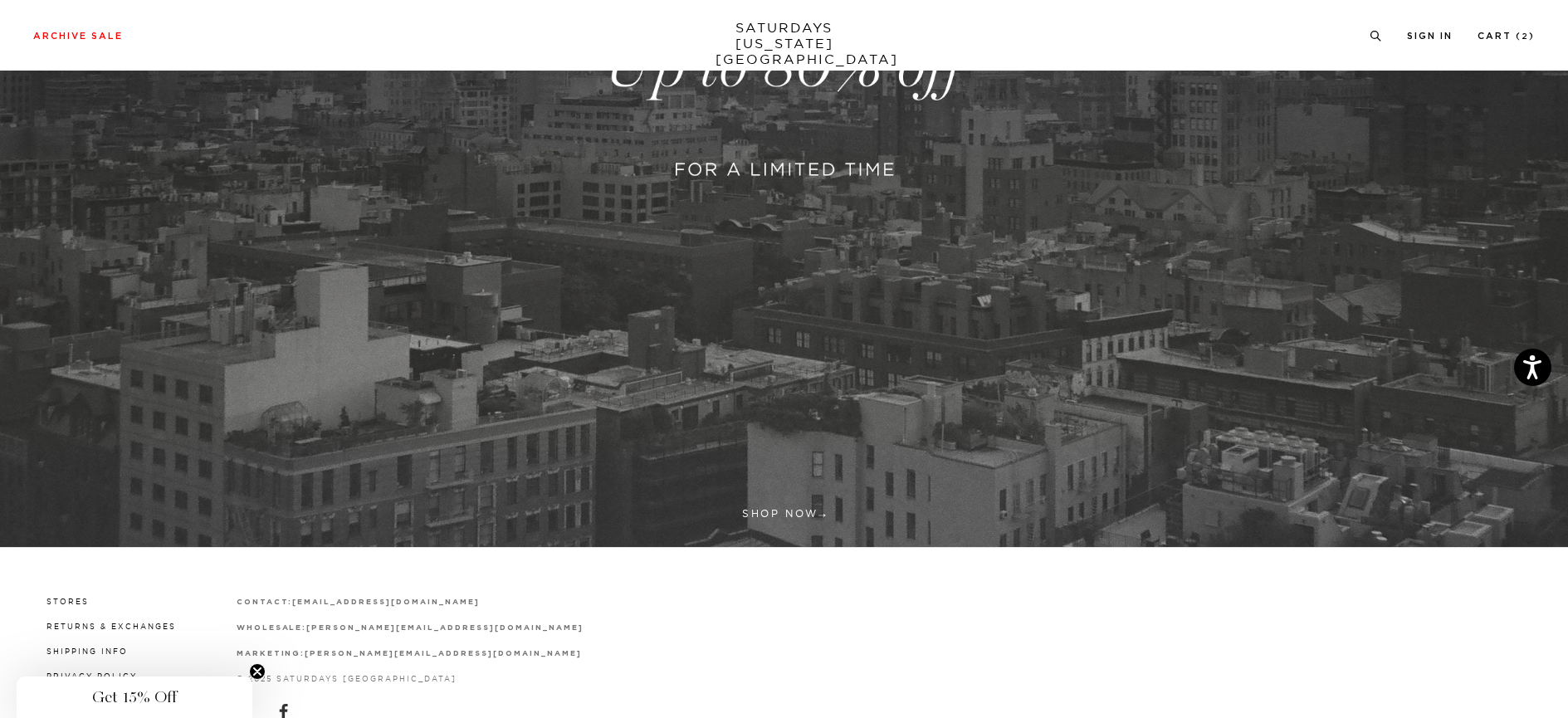
scroll to position [612, 0]
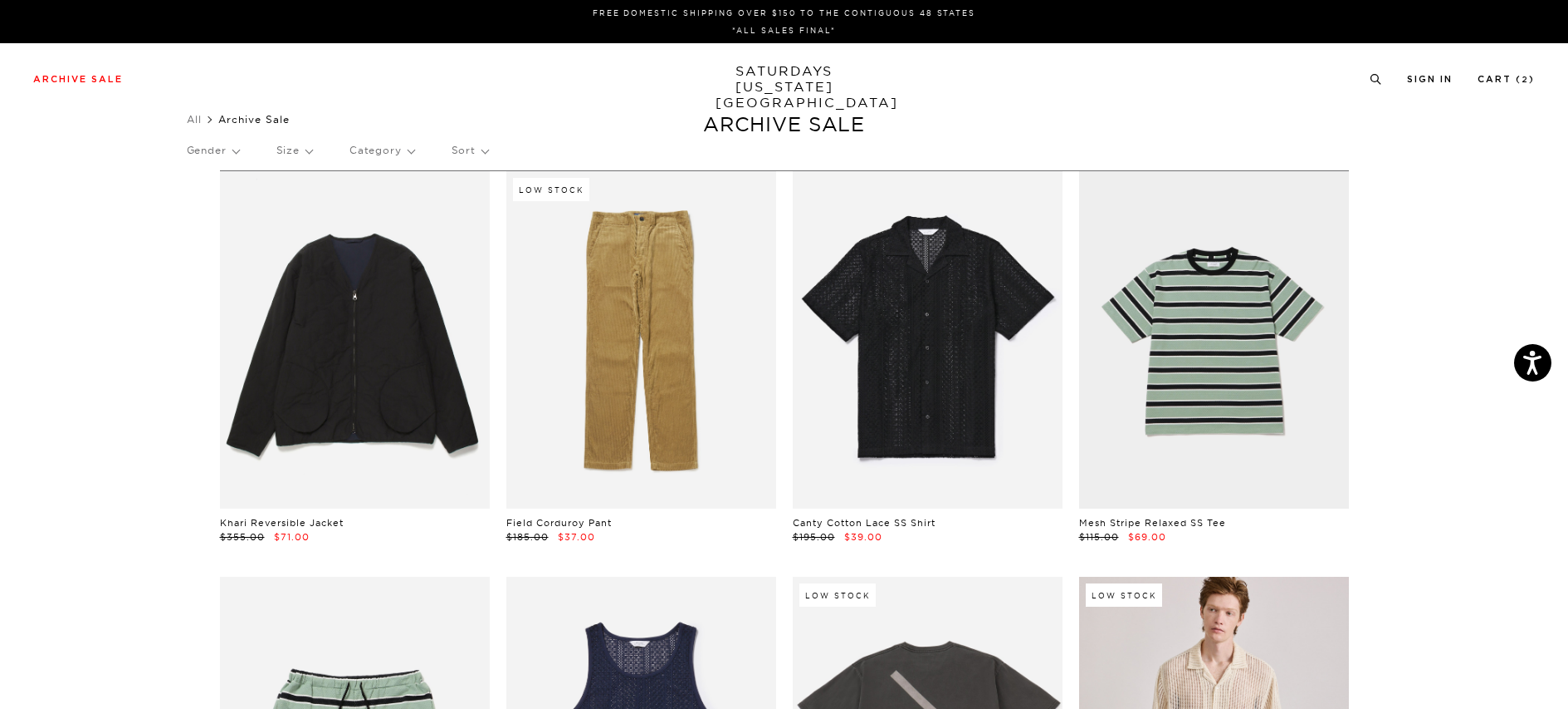
click at [781, 65] on link "SATURDAYS NEW YORK CITY" at bounding box center [784, 87] width 137 height 47
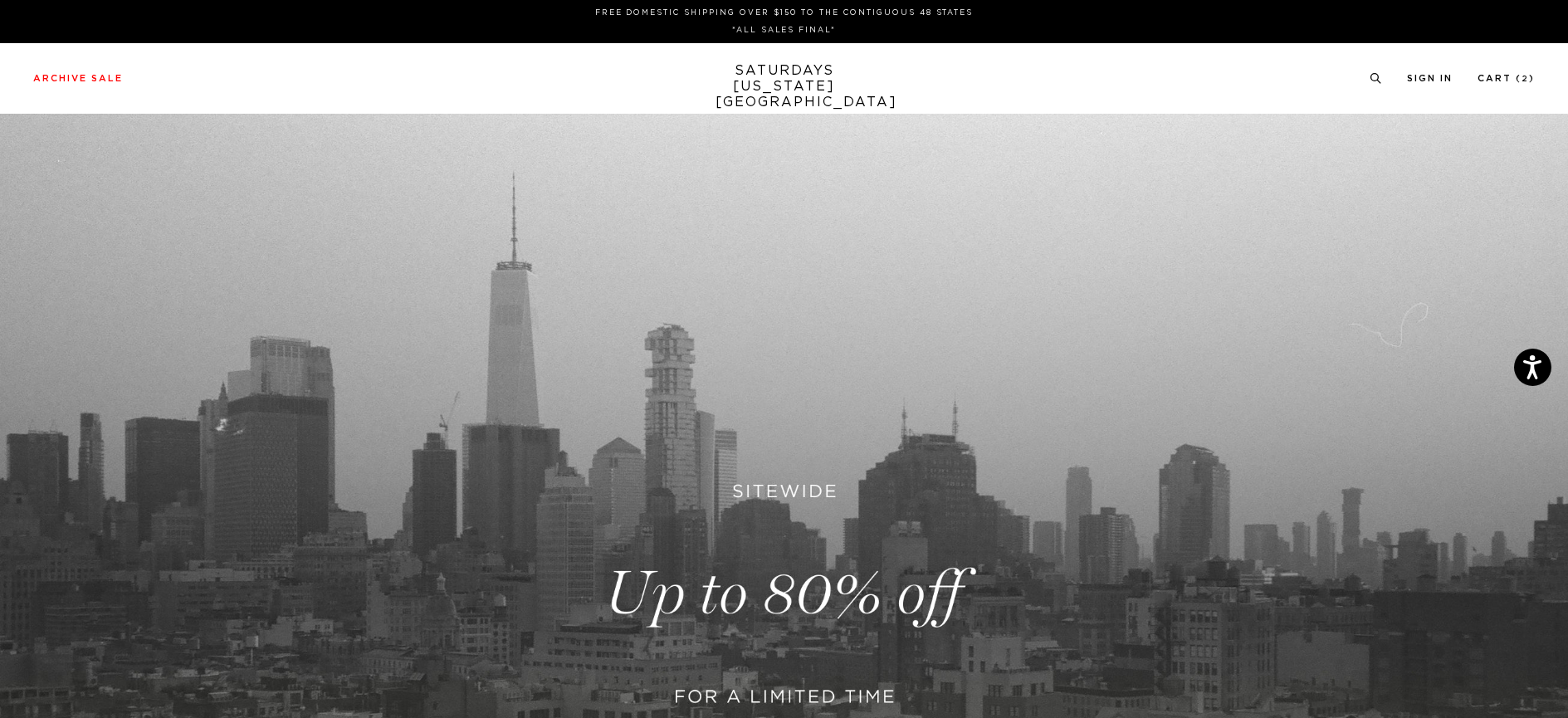
click at [147, 73] on div "Archive Sale Men's Tees Shirts Shorts Swim Knitwear Pants Sweats" at bounding box center [784, 78] width 1502 height 15
click at [183, 83] on div "Archive Sale Men's Tees Shirts Shorts Swim Knitwear Pants Sweats" at bounding box center [784, 78] width 1502 height 15
click at [739, 83] on link "SATURDAYS NEW YORK CITY" at bounding box center [784, 87] width 137 height 47
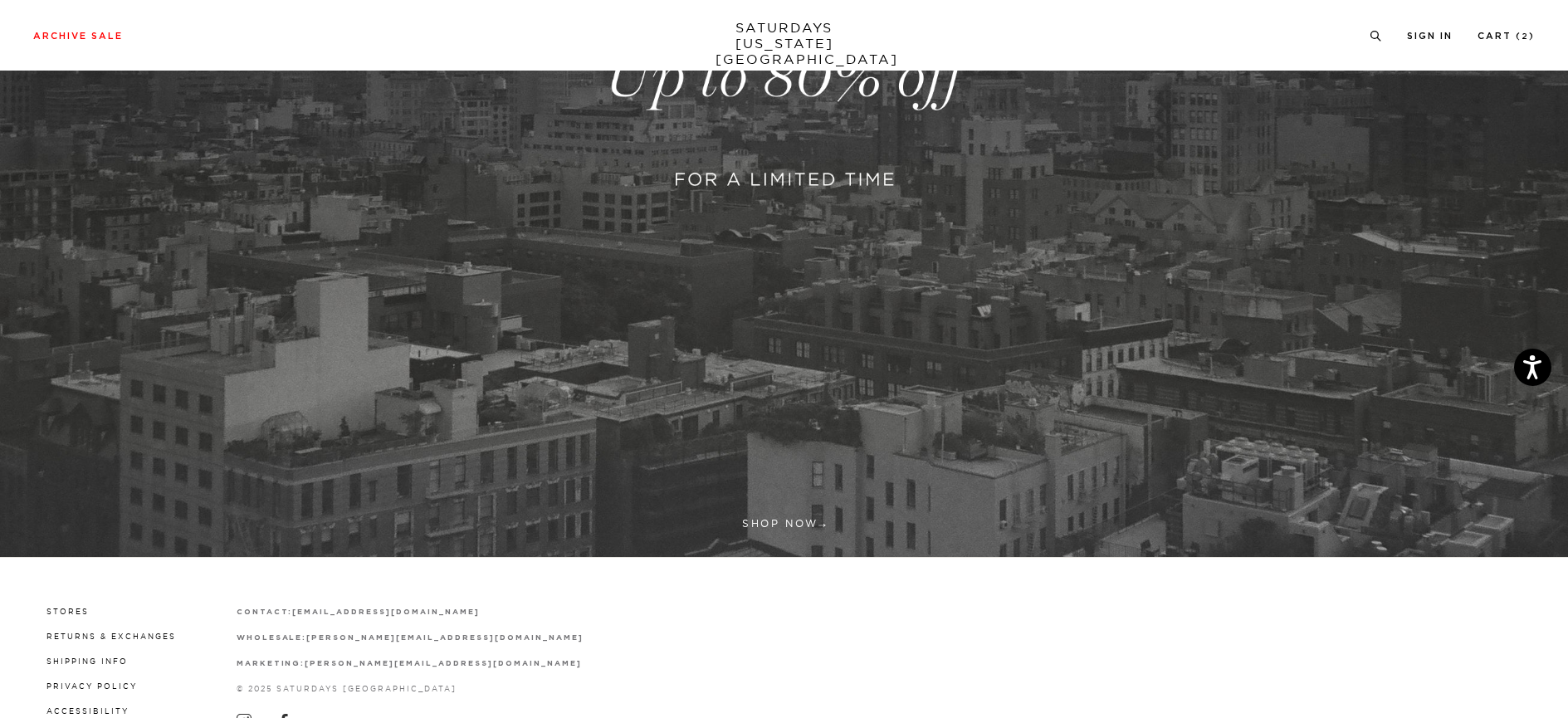
scroll to position [612, 0]
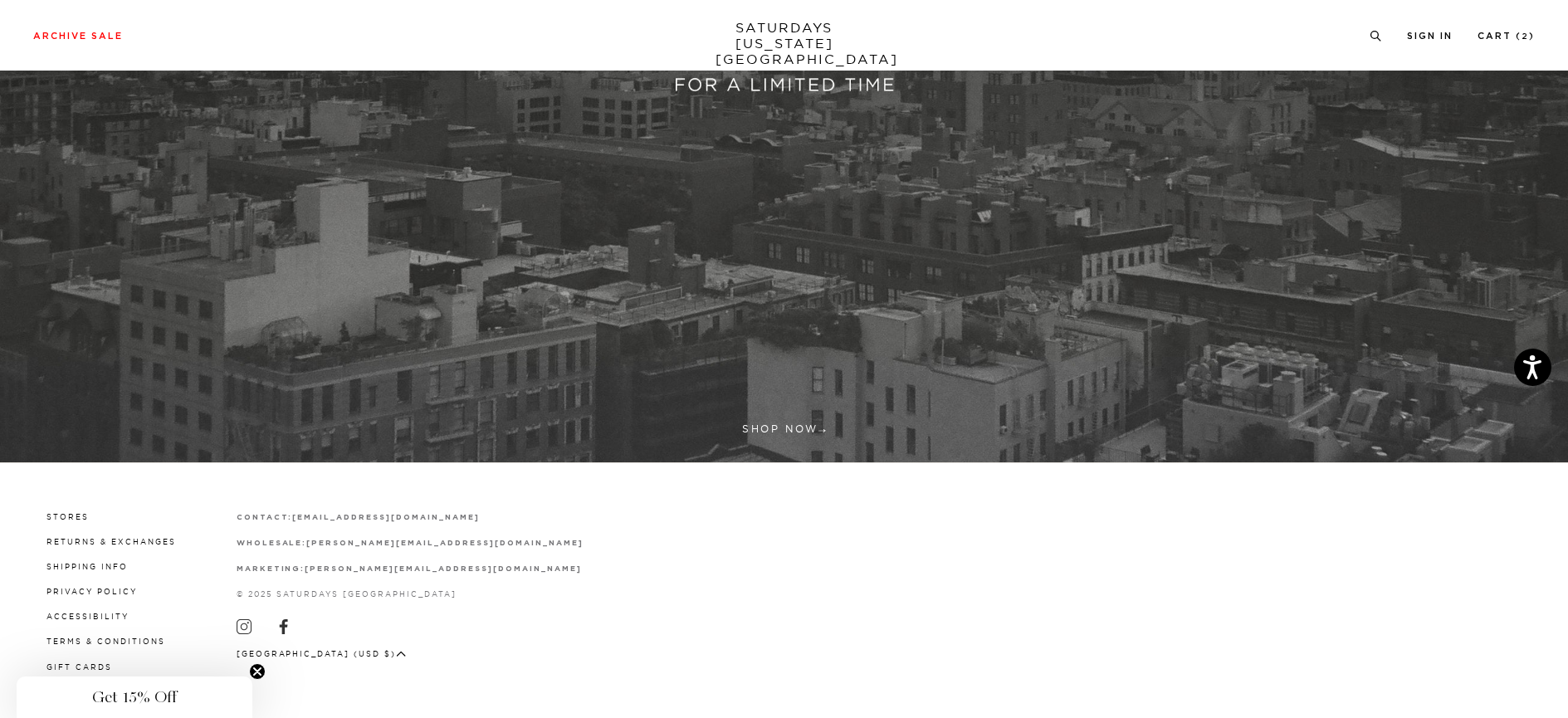
click at [534, 503] on div "Stores Returns & Exchanges Shipping Info Privacy Policy Accessibility Terms & C…" at bounding box center [784, 590] width 1502 height 255
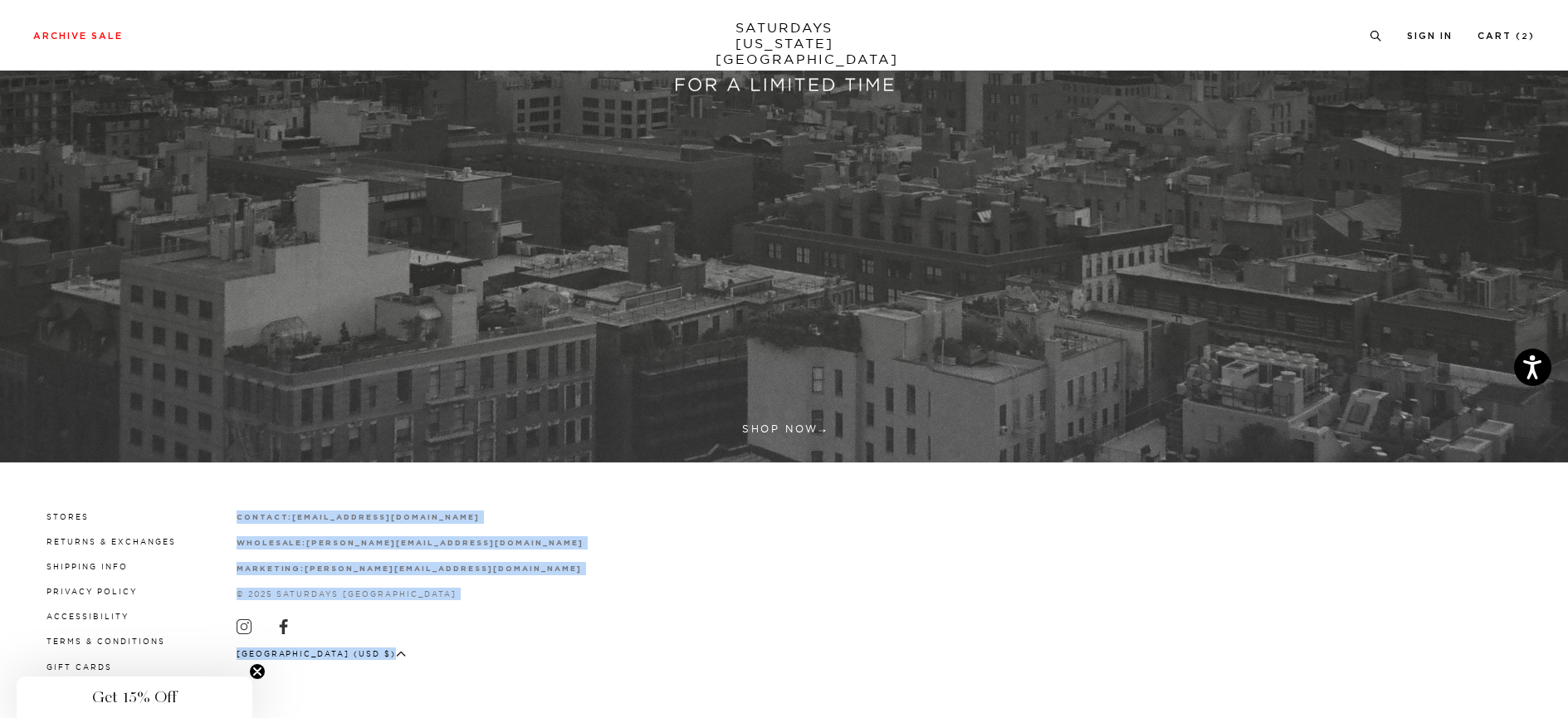
drag, startPoint x: 534, startPoint y: 503, endPoint x: 528, endPoint y: 659, distance: 156.1
click at [528, 659] on div "Stores Returns & Exchanges Shipping Info Privacy Policy Accessibility Terms & C…" at bounding box center [784, 590] width 1502 height 255
click at [542, 591] on div "Stores Returns & Exchanges Shipping Info Privacy Policy Accessibility Terms & C…" at bounding box center [784, 591] width 1502 height 165
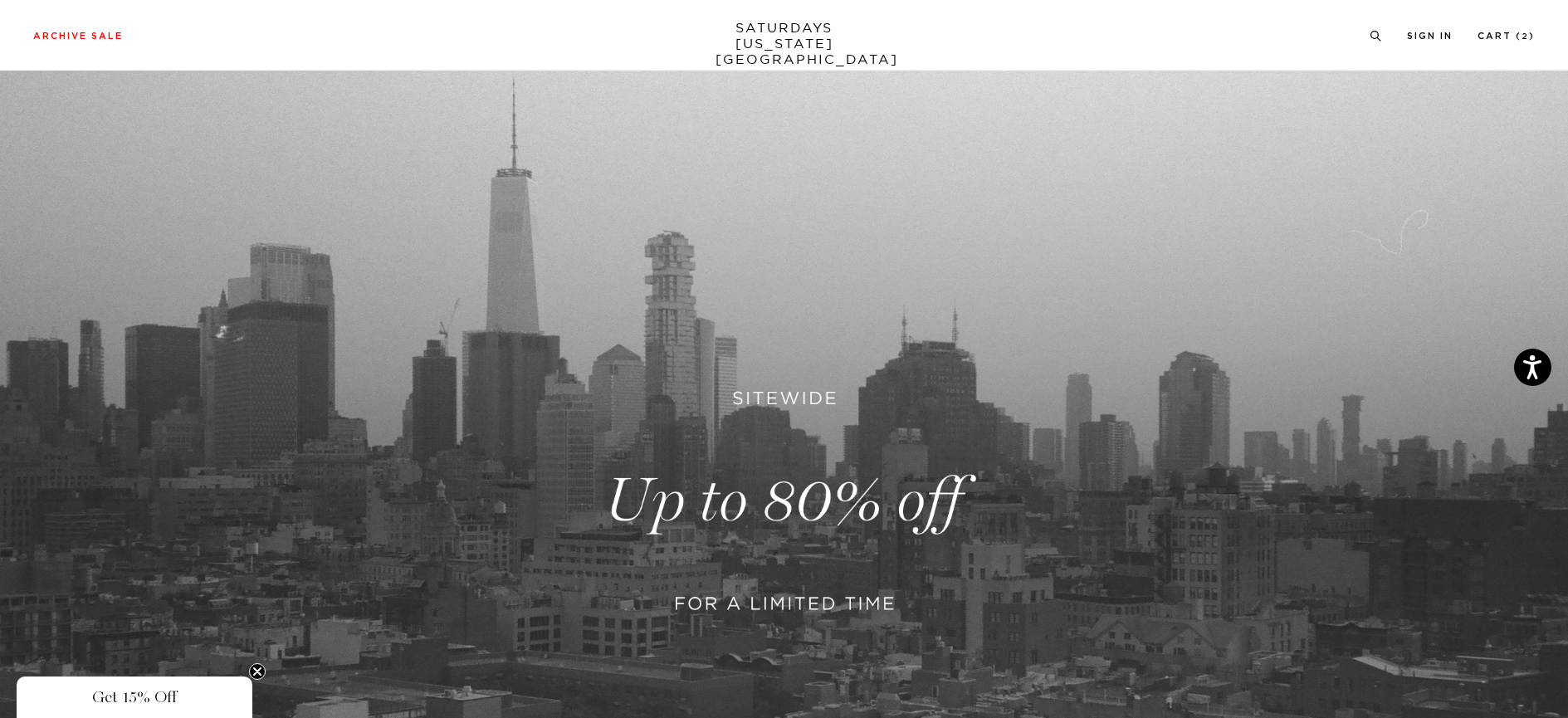
scroll to position [0, 0]
